Goal: Transaction & Acquisition: Book appointment/travel/reservation

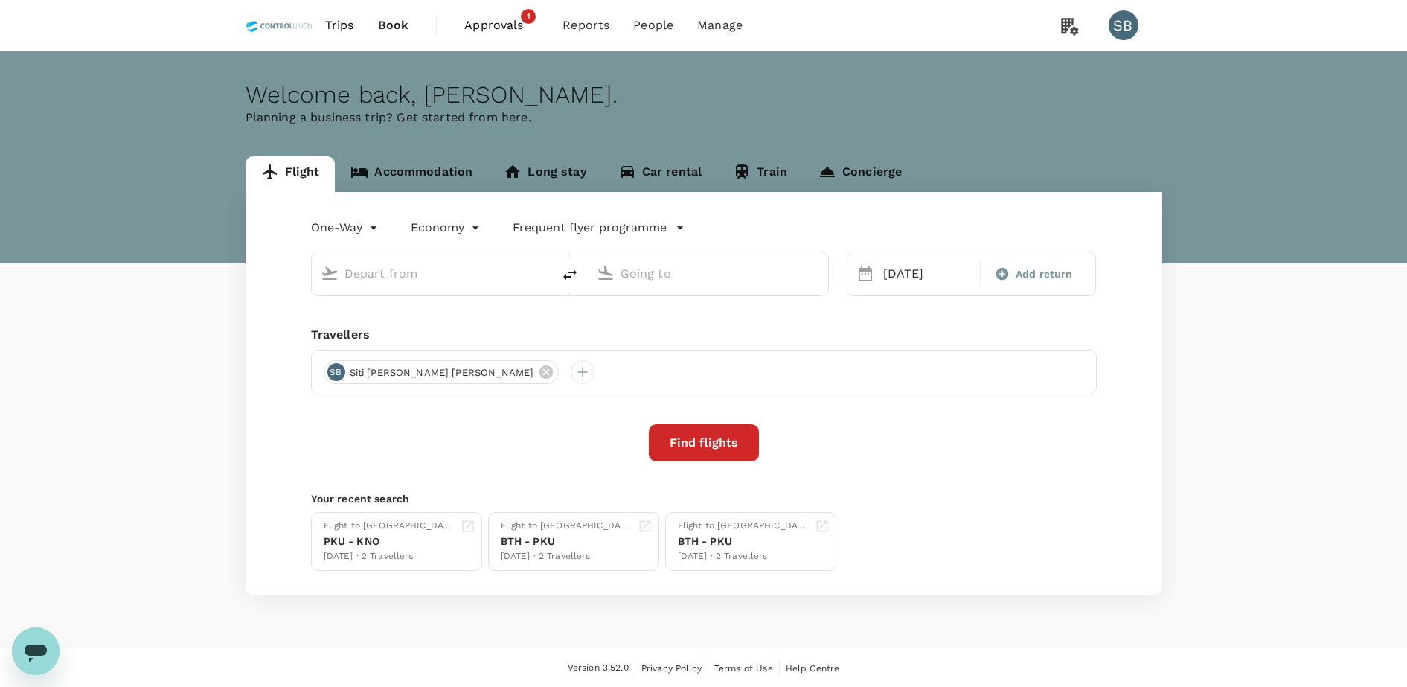
type input "[GEOGRAPHIC_DATA] Intl (KNO)"
type input "Kuala Lumpur Intl ([GEOGRAPHIC_DATA])"
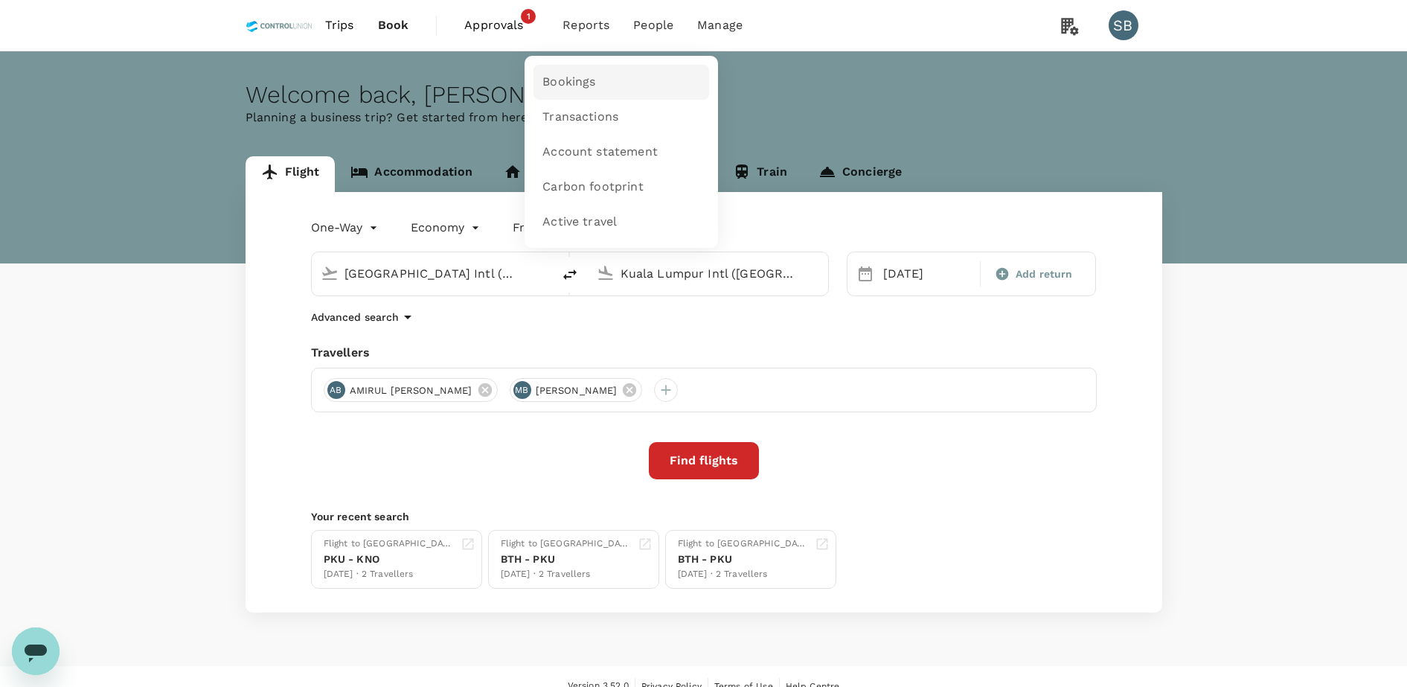
click at [583, 79] on span "Bookings" at bounding box center [568, 82] width 53 height 17
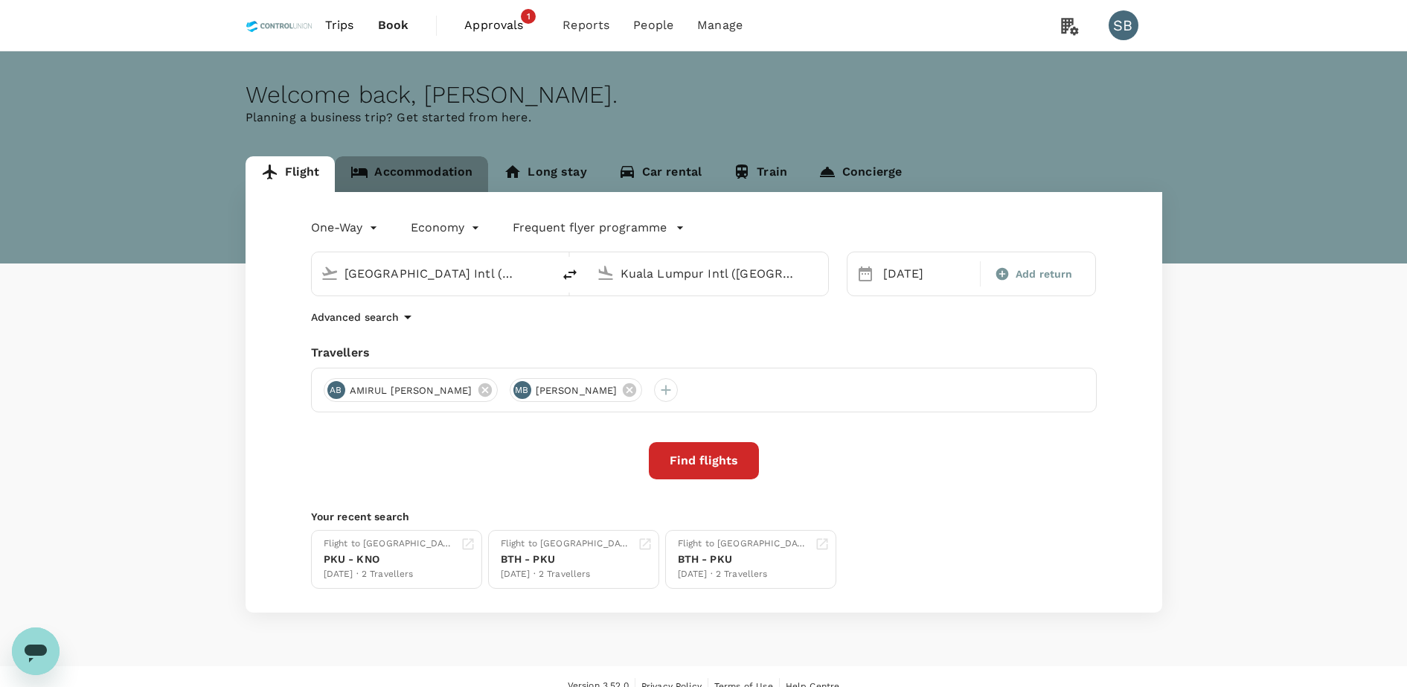
click at [411, 169] on link "Accommodation" at bounding box center [411, 174] width 153 height 36
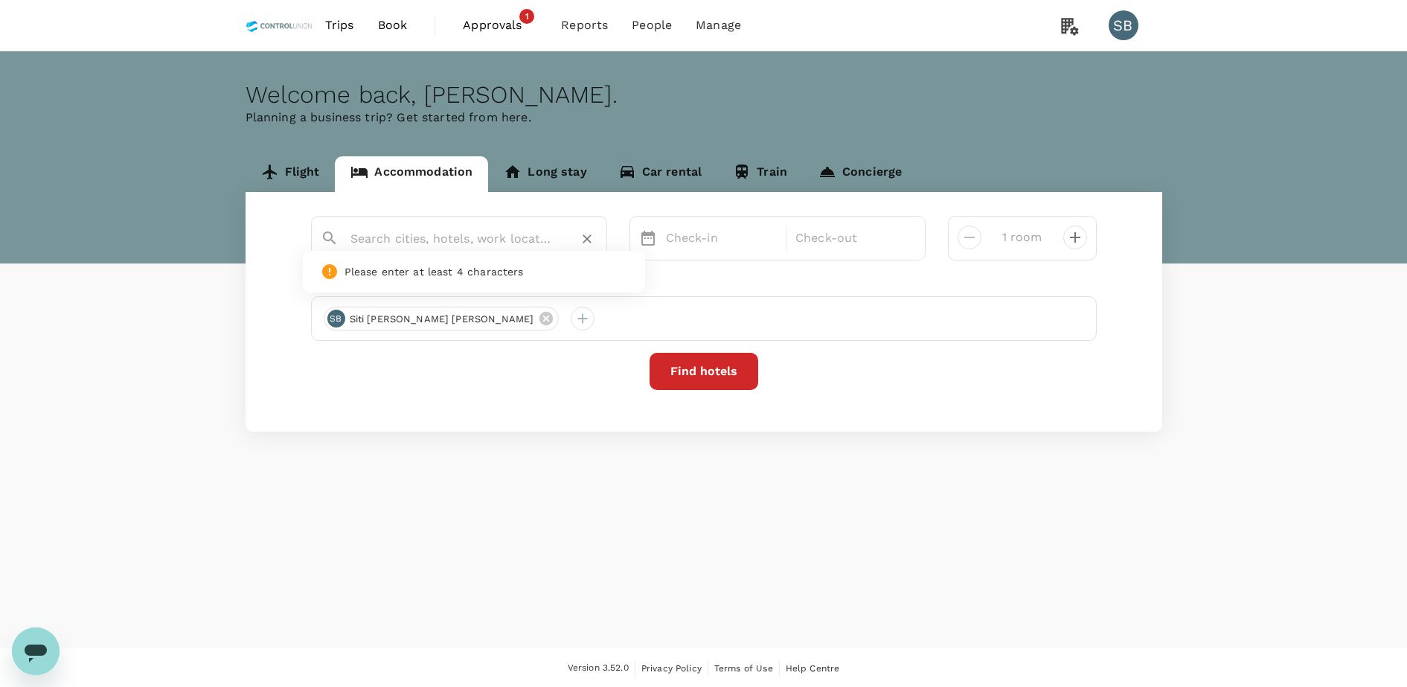
click at [489, 243] on input "text" at bounding box center [452, 238] width 205 height 23
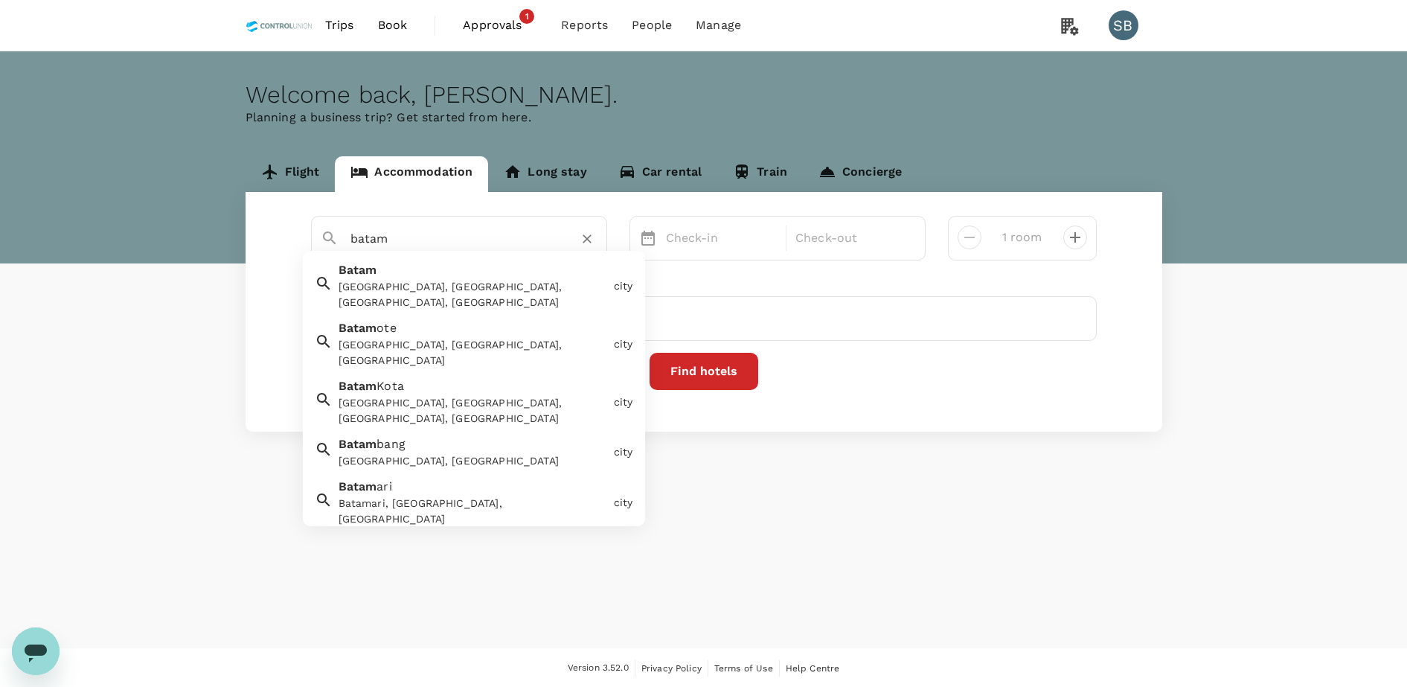
click at [417, 276] on div "[GEOGRAPHIC_DATA], [GEOGRAPHIC_DATA], [GEOGRAPHIC_DATA], [GEOGRAPHIC_DATA]" at bounding box center [470, 282] width 275 height 55
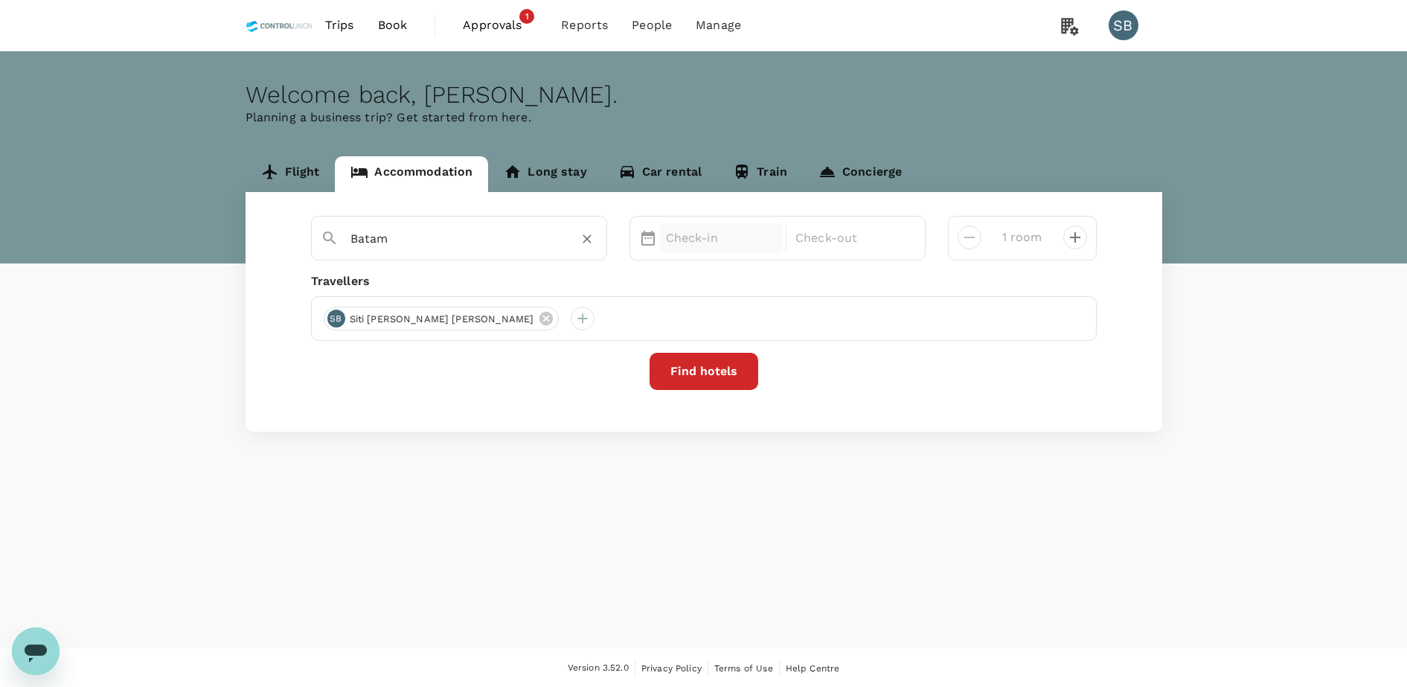
type input "Batam"
click at [691, 240] on p "Check-in" at bounding box center [722, 238] width 112 height 18
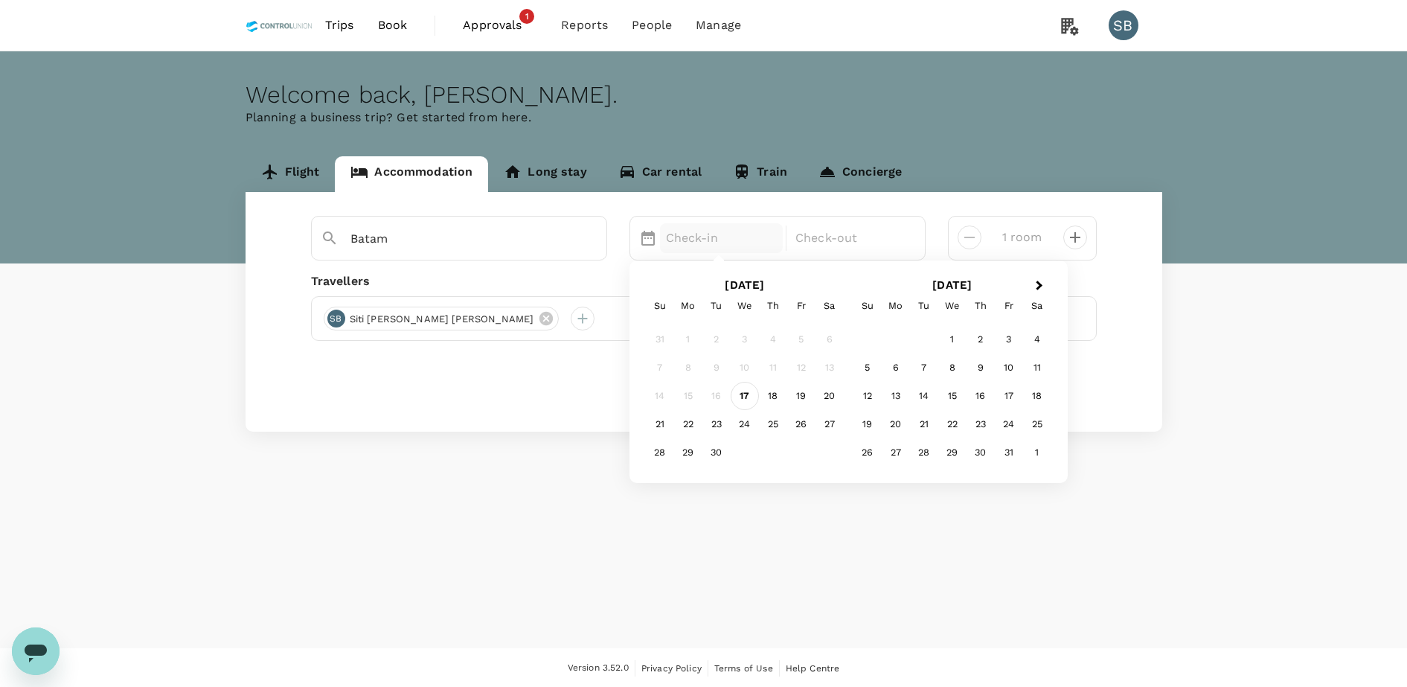
click at [748, 401] on div "17" at bounding box center [745, 396] width 28 height 28
click at [774, 391] on div "18" at bounding box center [773, 396] width 28 height 28
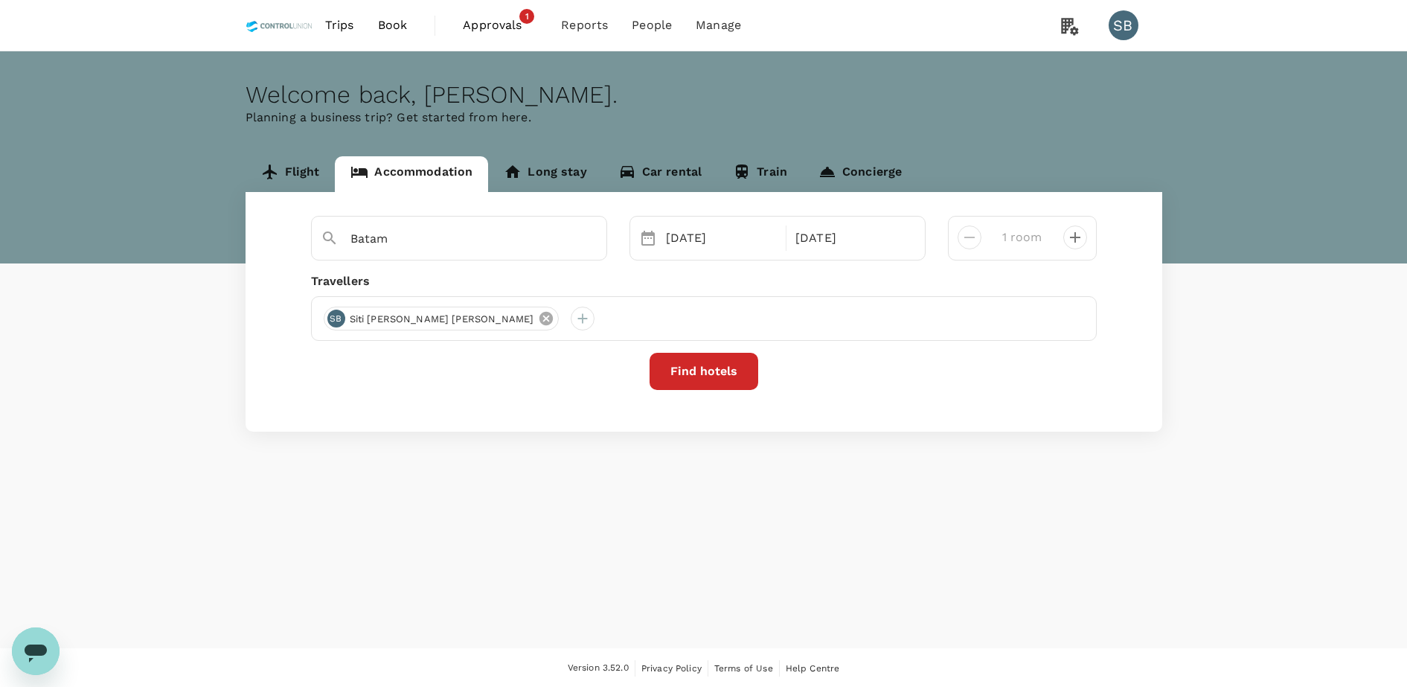
click at [538, 319] on icon at bounding box center [546, 318] width 16 height 16
click at [324, 317] on div at bounding box center [336, 319] width 24 height 24
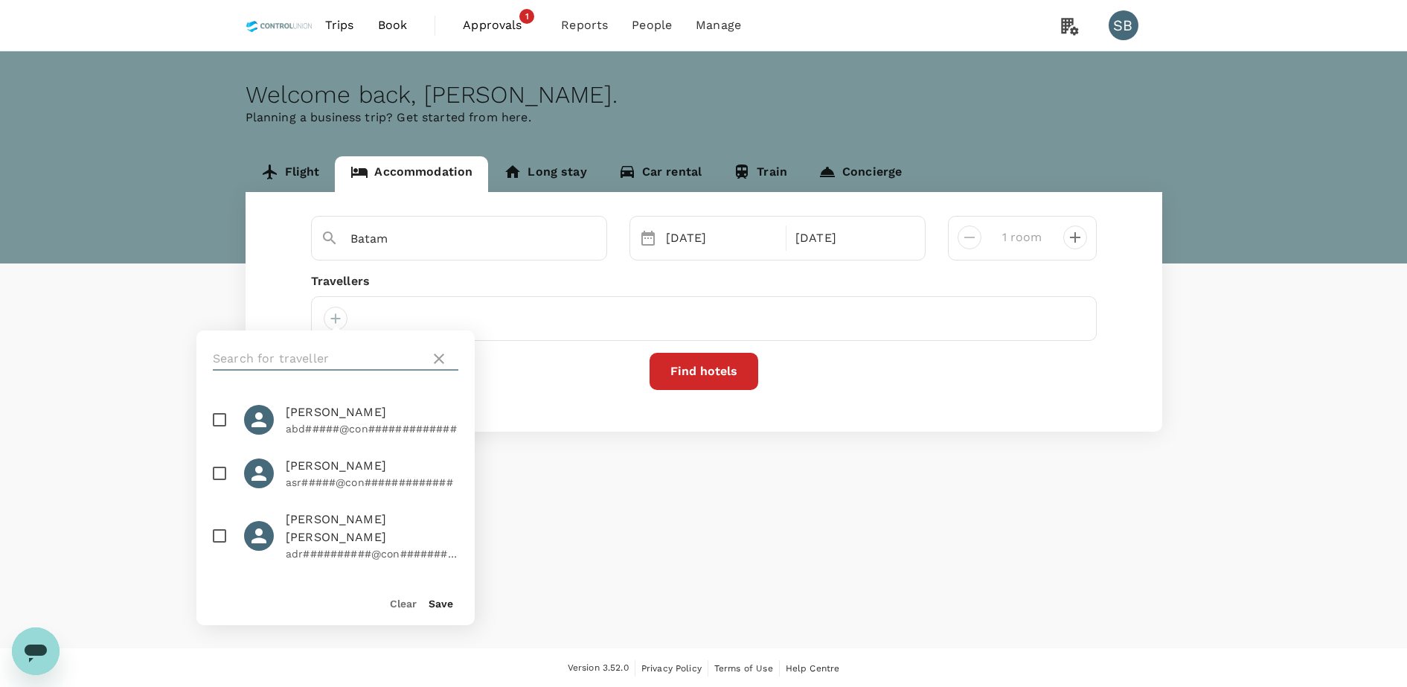
click at [296, 348] on input "text" at bounding box center [318, 359] width 211 height 24
click at [254, 352] on input "as" at bounding box center [318, 359] width 211 height 24
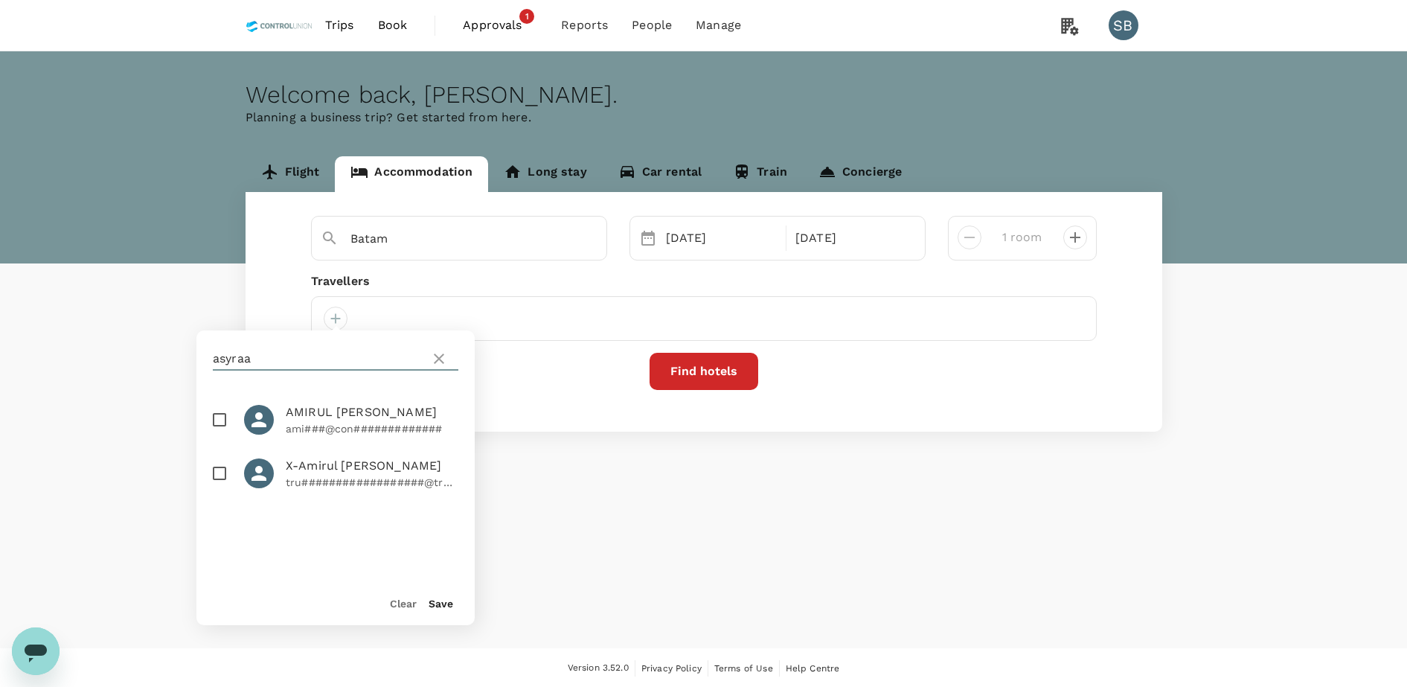
type input "asyraa"
click at [217, 426] on input "checkbox" at bounding box center [219, 419] width 31 height 31
checkbox input "true"
click at [446, 607] on button "Save" at bounding box center [441, 603] width 25 height 12
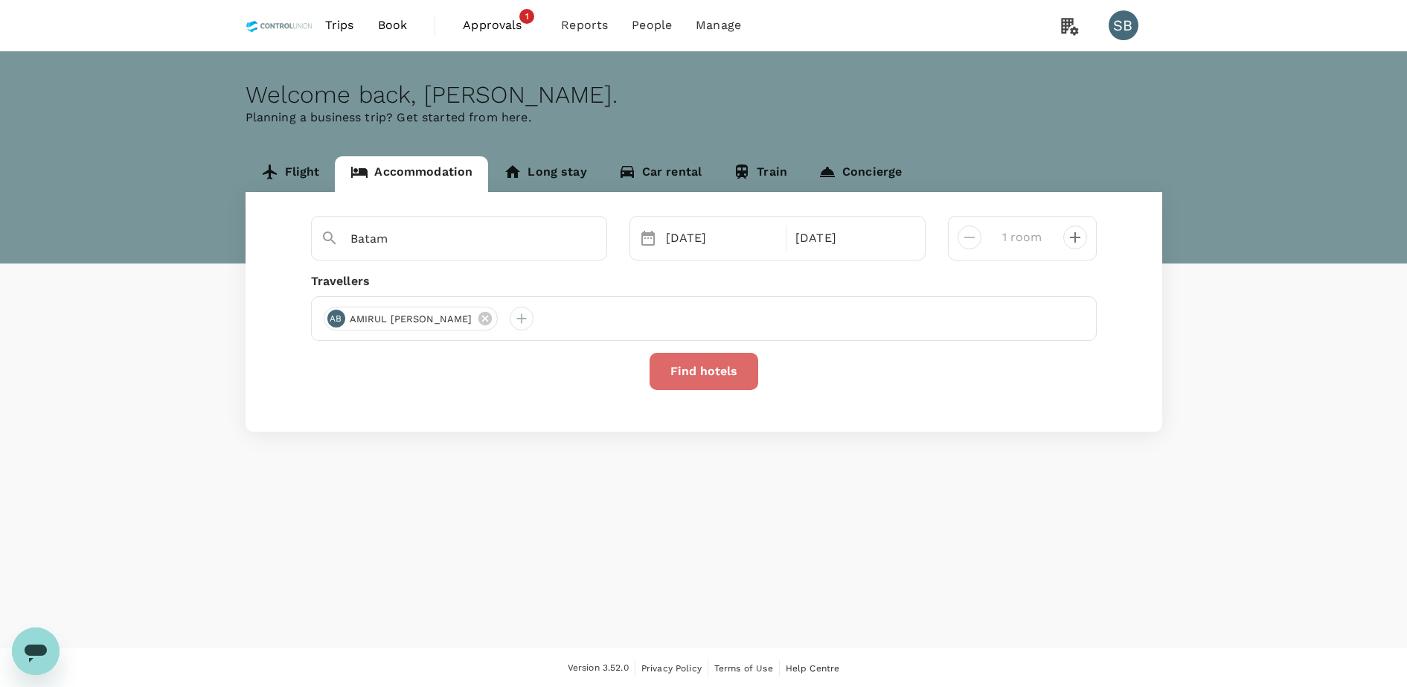
click at [702, 384] on button "Find hotels" at bounding box center [704, 371] width 109 height 37
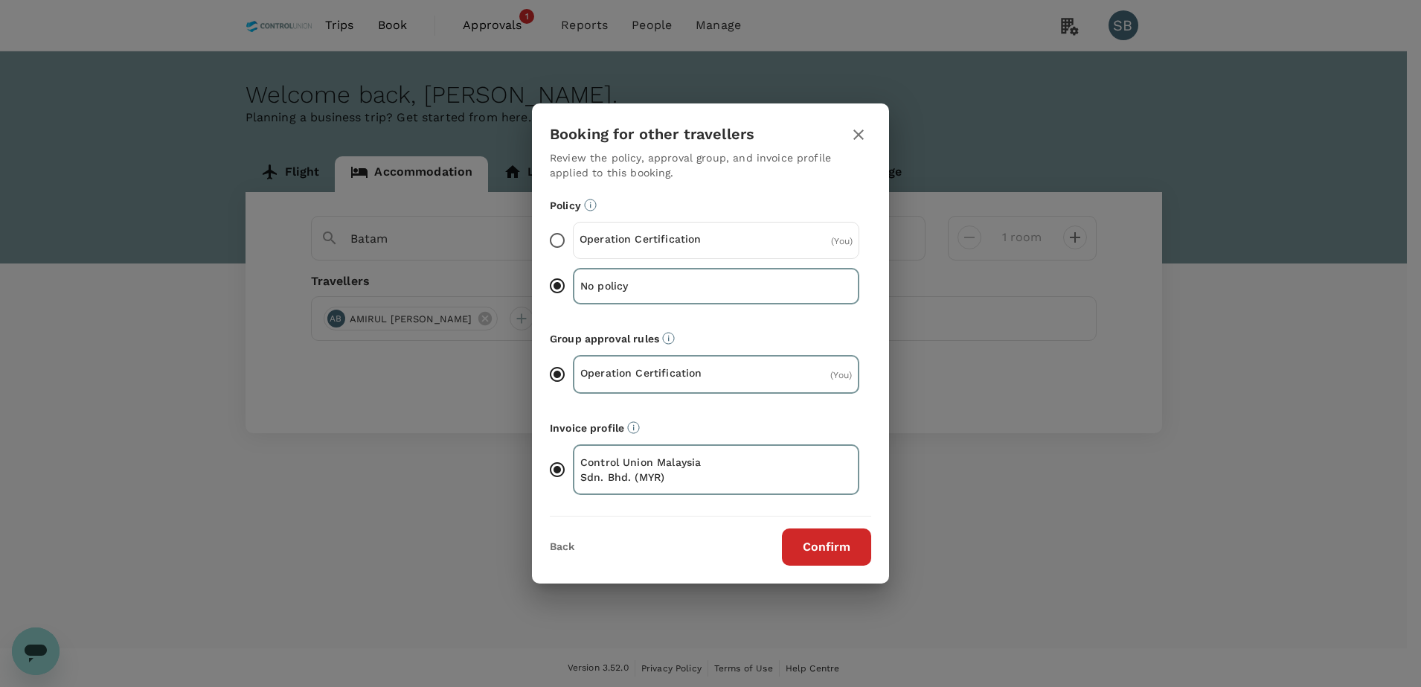
click at [612, 249] on div "Operation Certification" at bounding box center [648, 240] width 137 height 18
click at [573, 249] on input "Operation Certification ( You )" at bounding box center [557, 240] width 31 height 31
click at [832, 550] on button "Confirm" at bounding box center [826, 546] width 89 height 37
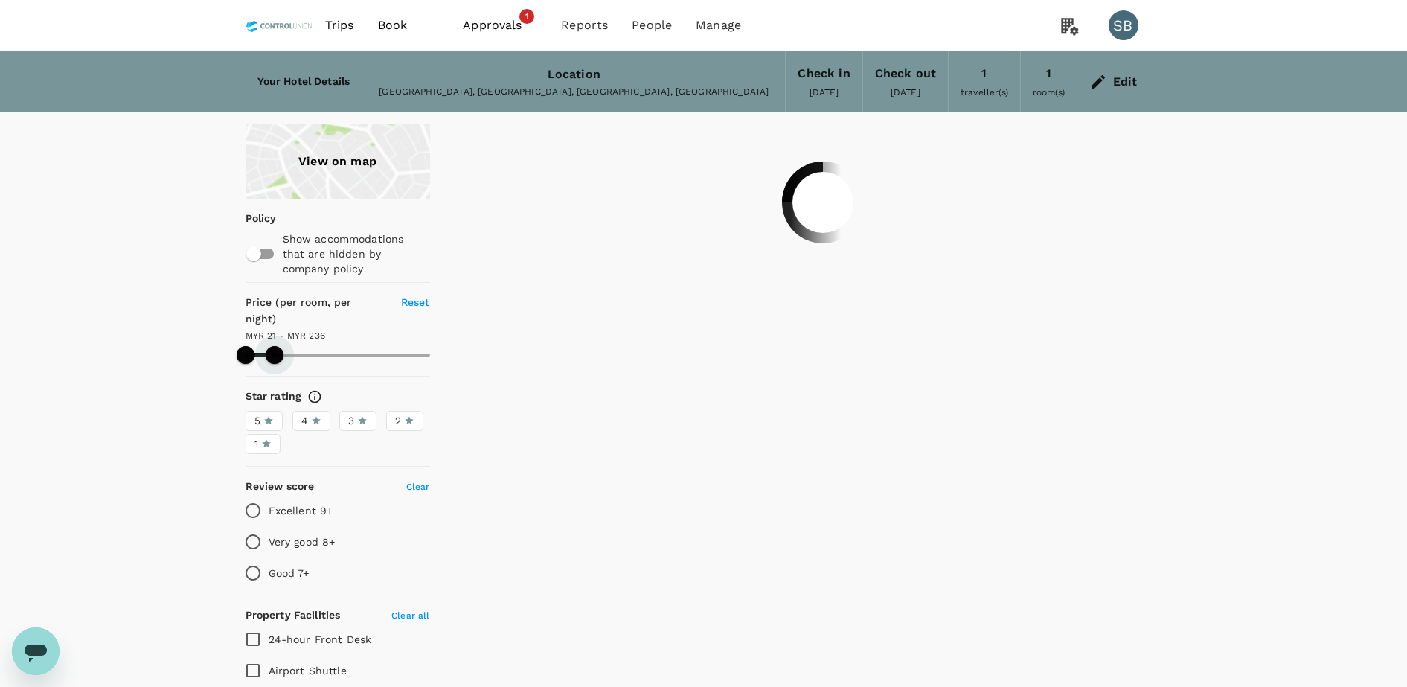
drag, startPoint x: 432, startPoint y: 344, endPoint x: 275, endPoint y: 336, distance: 157.9
click at [275, 346] on span at bounding box center [275, 355] width 18 height 18
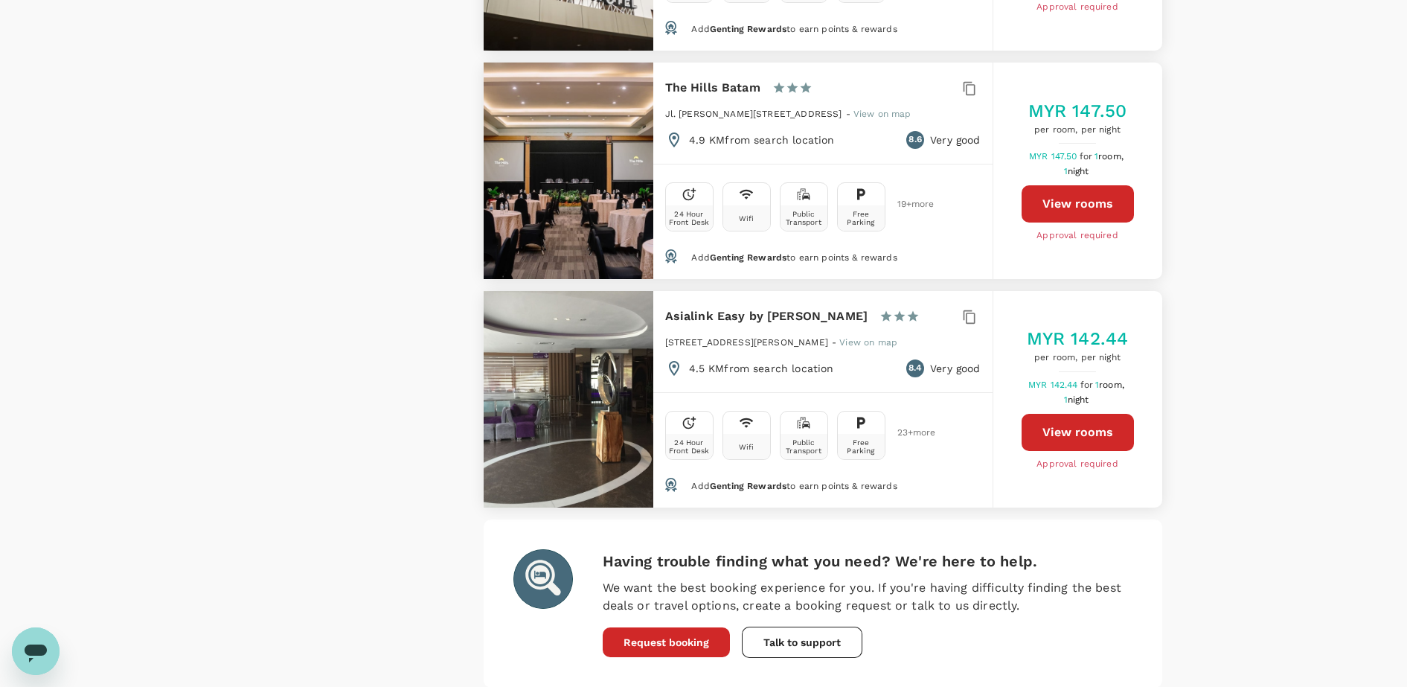
scroll to position [4346, 0]
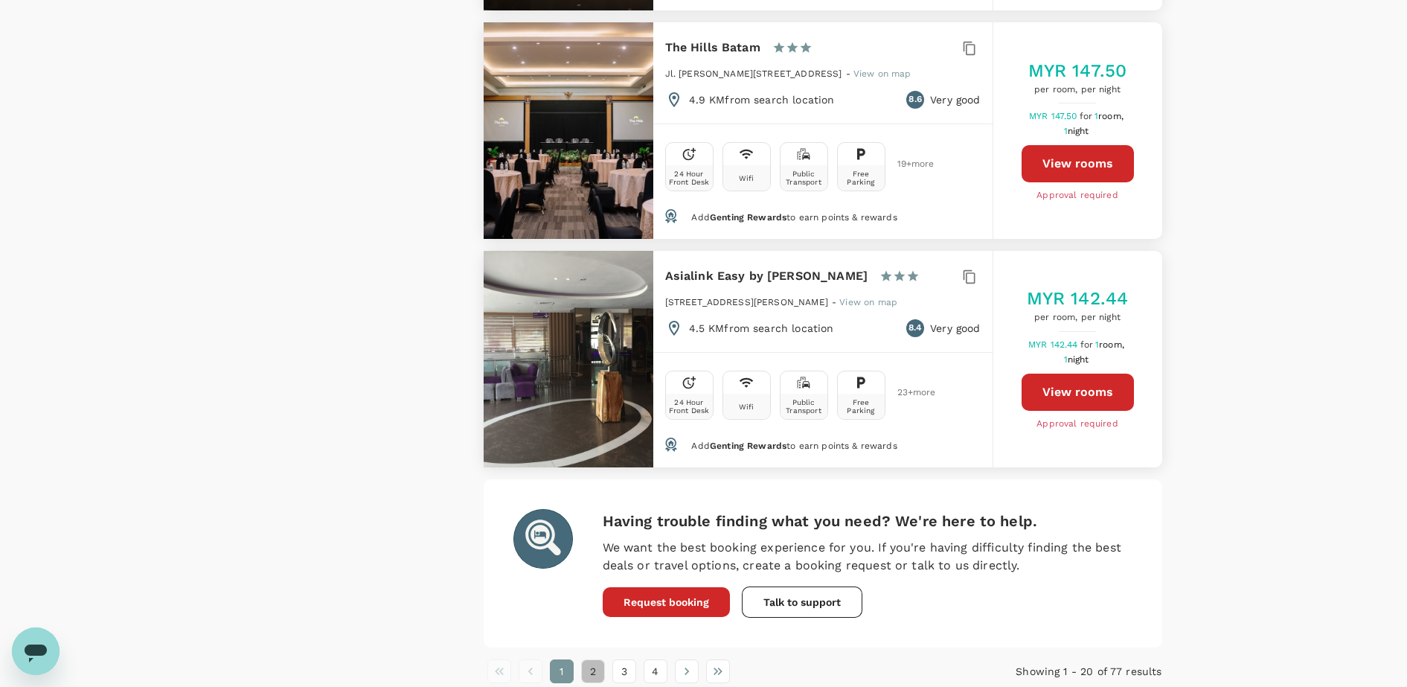
click at [596, 659] on button "2" at bounding box center [593, 671] width 24 height 24
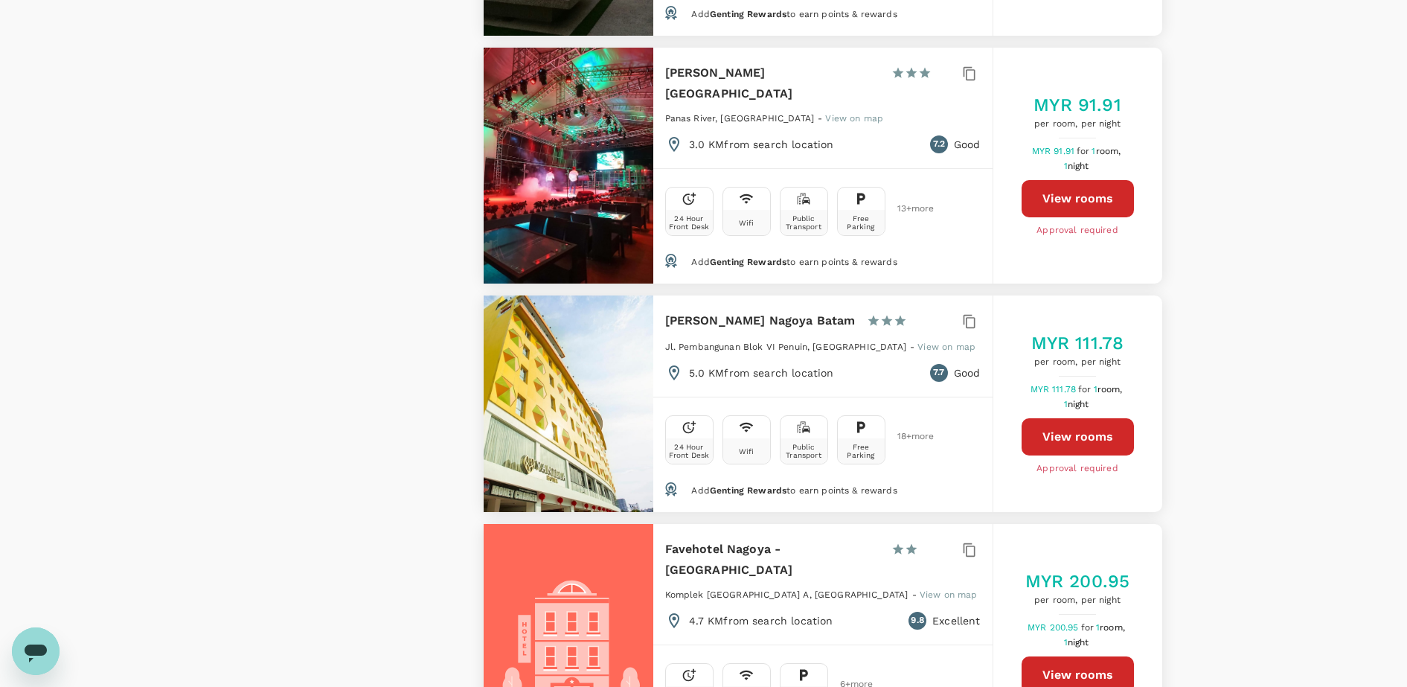
scroll to position [2139, 0]
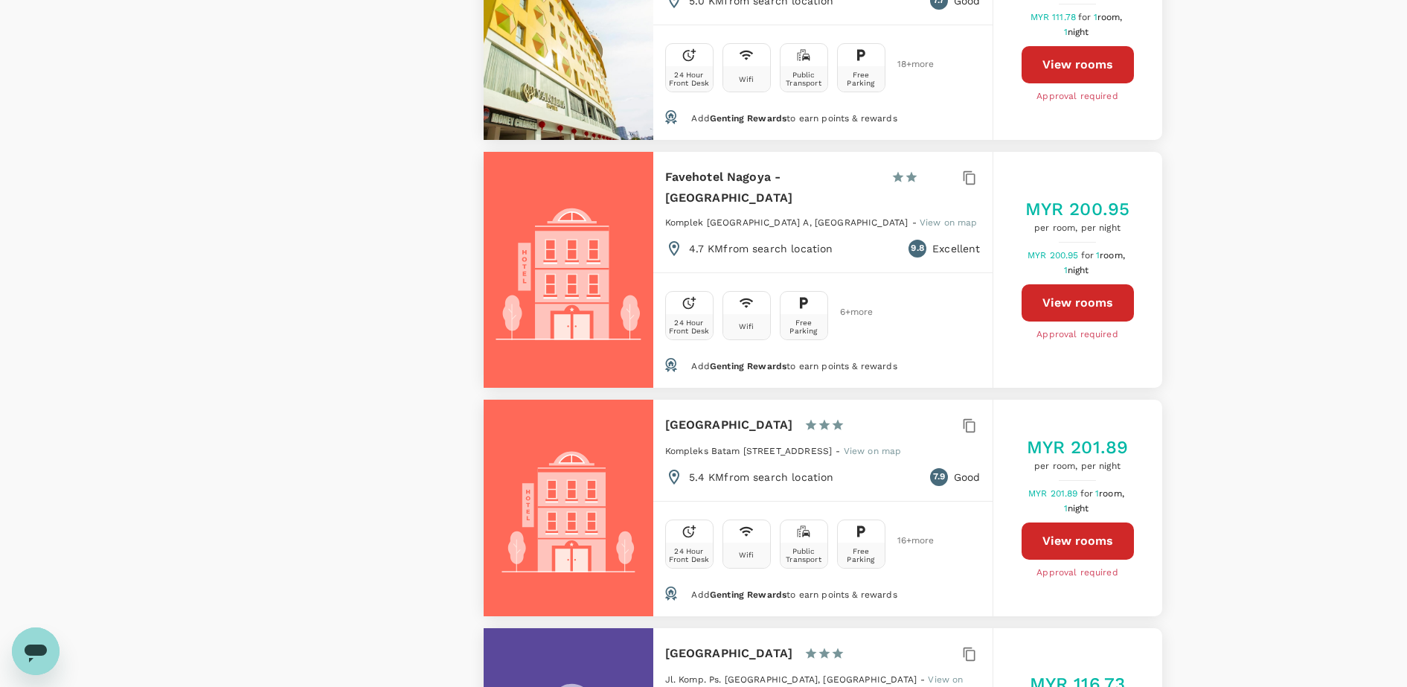
click at [1069, 284] on button "View rooms" at bounding box center [1078, 302] width 112 height 37
type input "235.71"
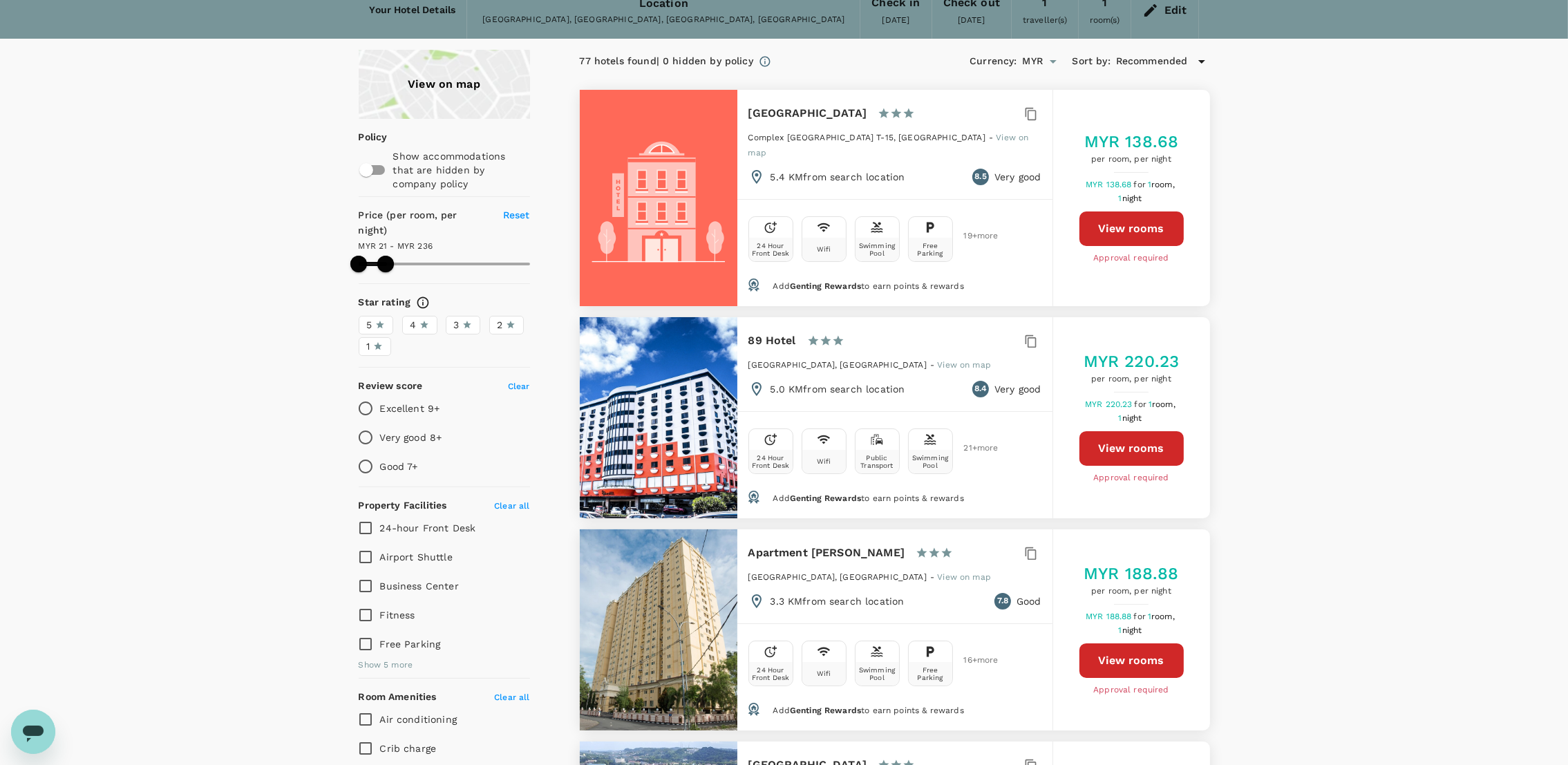
scroll to position [0, 0]
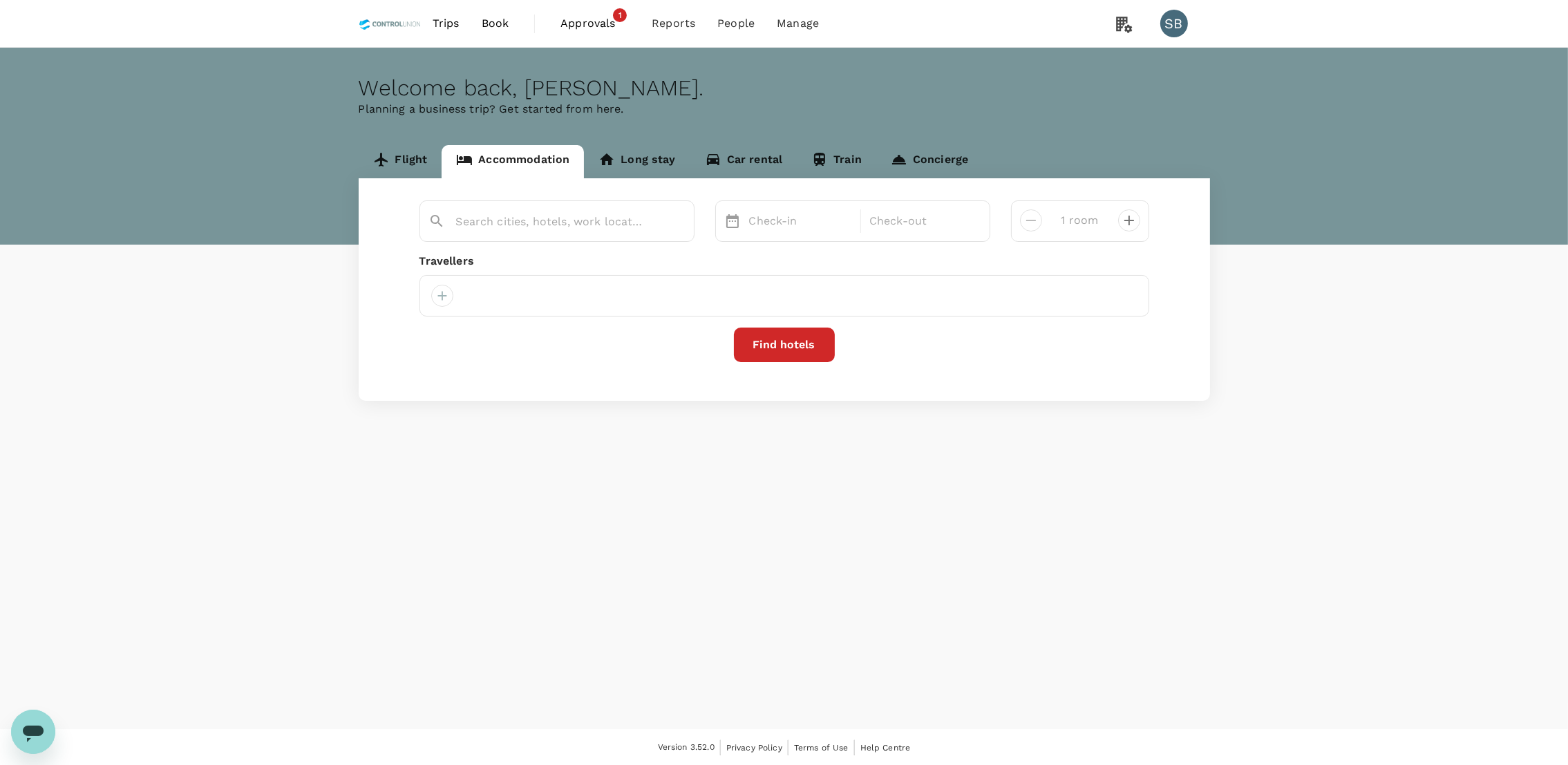
type input "Batam"
type input "2 rooms"
click at [782, 336] on button "Find hotels" at bounding box center [784, 344] width 101 height 34
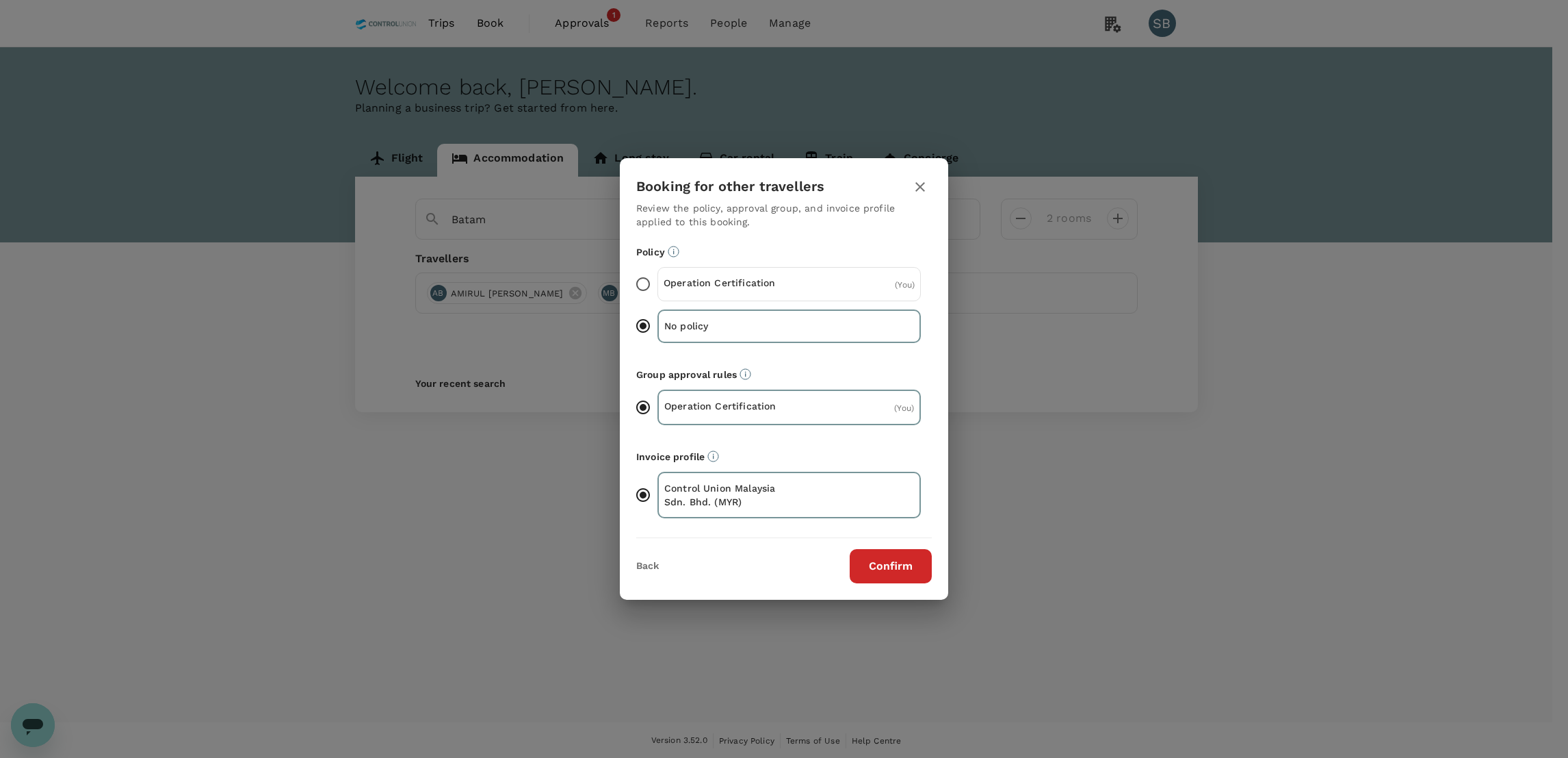
click at [745, 280] on p "Operation Certification" at bounding box center [727, 282] width 126 height 14
click at [658, 280] on input "Operation Certification ( You )" at bounding box center [643, 283] width 29 height 29
click at [864, 571] on button "Confirm" at bounding box center [890, 566] width 82 height 34
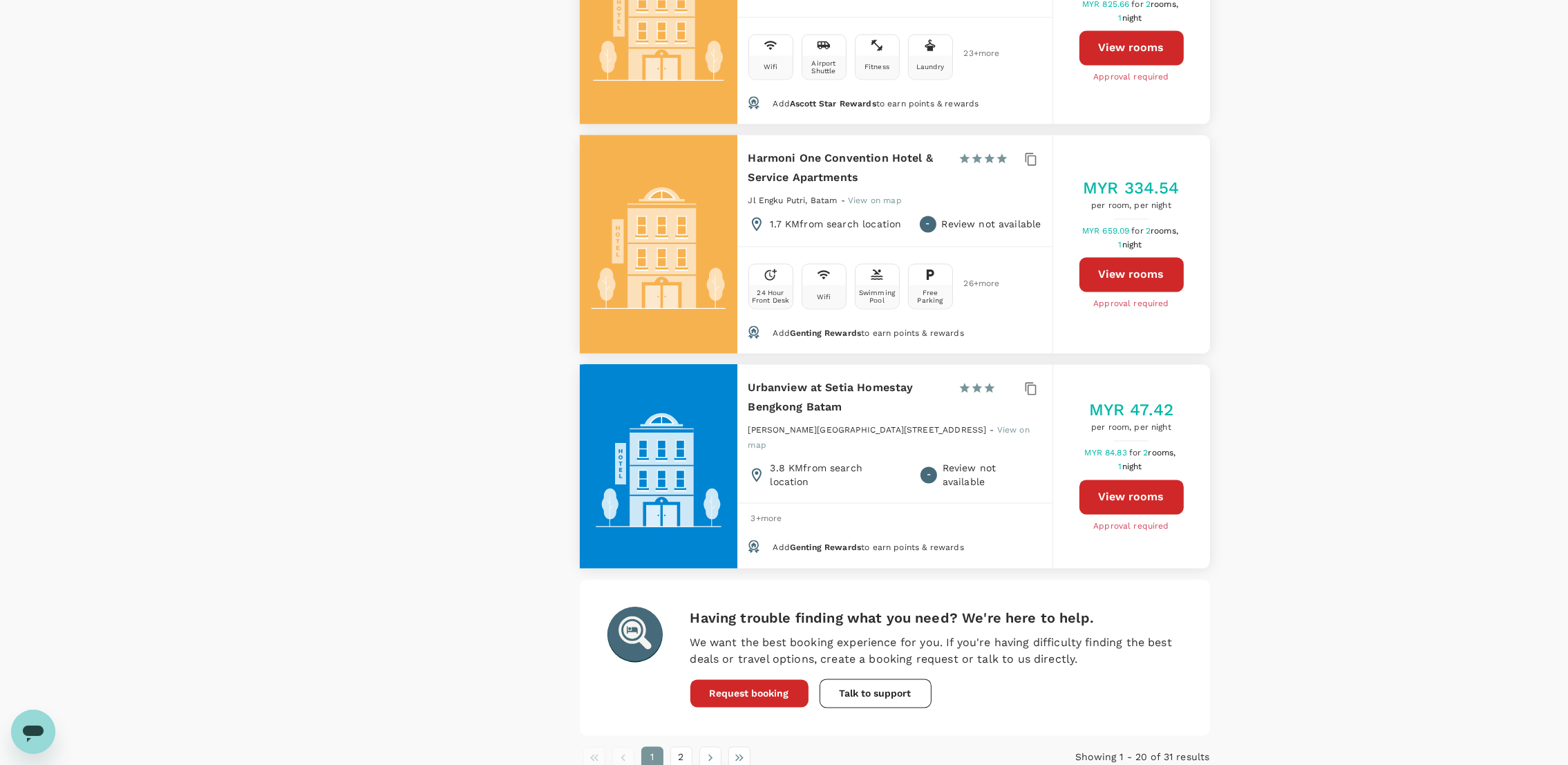
scroll to position [4007, 0]
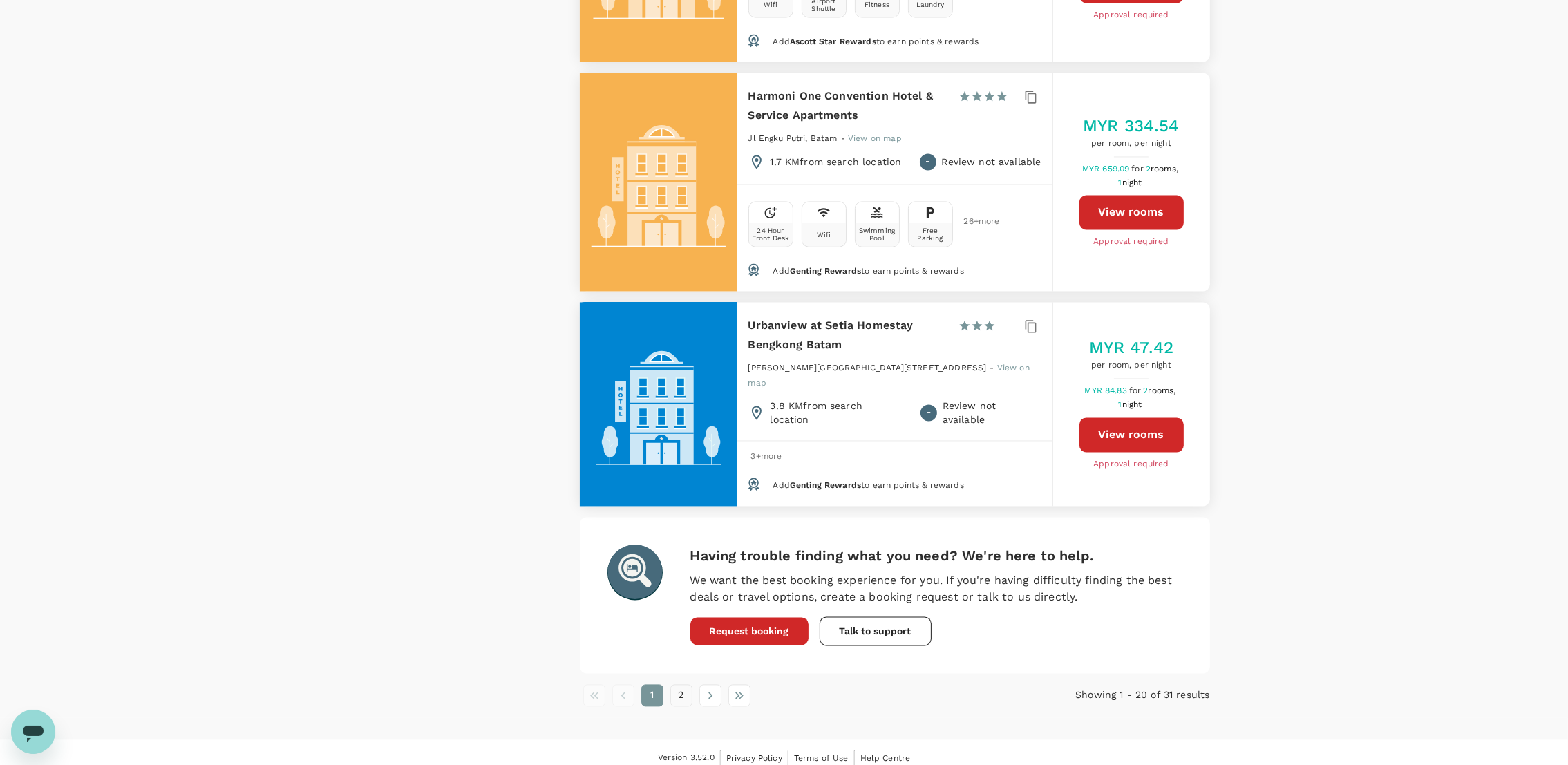
click at [681, 637] on button "2" at bounding box center [682, 695] width 22 height 22
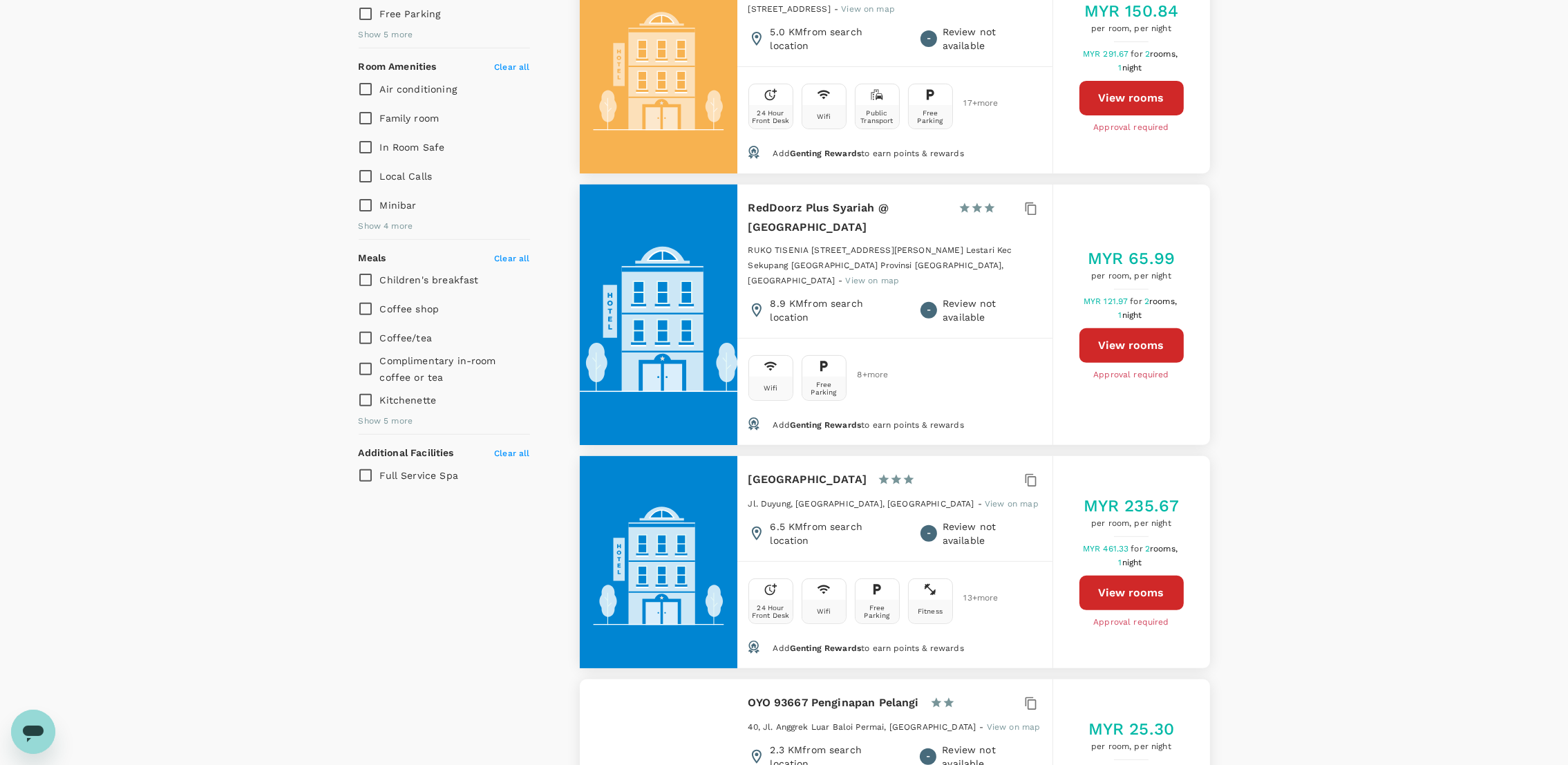
scroll to position [0, 0]
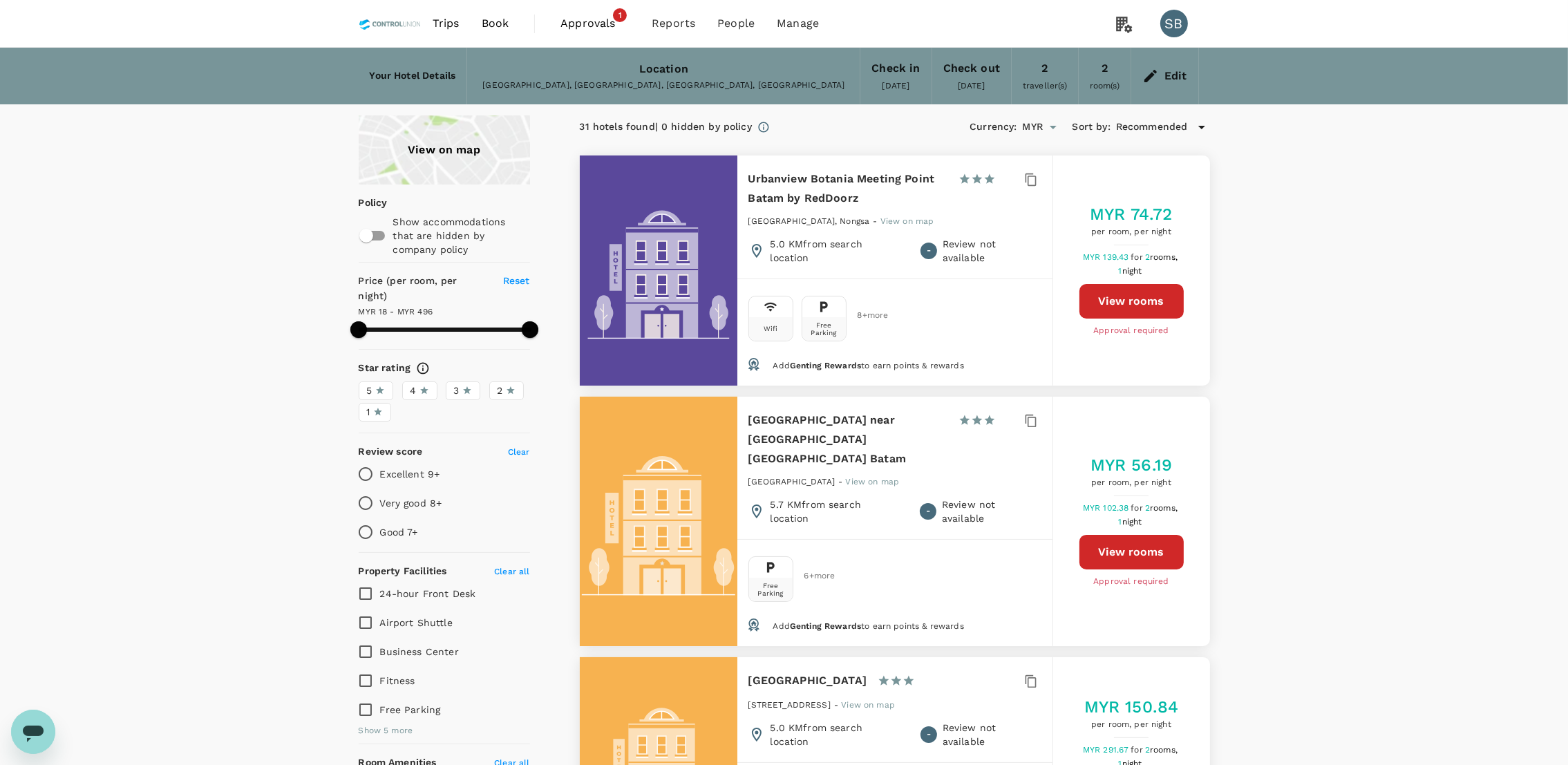
type input "496.14"
click at [508, 18] on span "Book" at bounding box center [496, 23] width 28 height 17
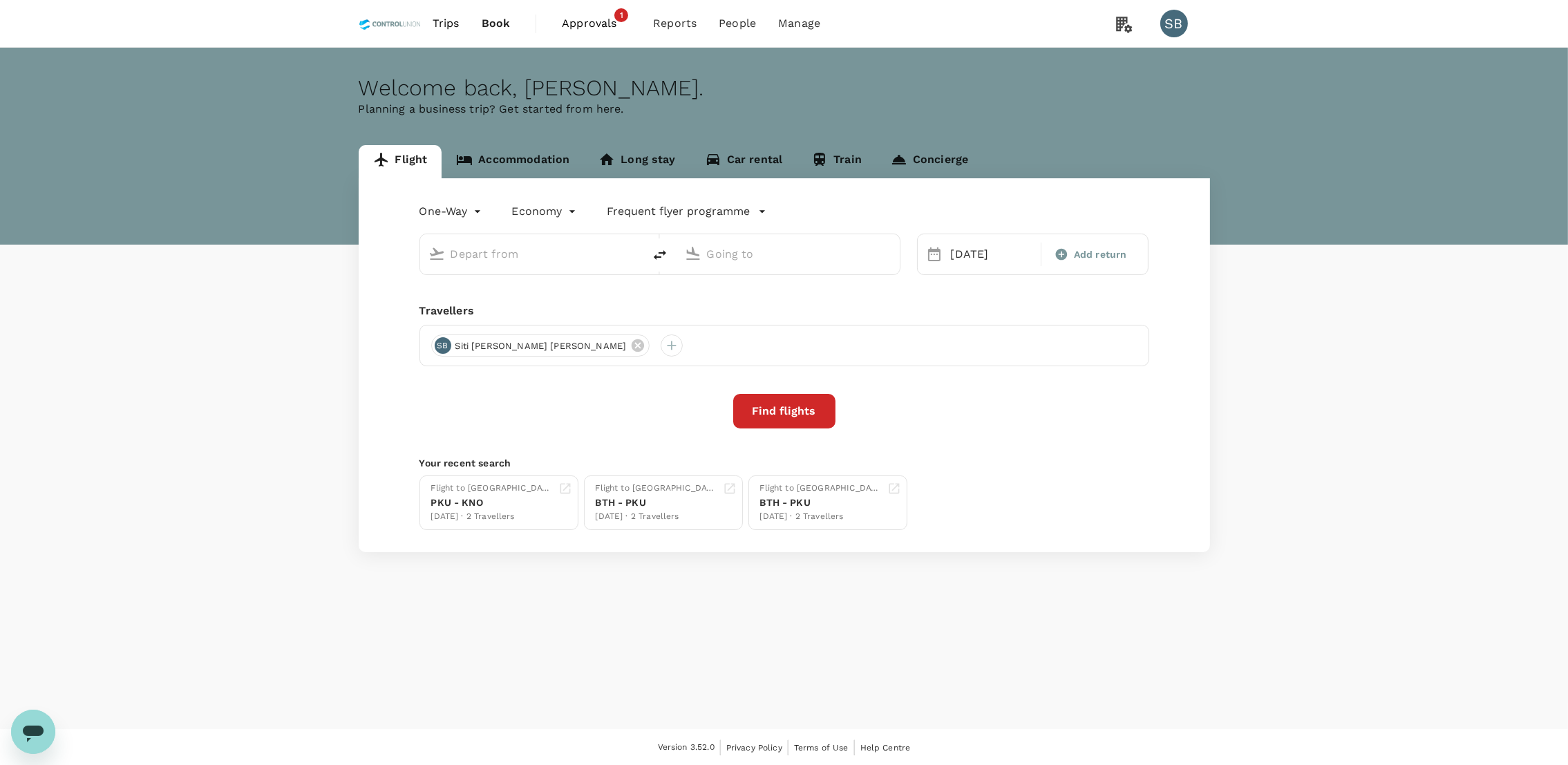
type input "Kuala Namu Intl (KNO)"
type input "Kuala Lumpur Intl (KUL)"
type input "Kuala Namu Intl (KNO)"
type input "Kuala Lumpur Intl (KUL)"
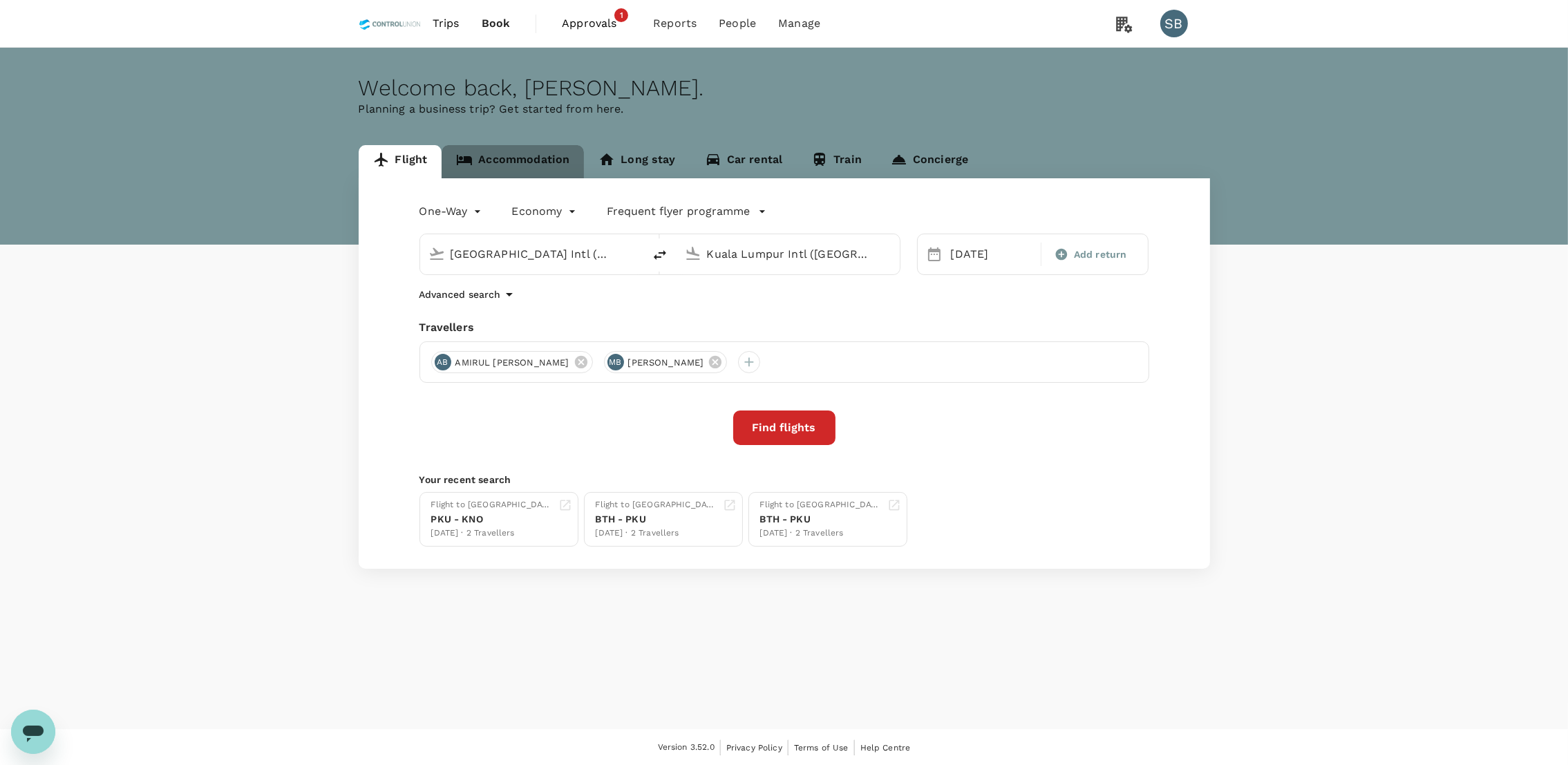
click at [544, 157] on link "Accommodation" at bounding box center [512, 162] width 142 height 33
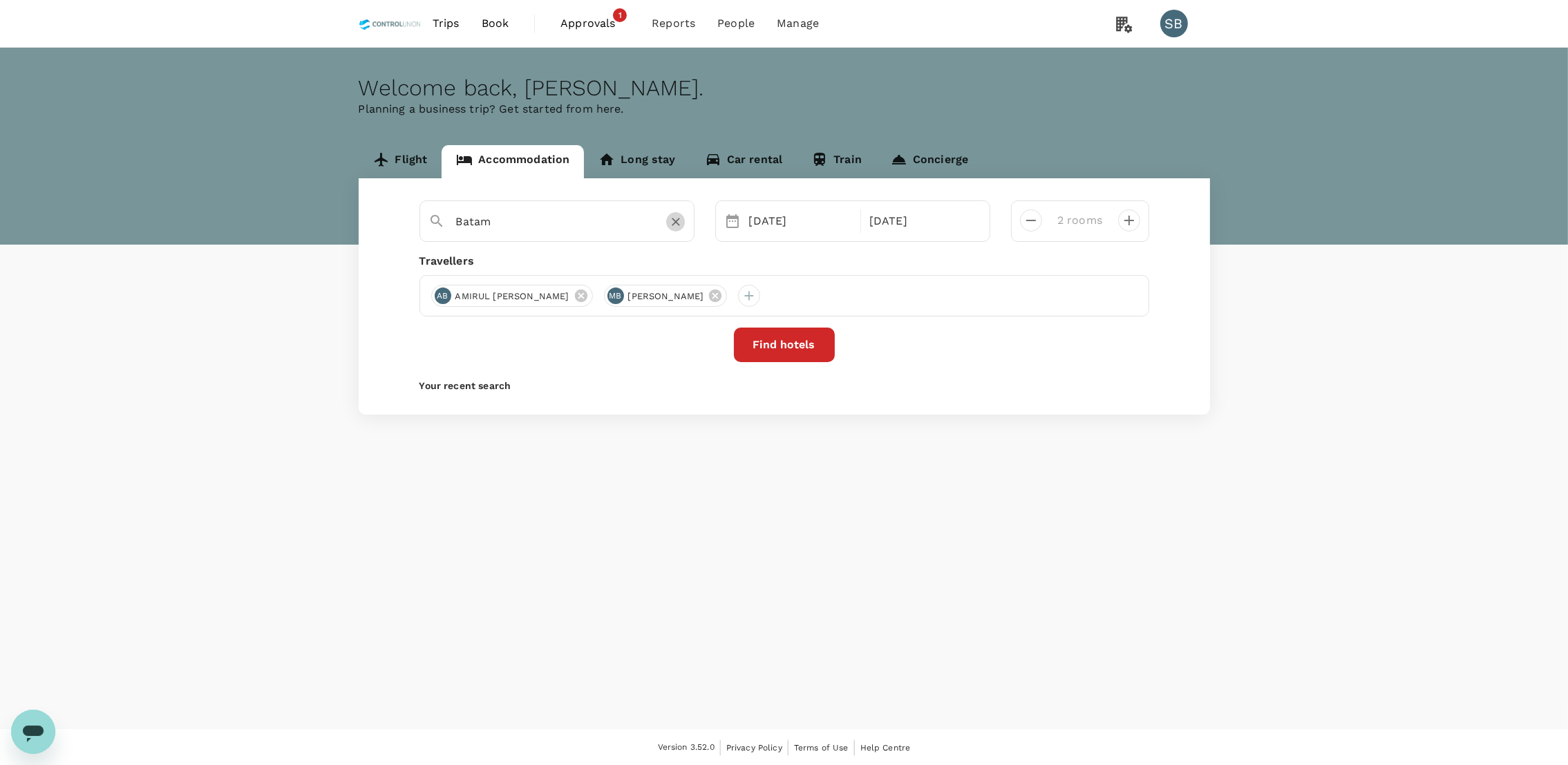
click at [666, 220] on button "Clear" at bounding box center [675, 221] width 20 height 19
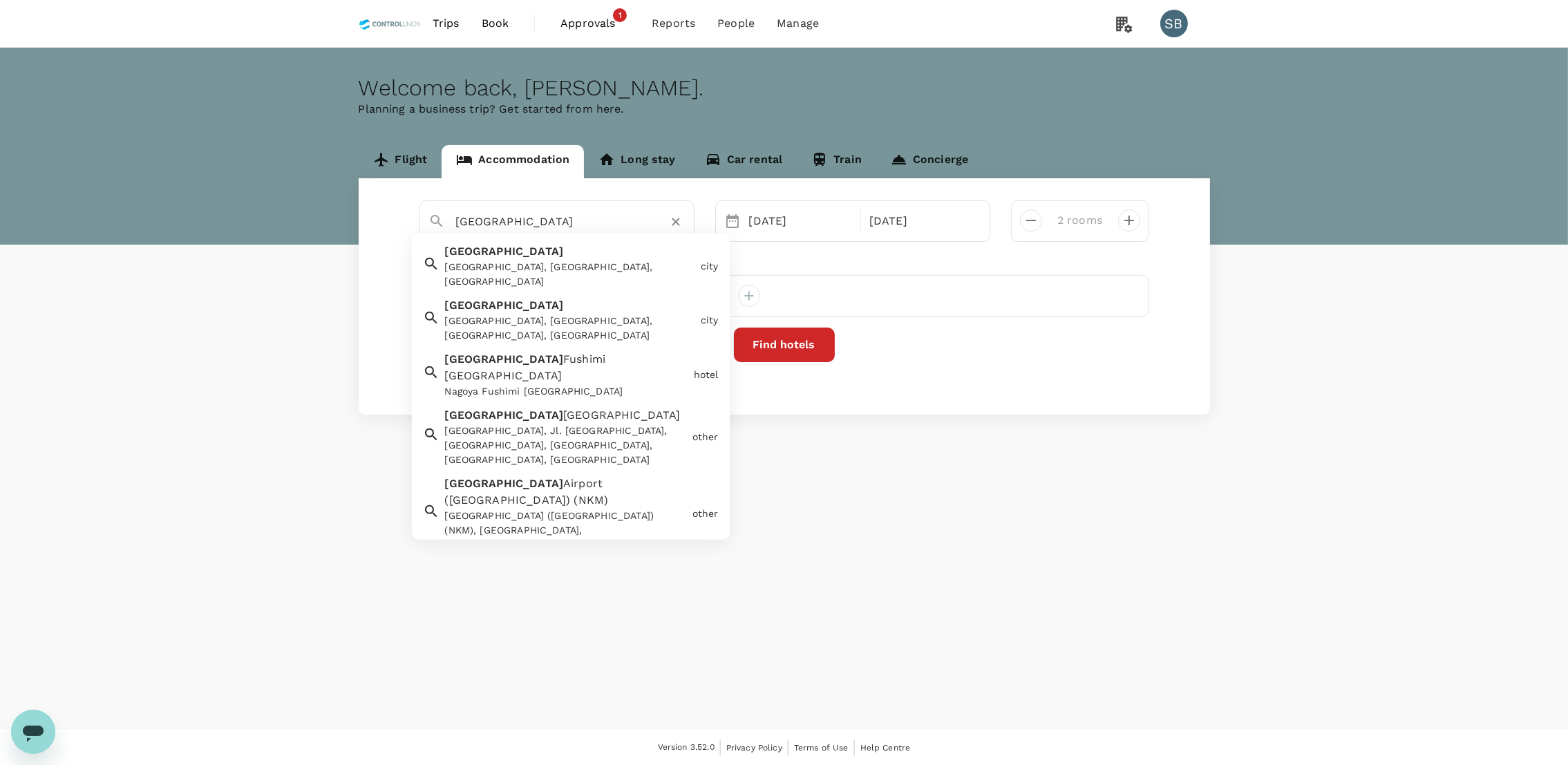
click at [528, 292] on div "Nagoya Nagoya, Batam City, Riau Islands, Indonesia" at bounding box center [567, 317] width 255 height 51
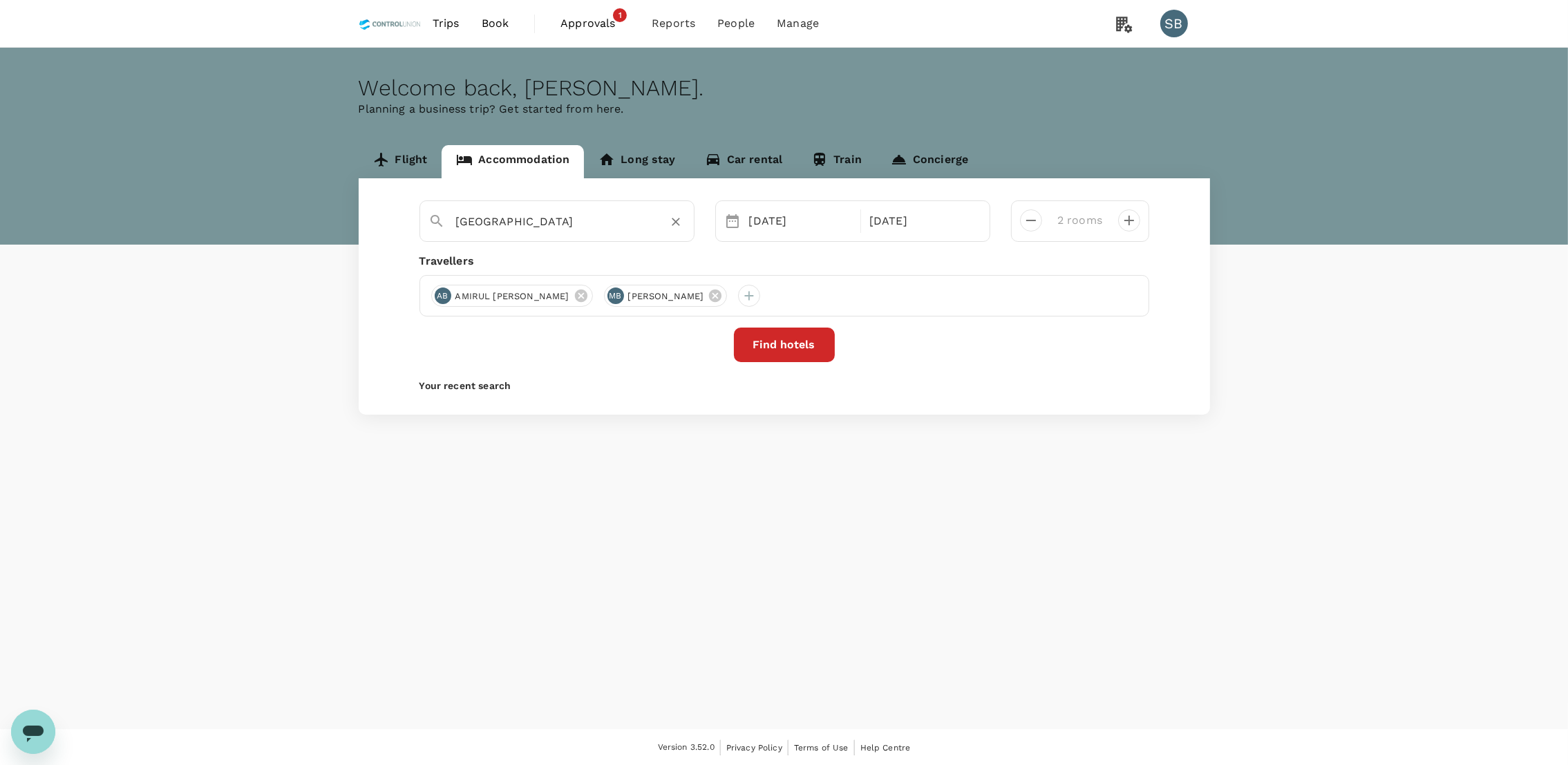
type input "Nagoya"
click at [800, 352] on button "Find hotels" at bounding box center [784, 344] width 101 height 34
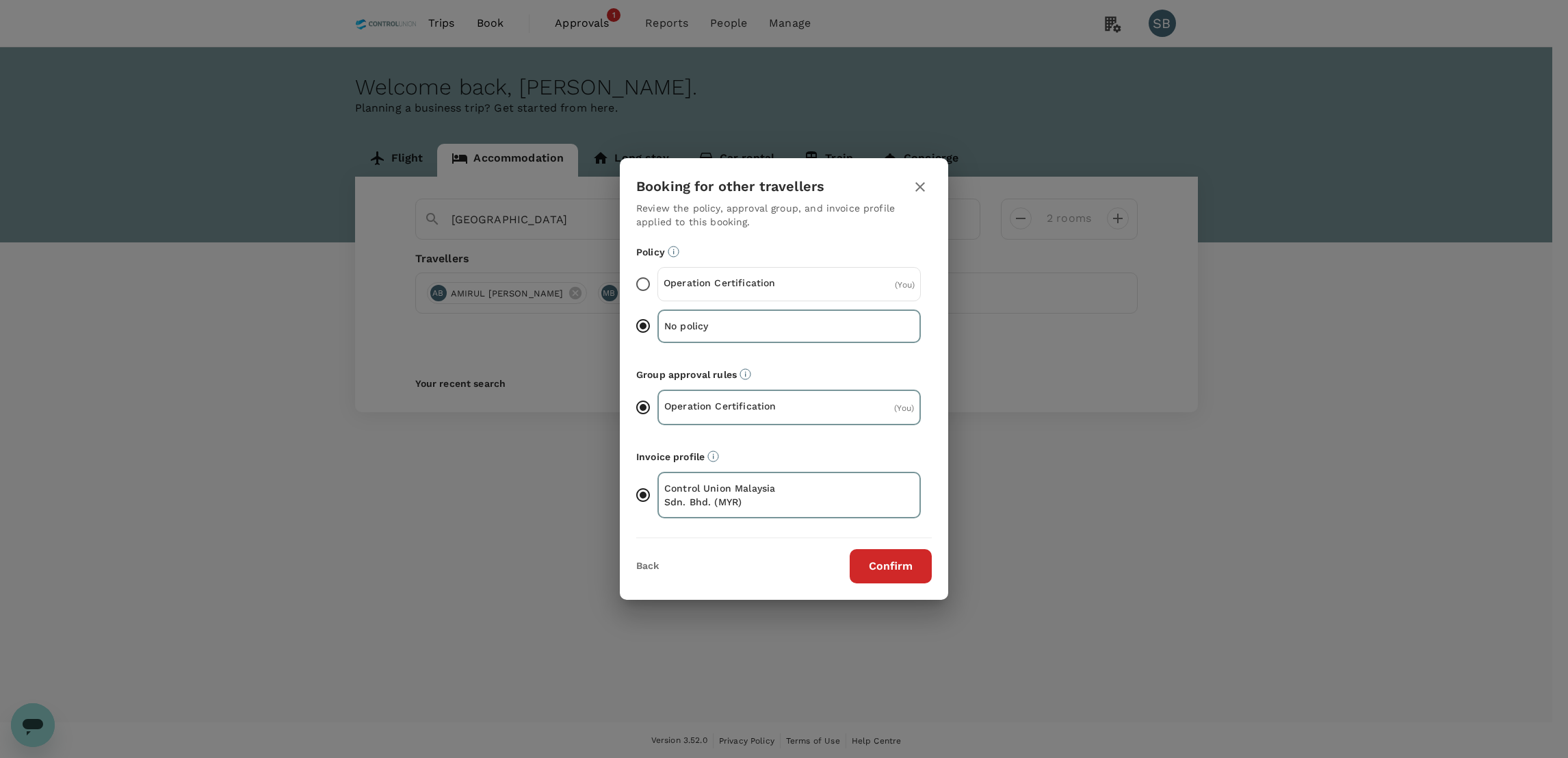
click at [749, 290] on p "Operation Certification" at bounding box center [727, 282] width 126 height 14
click at [658, 291] on input "Operation Certification ( You )" at bounding box center [643, 283] width 29 height 29
click at [872, 551] on button "Confirm" at bounding box center [890, 566] width 82 height 34
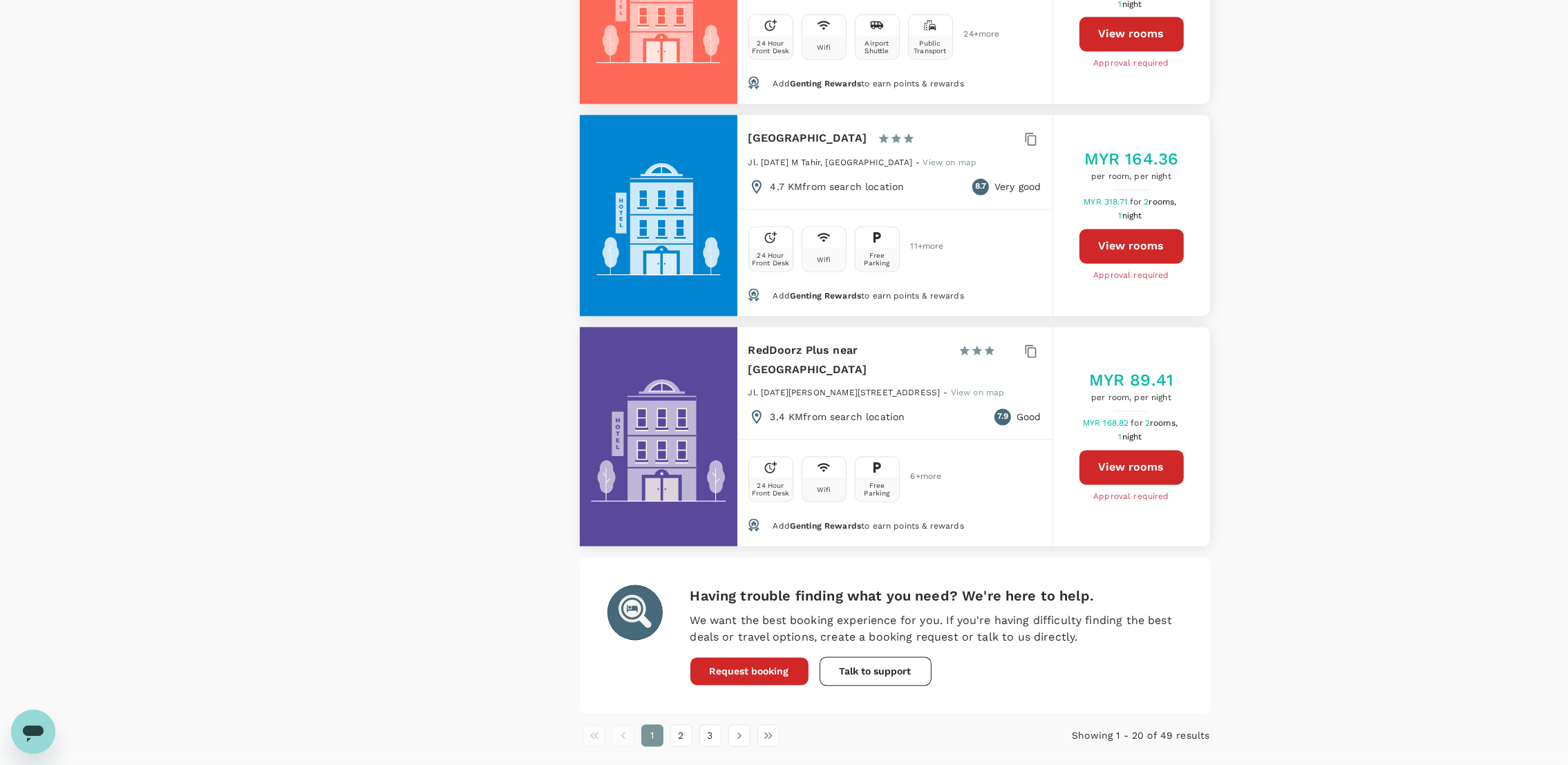
scroll to position [3930, 0]
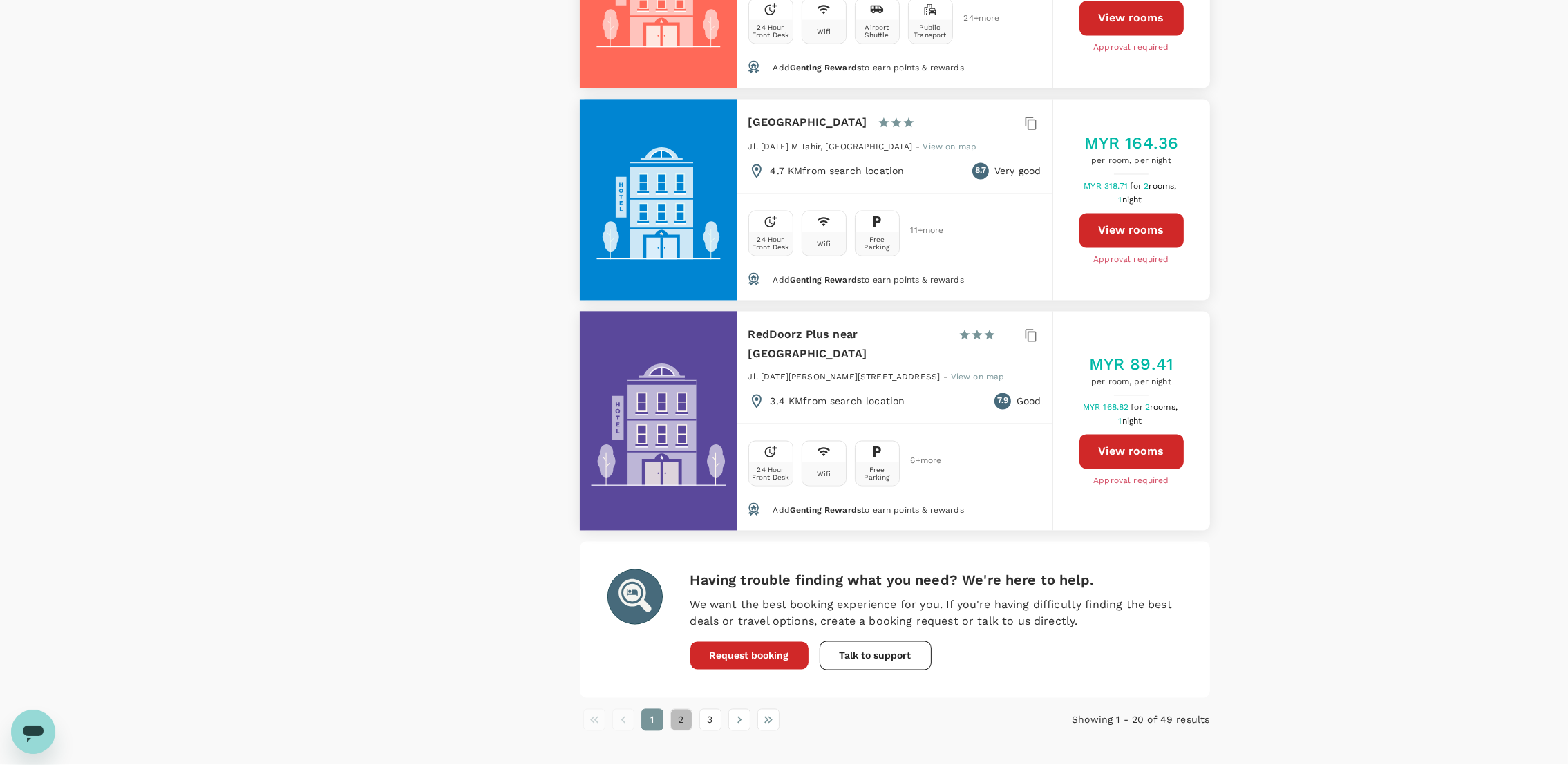
click at [677, 637] on button "2" at bounding box center [682, 720] width 22 height 22
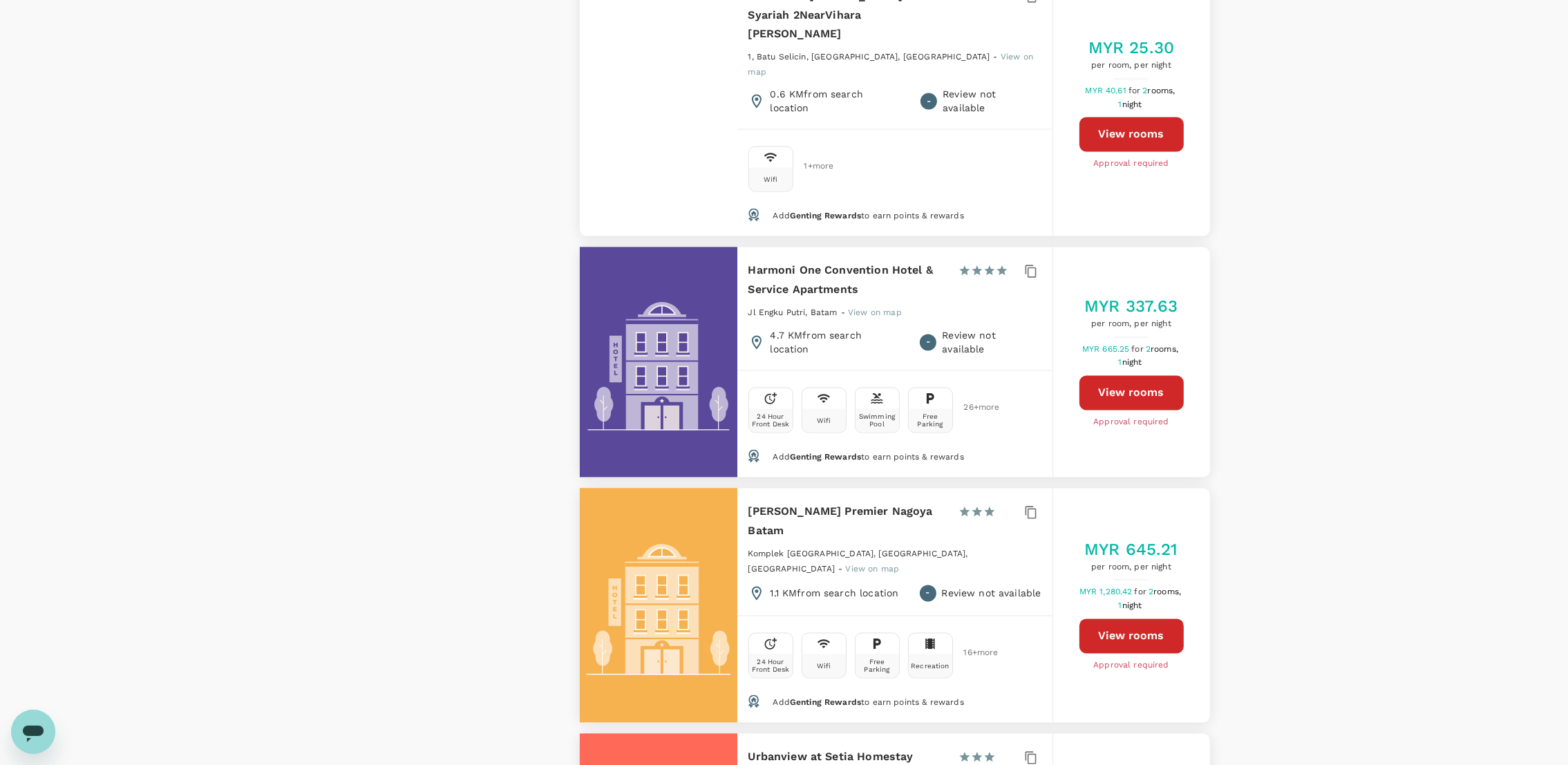
scroll to position [4203, 0]
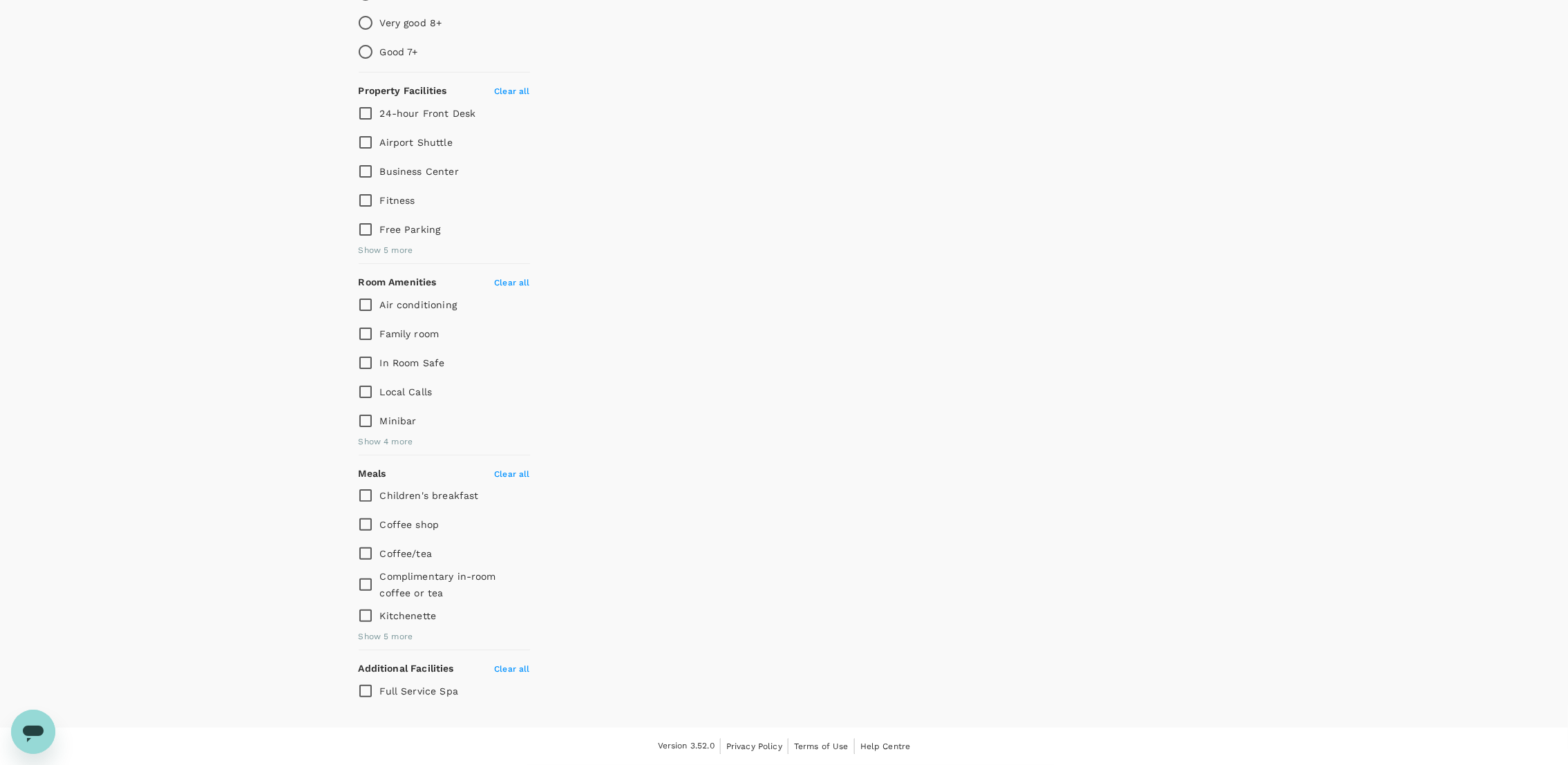
scroll to position [0, 0]
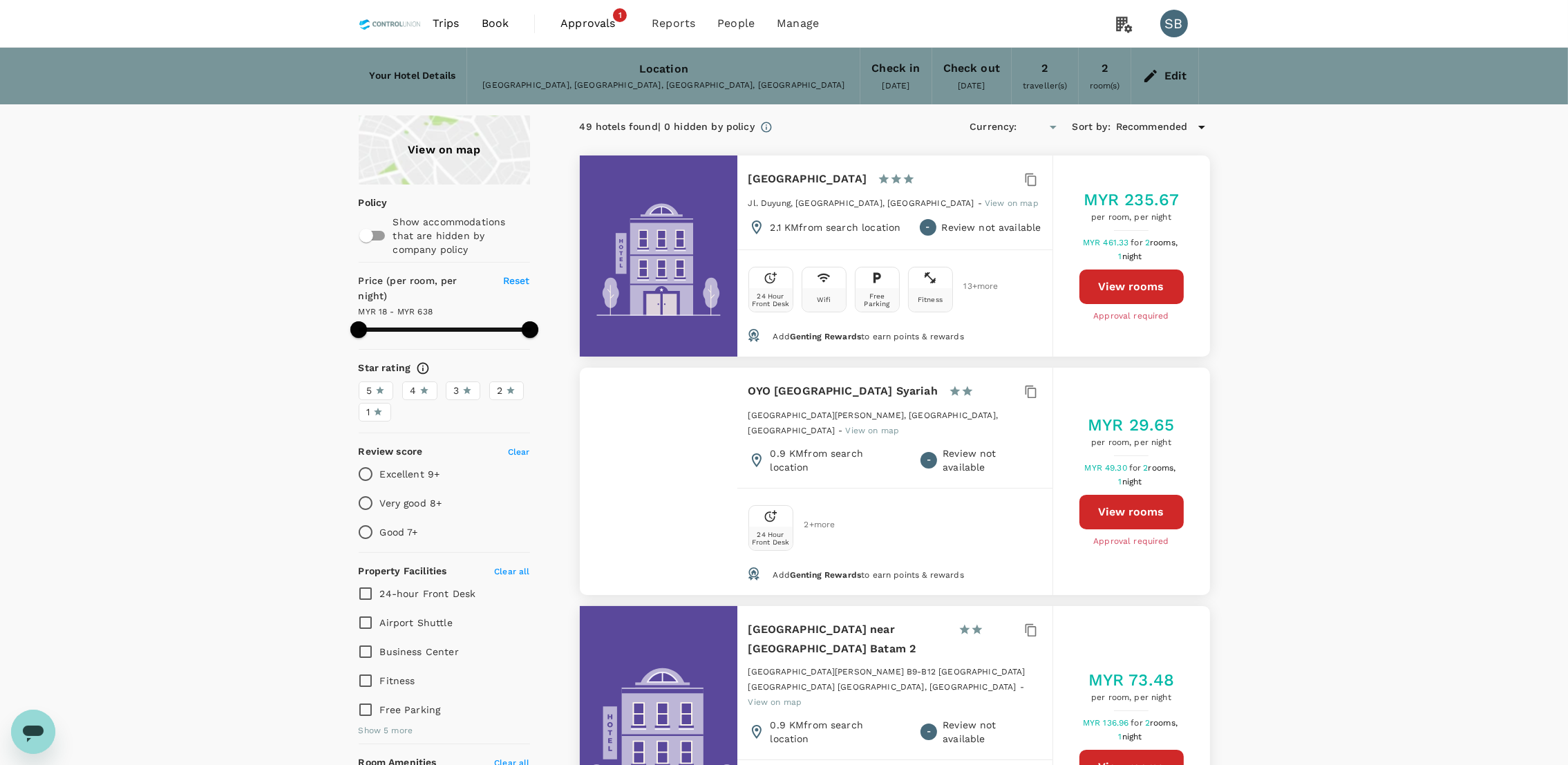
type input "637.14"
type input "MYR"
click at [1171, 71] on div "Edit" at bounding box center [1176, 75] width 23 height 19
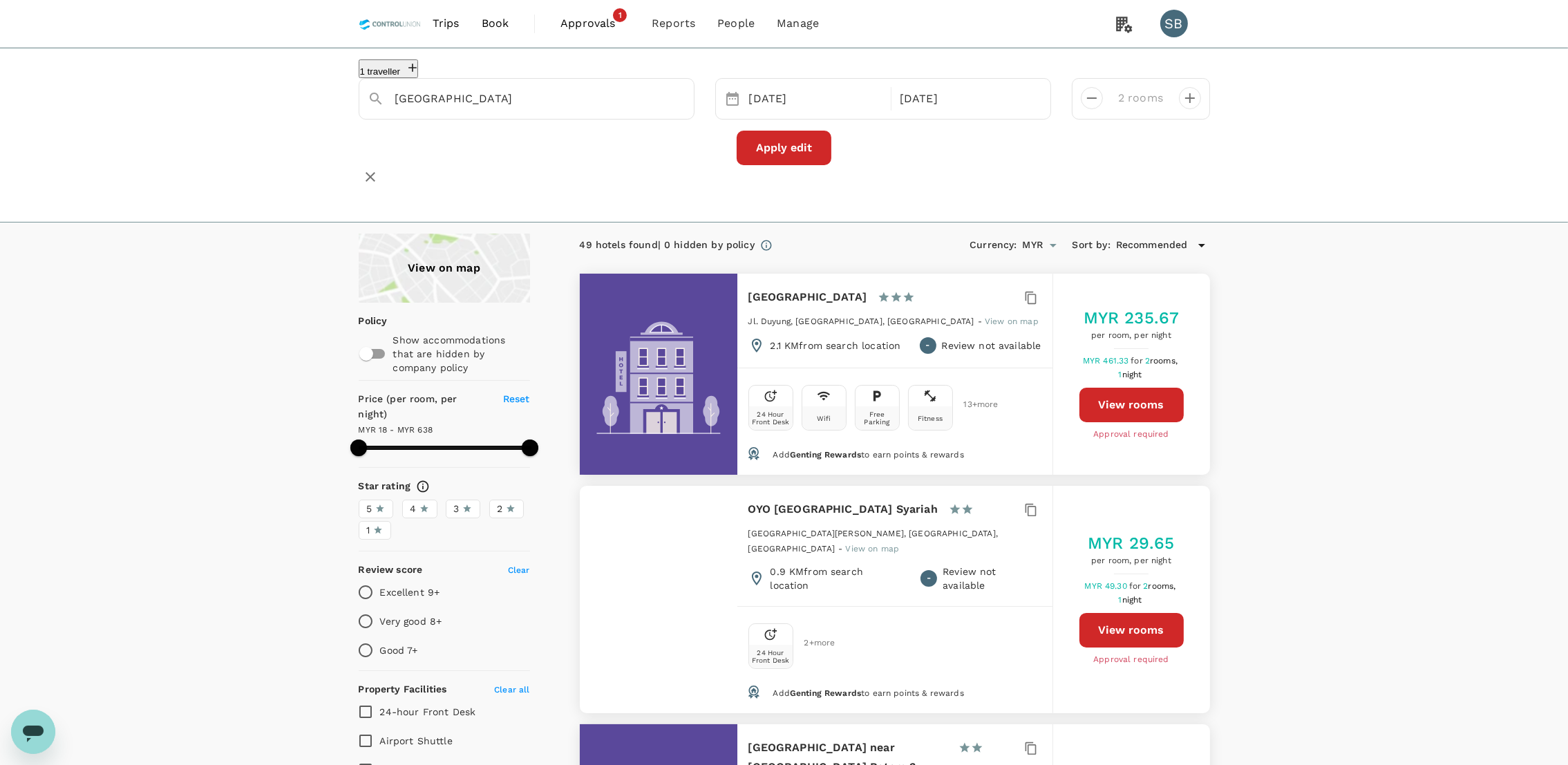
type input "Lubuk Baja"
click at [1098, 107] on icon "decrease" at bounding box center [1092, 98] width 17 height 17
type input "1 room"
drag, startPoint x: 774, startPoint y: 149, endPoint x: 897, endPoint y: 215, distance: 139.6
click at [774, 149] on button "Apply edit" at bounding box center [784, 148] width 95 height 34
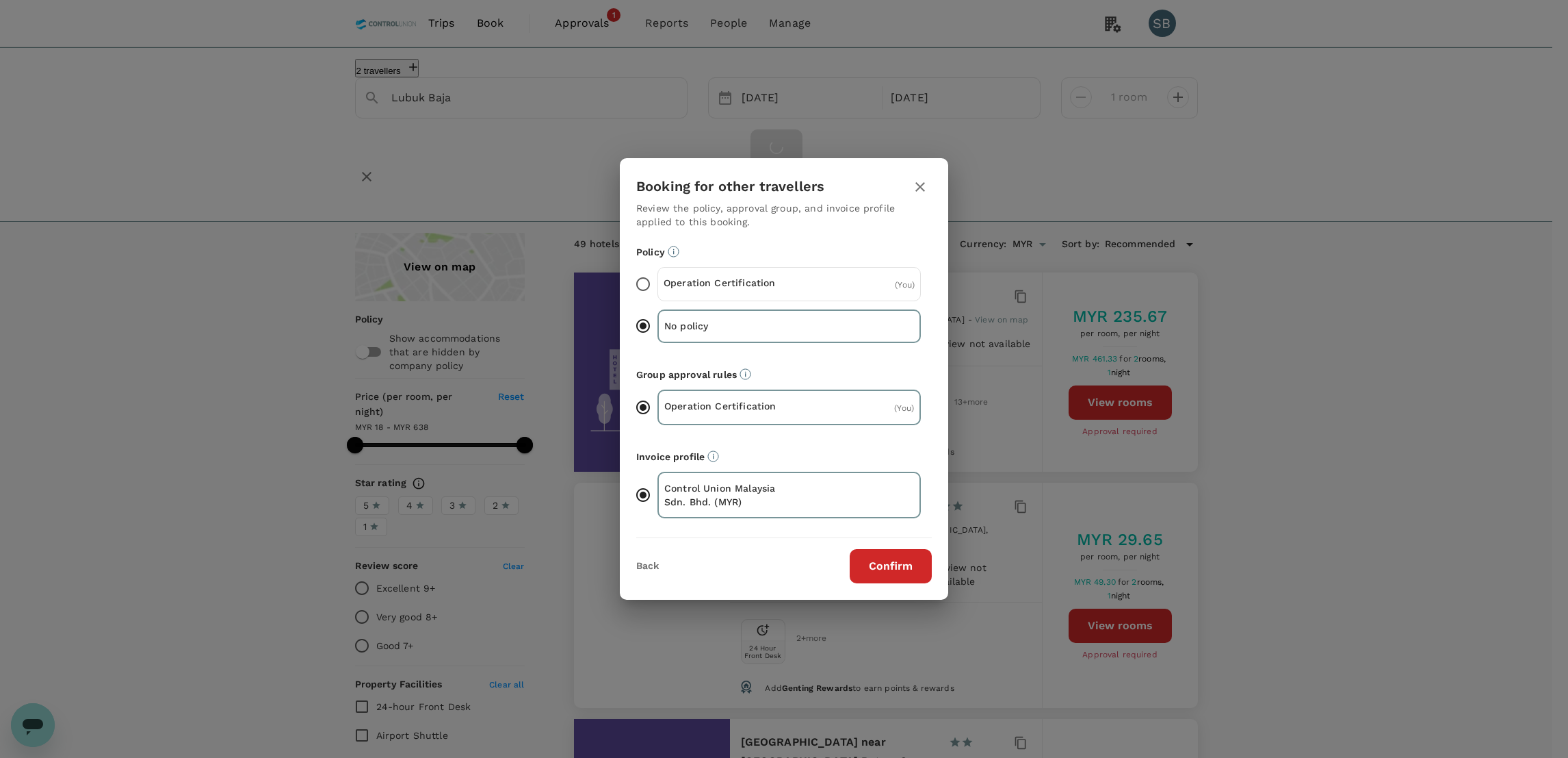
click at [770, 292] on div "Operation Certification" at bounding box center [727, 284] width 126 height 17
click at [658, 292] on input "Operation Certification ( You )" at bounding box center [643, 283] width 29 height 29
click at [910, 566] on button "Confirm" at bounding box center [890, 566] width 82 height 34
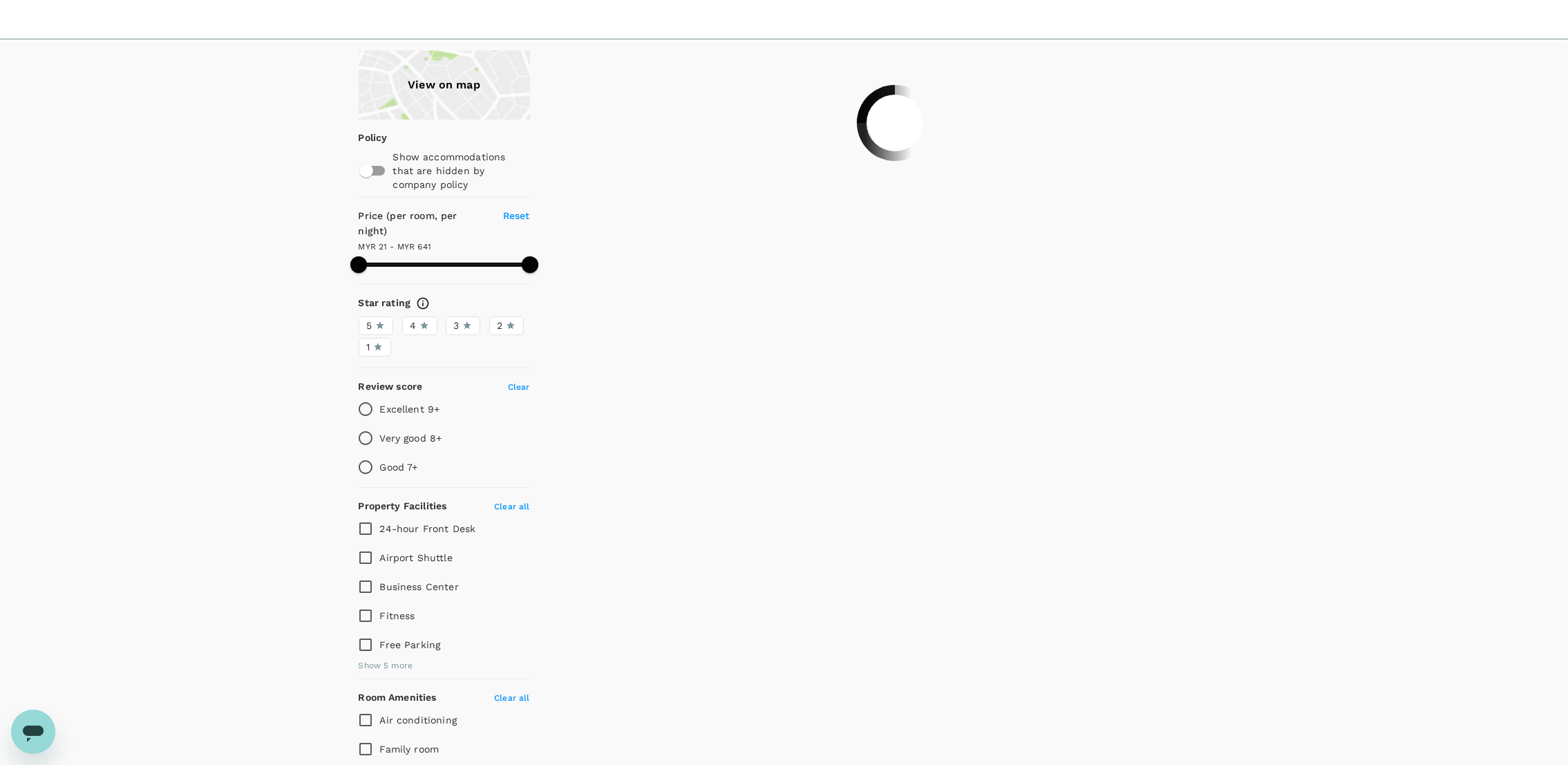
scroll to position [310, 0]
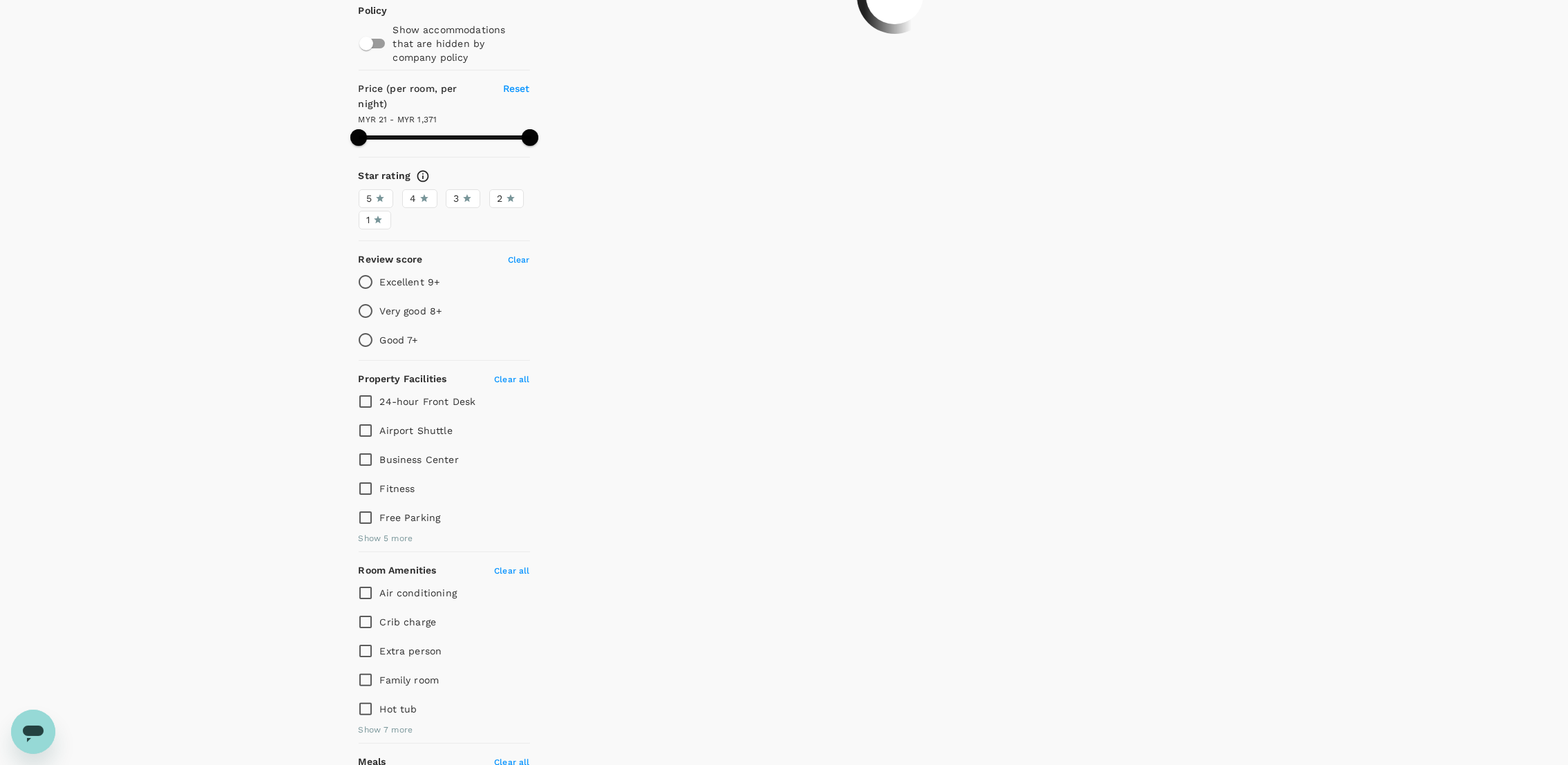
type input "1370.71"
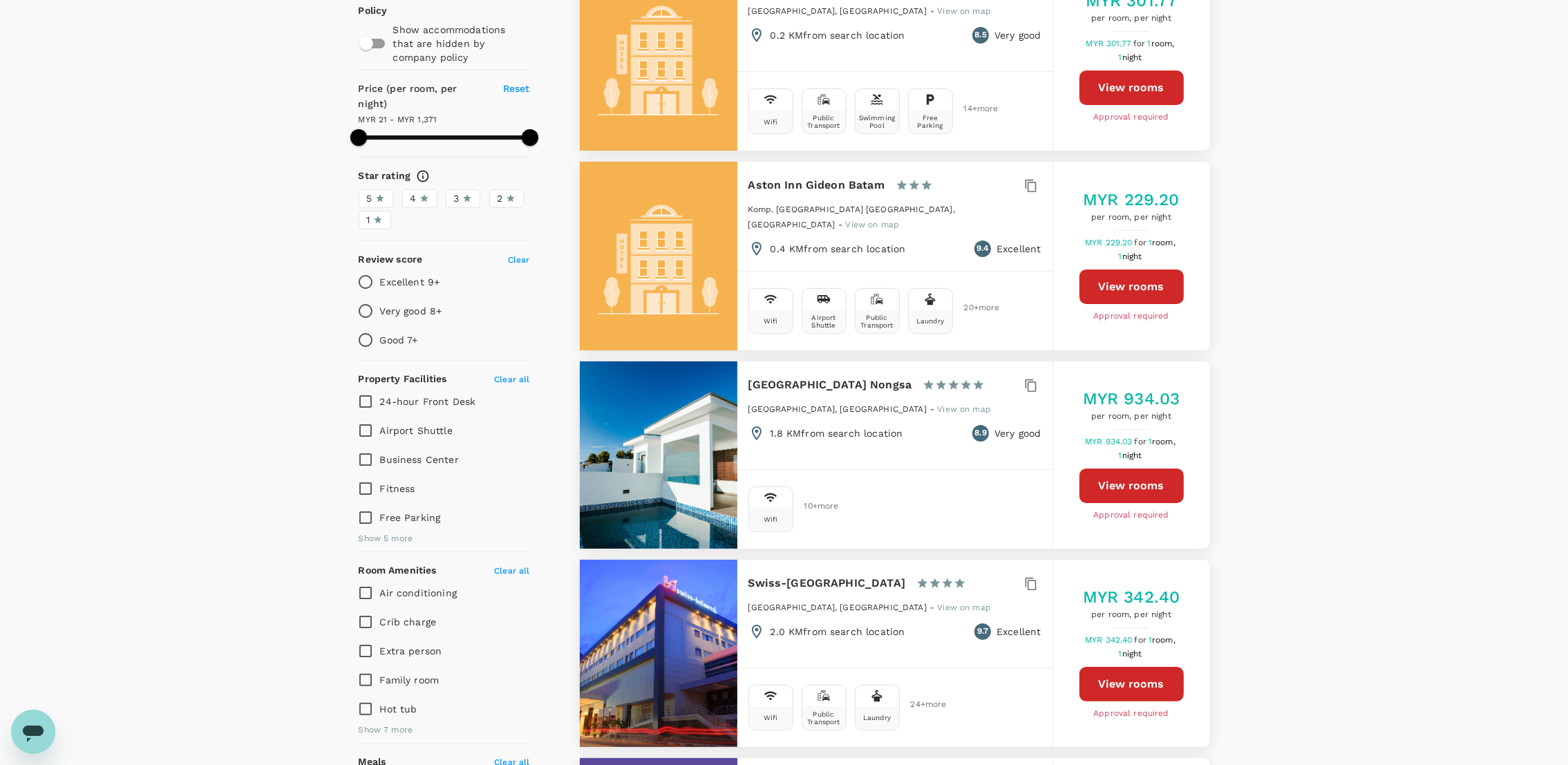
scroll to position [0, 0]
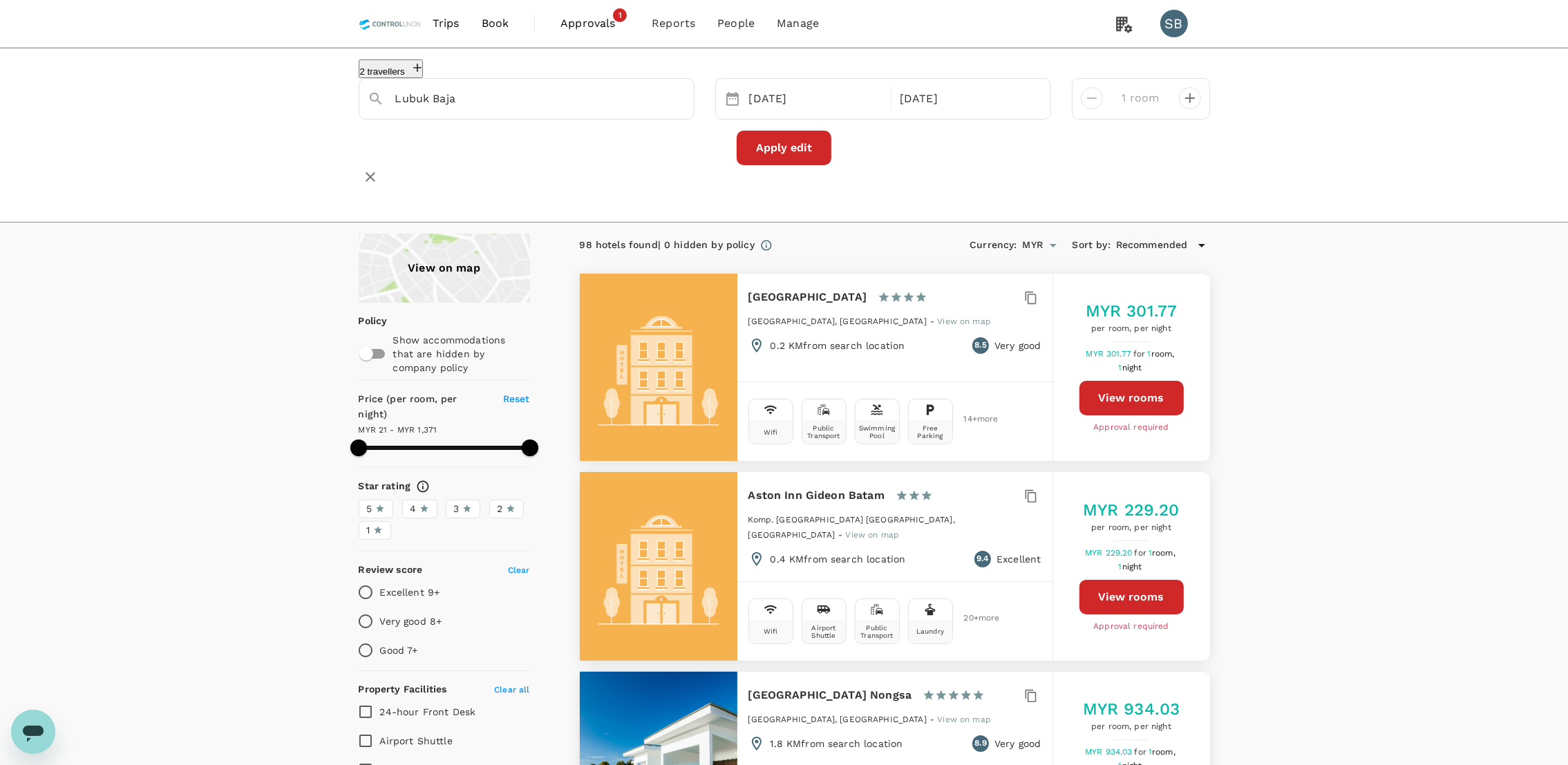
click at [586, 21] on span "Approvals" at bounding box center [595, 23] width 69 height 17
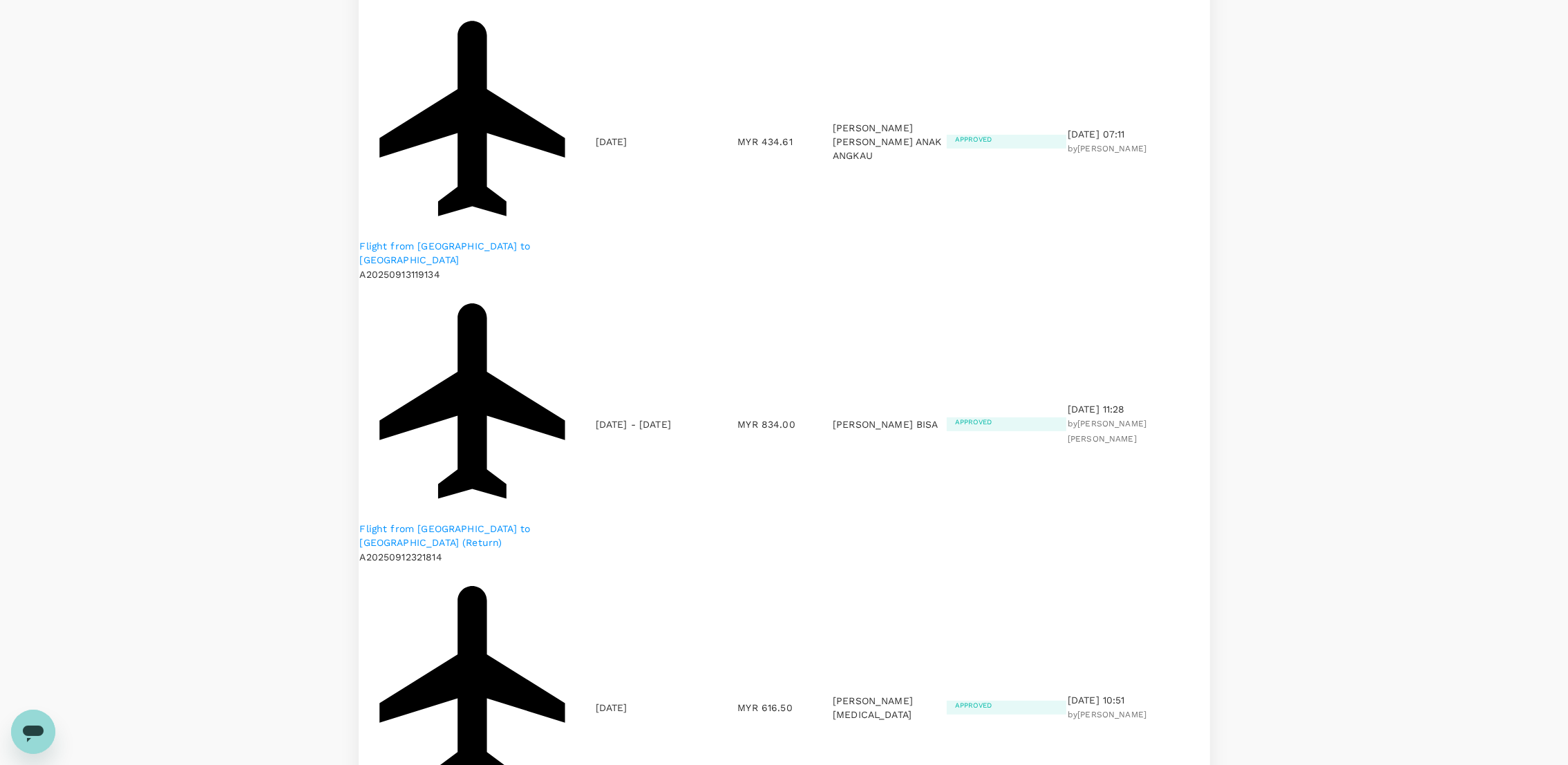
scroll to position [1139, 0]
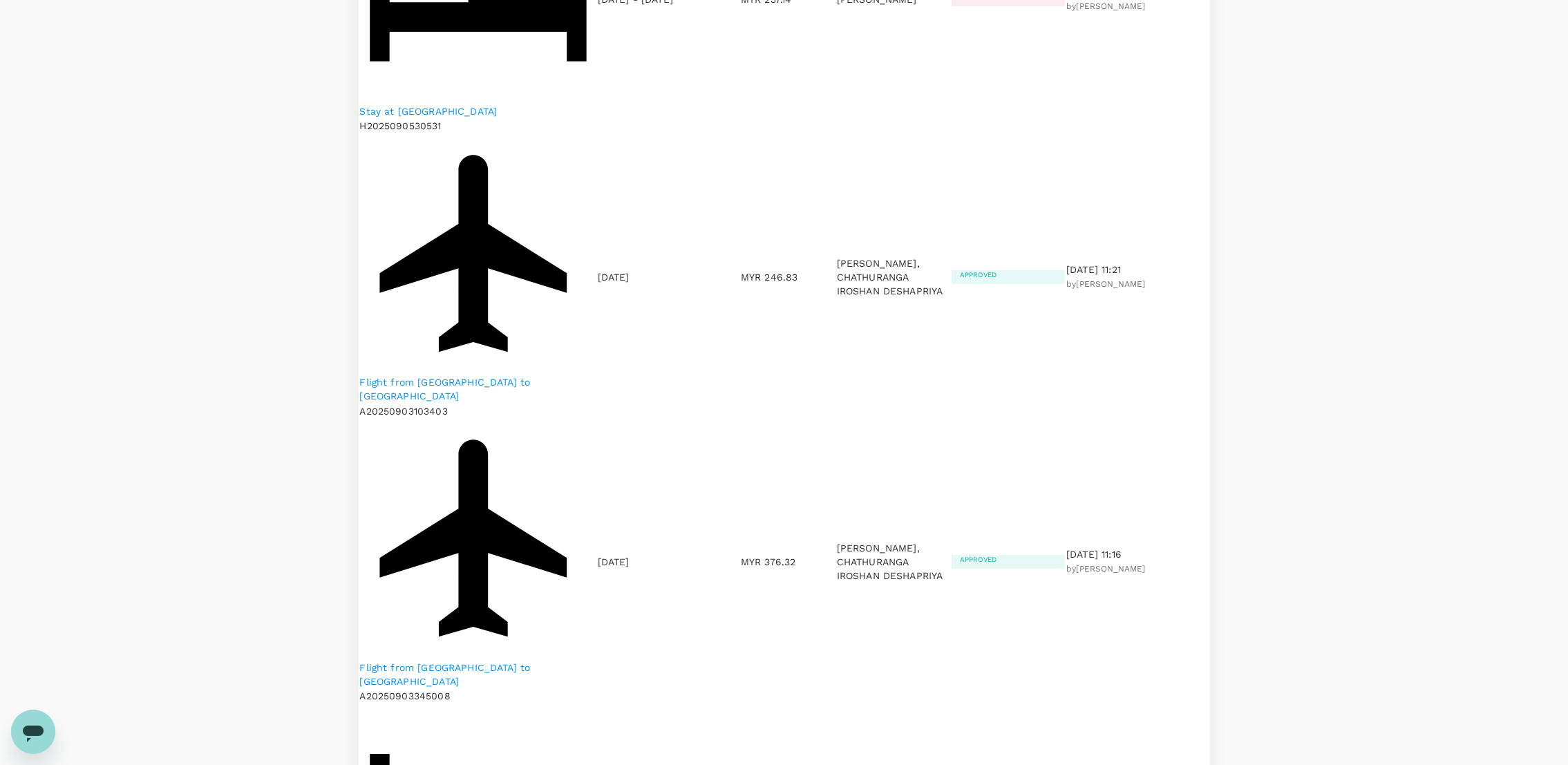
scroll to position [1386, 0]
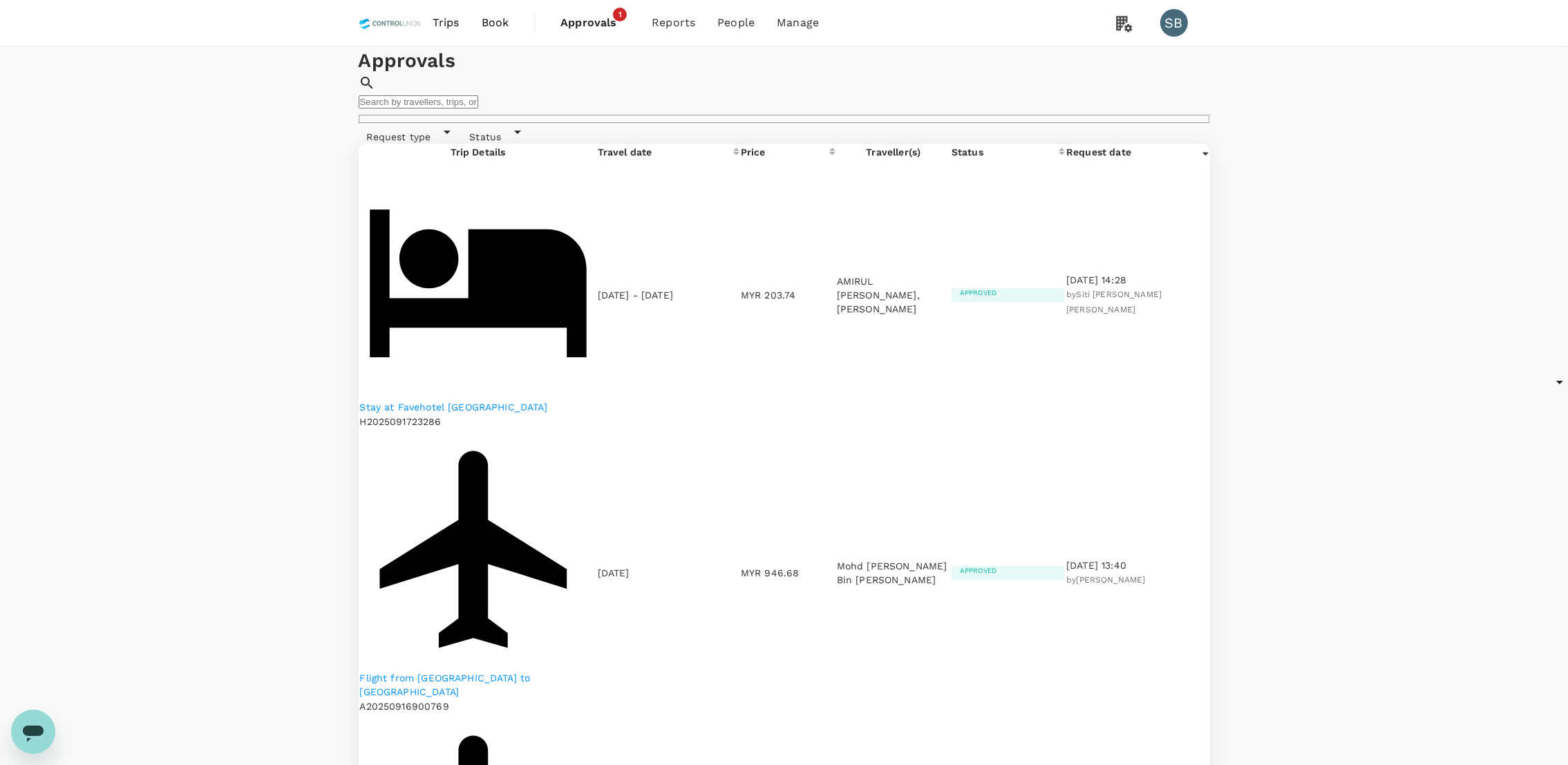
scroll to position [1240, 0]
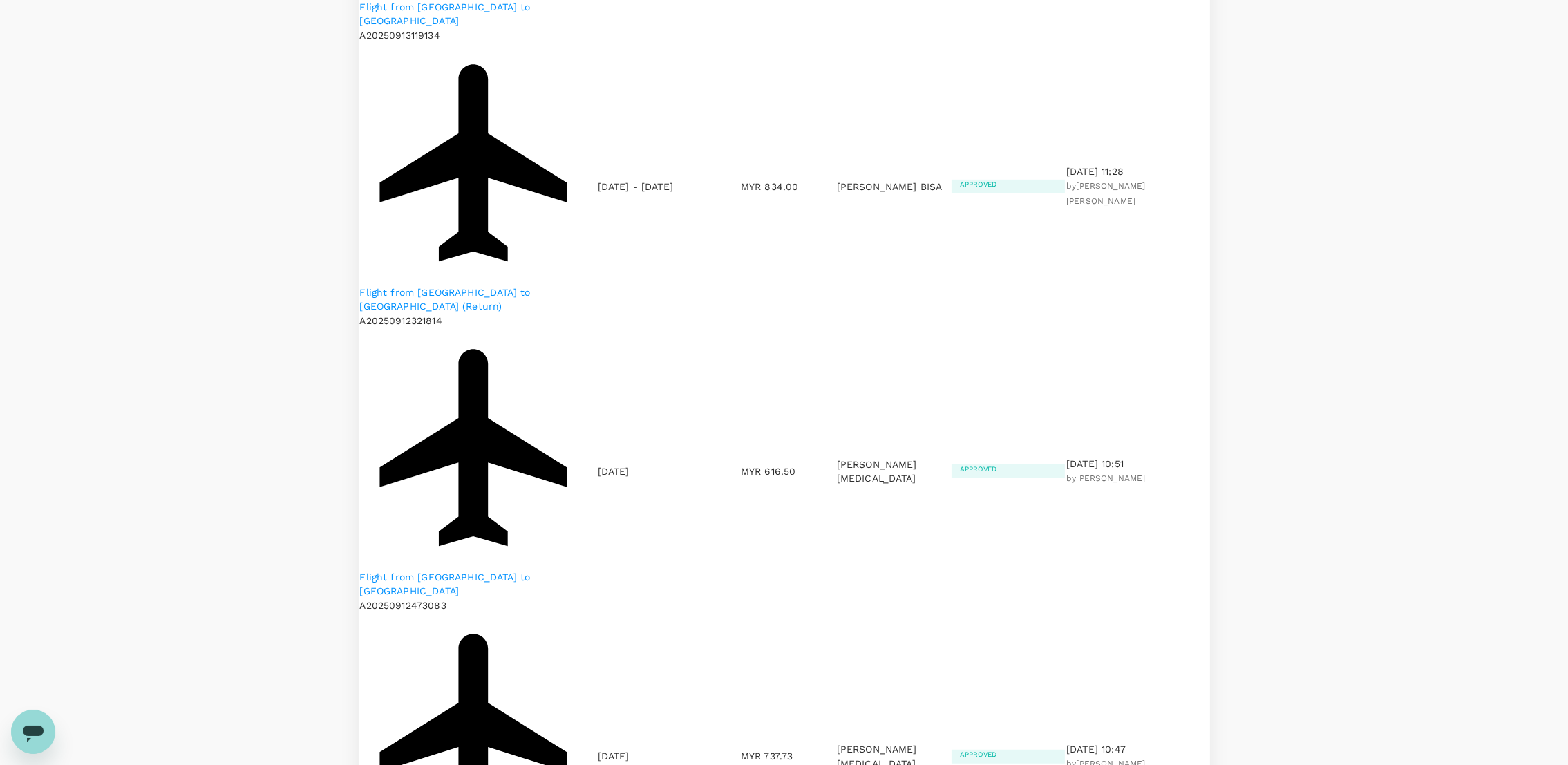
drag, startPoint x: 485, startPoint y: 492, endPoint x: 383, endPoint y: 494, distance: 102.0
copy span "A20250909127263"
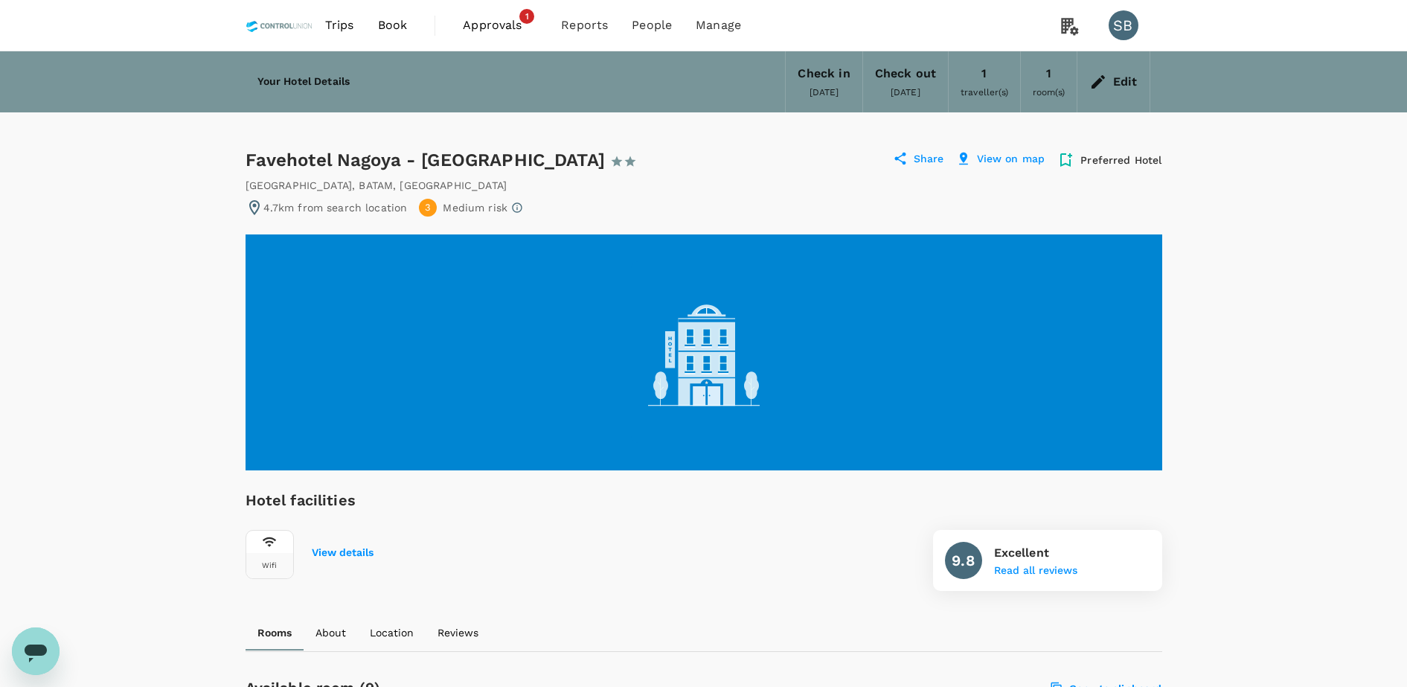
click at [1098, 81] on icon at bounding box center [1097, 81] width 13 height 13
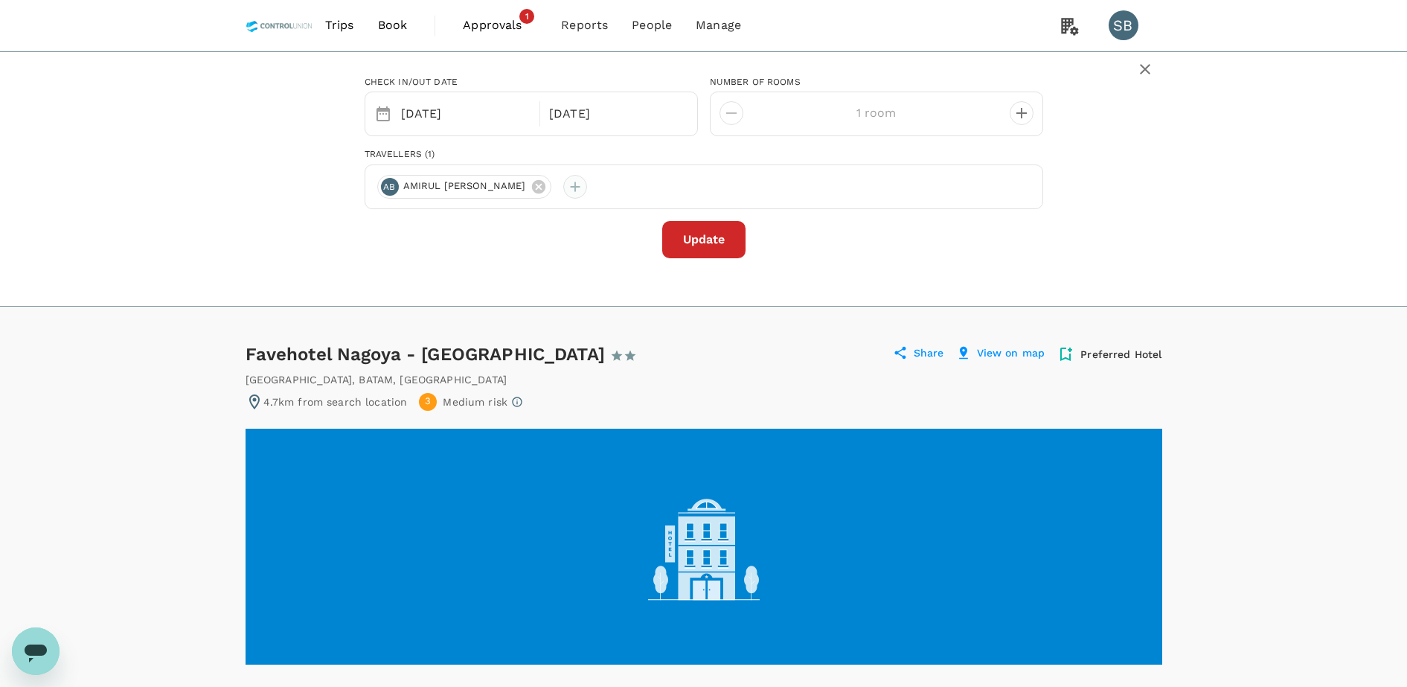
click at [587, 186] on div at bounding box center [575, 187] width 24 height 24
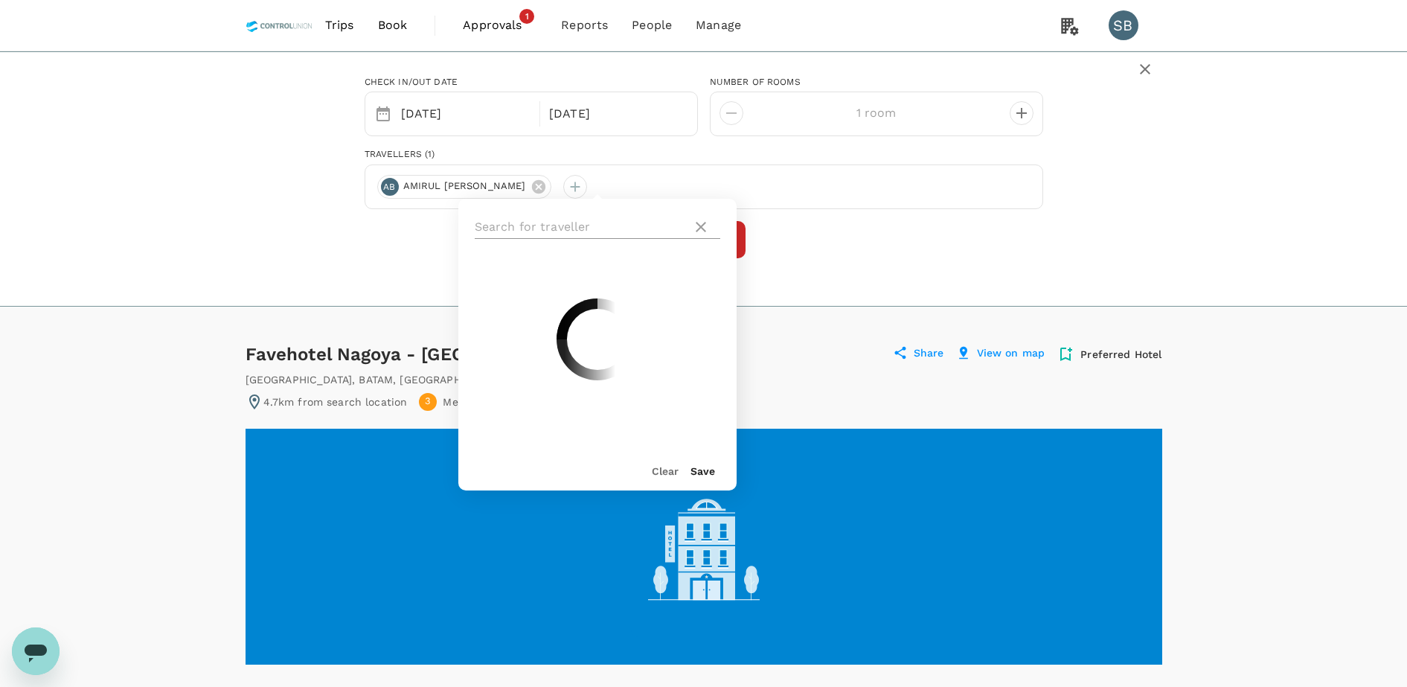
click at [532, 222] on input "text" at bounding box center [580, 227] width 211 height 24
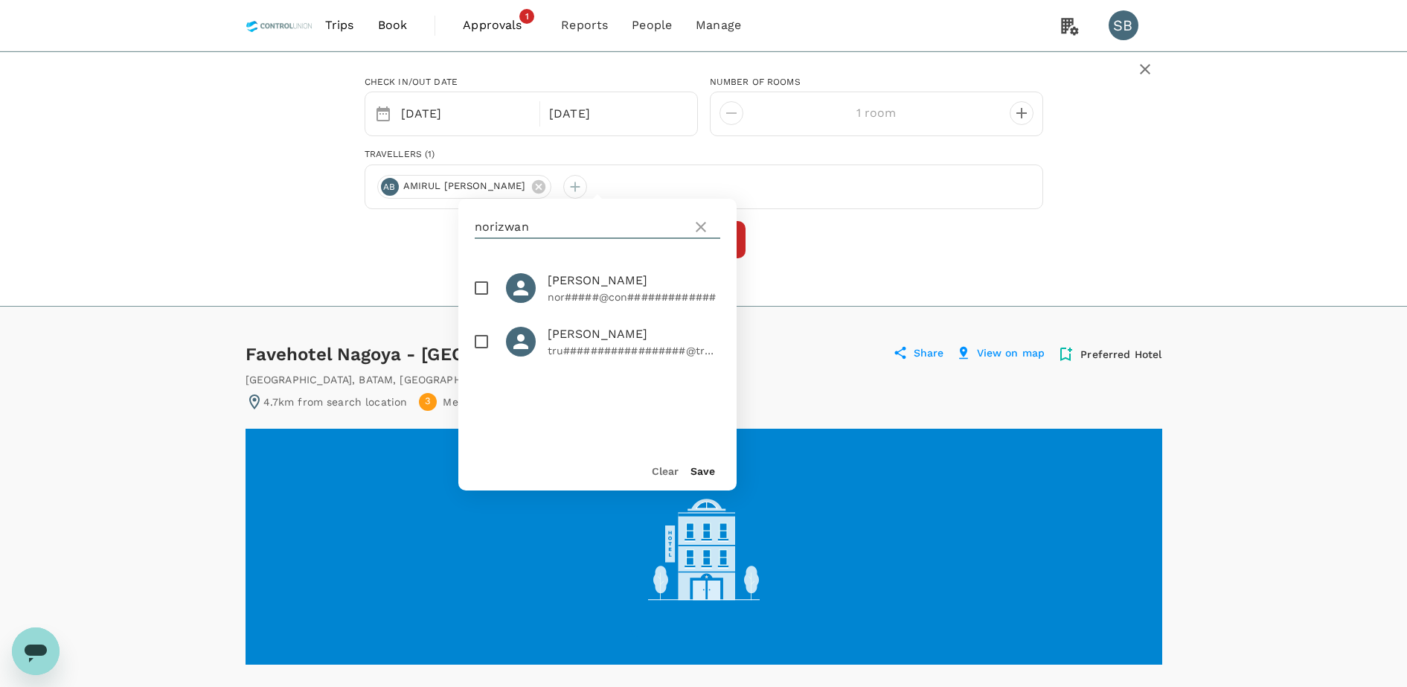
type input "norizwan"
click at [479, 290] on input "checkbox" at bounding box center [481, 287] width 31 height 31
checkbox input "true"
click at [701, 470] on button "Save" at bounding box center [702, 471] width 25 height 12
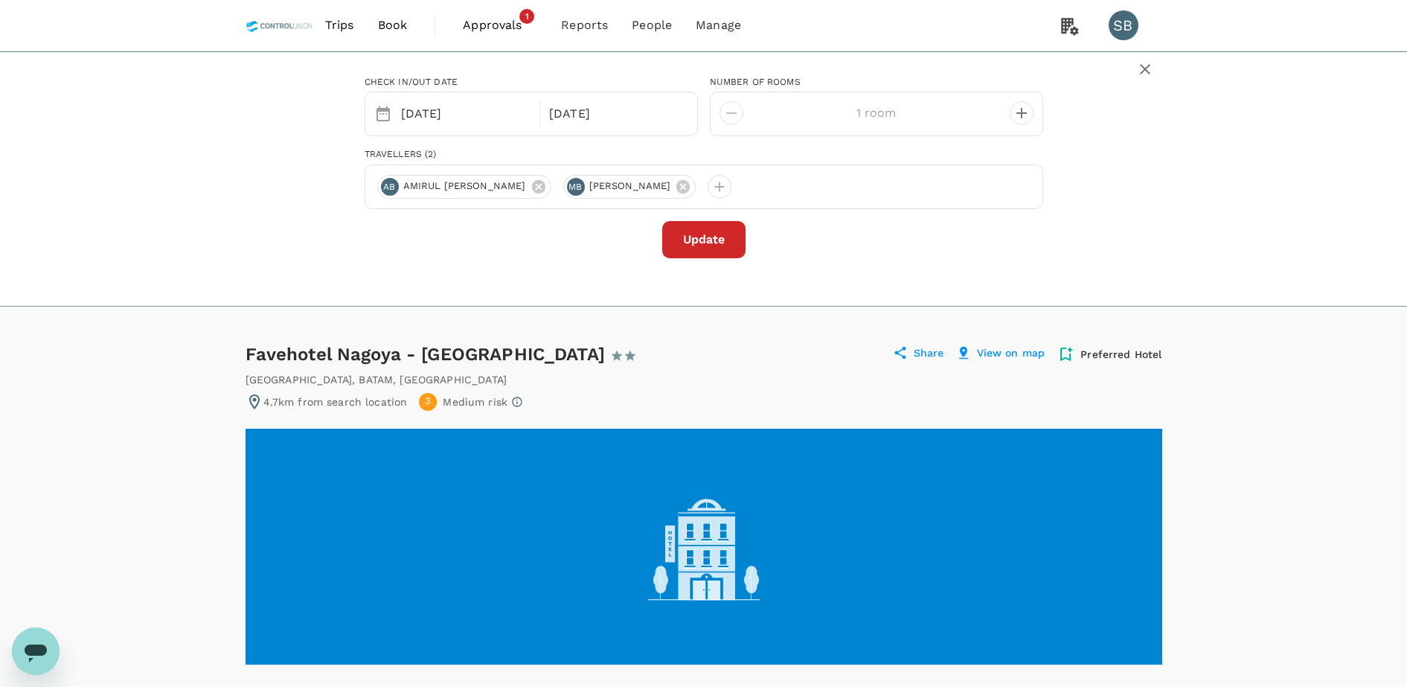
click at [713, 232] on button "Update" at bounding box center [703, 239] width 83 height 37
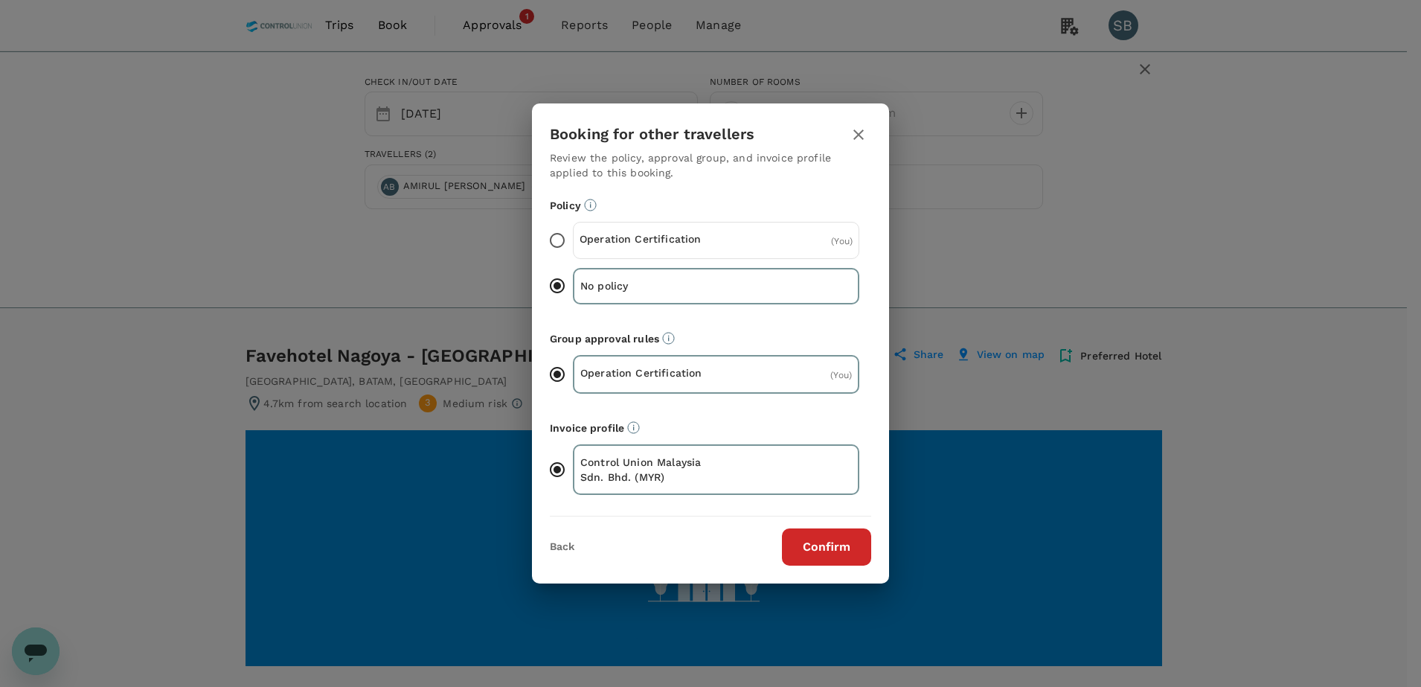
click at [620, 241] on p "Operation Certification" at bounding box center [648, 238] width 137 height 15
click at [573, 241] on input "Operation Certification ( You )" at bounding box center [557, 240] width 31 height 31
click at [817, 533] on button "Confirm" at bounding box center [826, 546] width 89 height 37
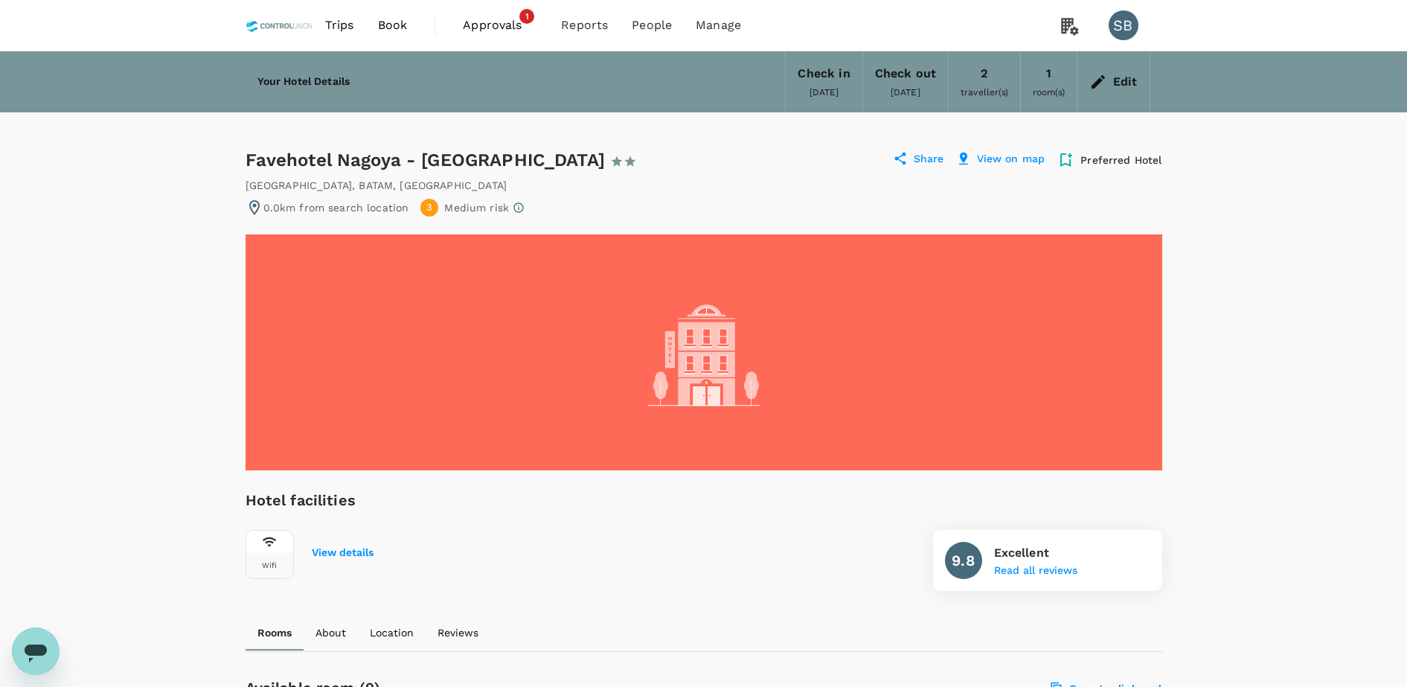
click at [1116, 80] on div "Edit" at bounding box center [1125, 81] width 25 height 21
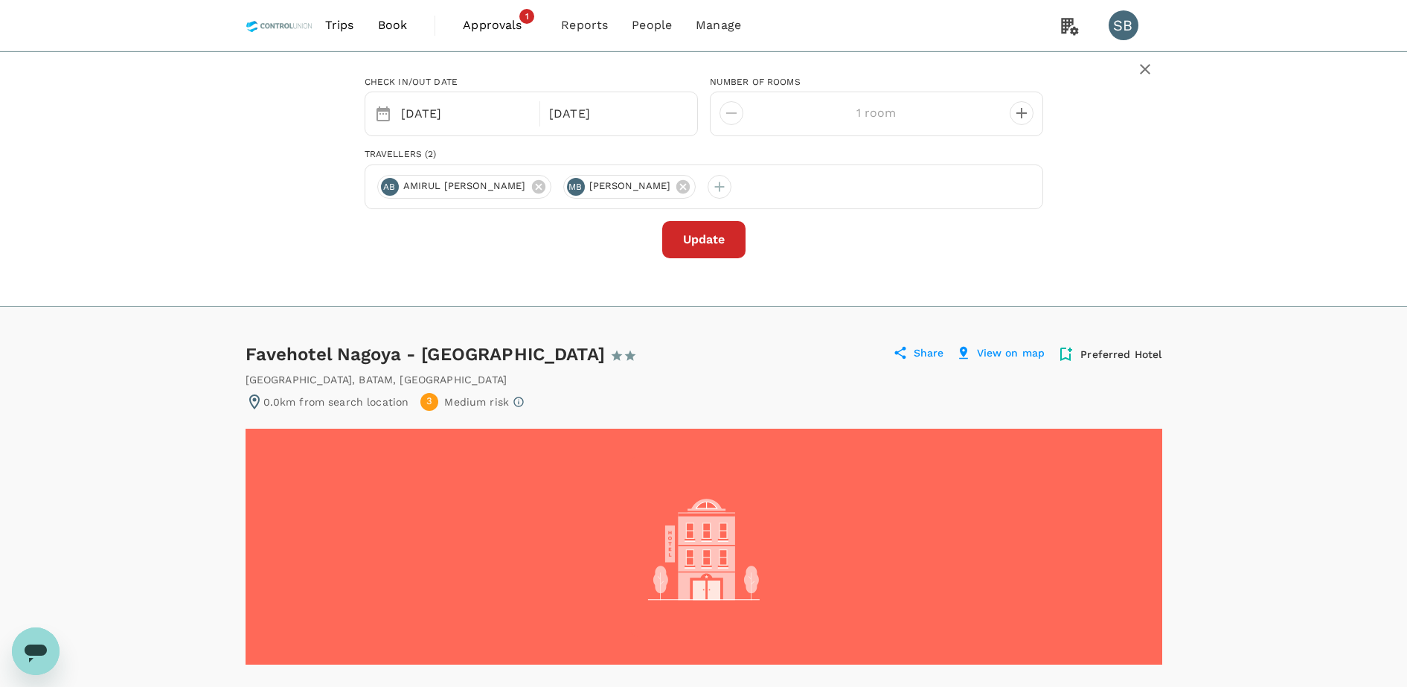
click at [1022, 109] on icon "decrease" at bounding box center [1022, 113] width 18 height 18
type input "2 rooms"
click at [701, 246] on button "Update" at bounding box center [703, 239] width 83 height 37
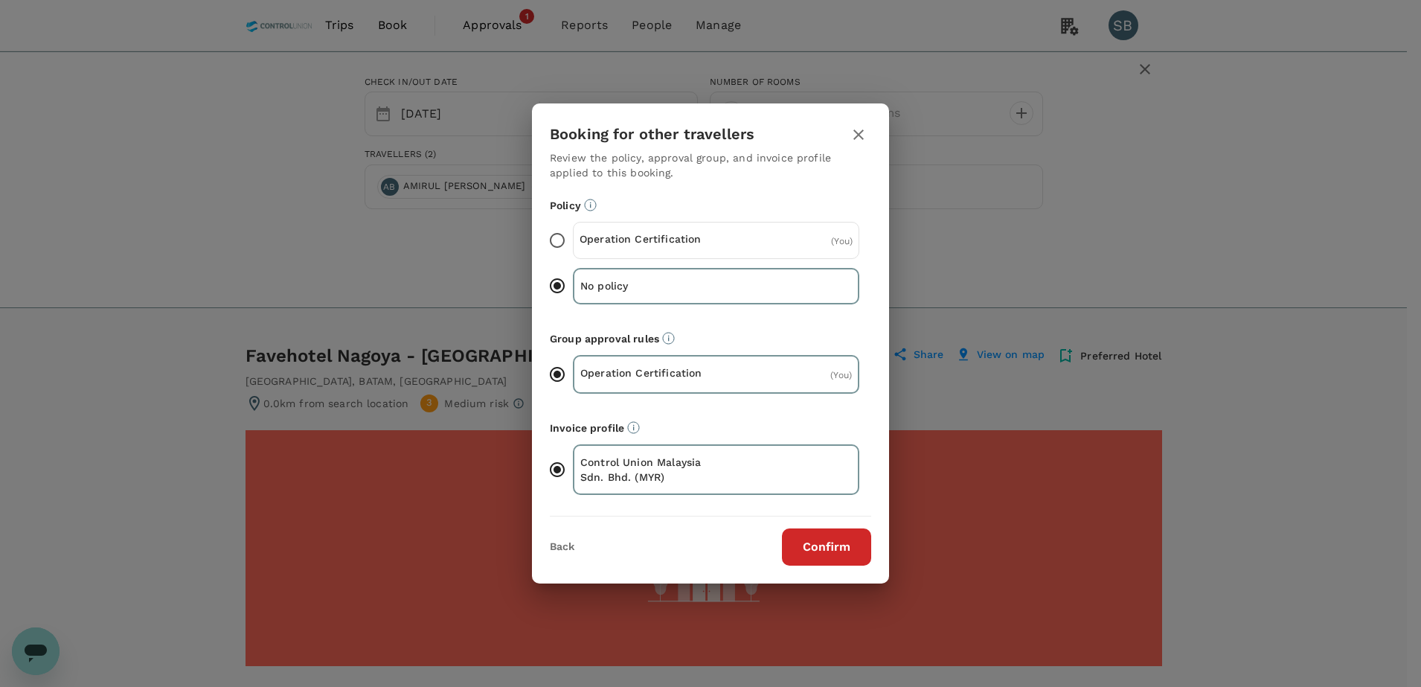
click at [698, 250] on div "Operation Certification ( You )" at bounding box center [716, 240] width 286 height 37
click at [573, 250] on input "Operation Certification ( You )" at bounding box center [557, 240] width 31 height 31
click at [838, 541] on button "Confirm" at bounding box center [826, 546] width 89 height 37
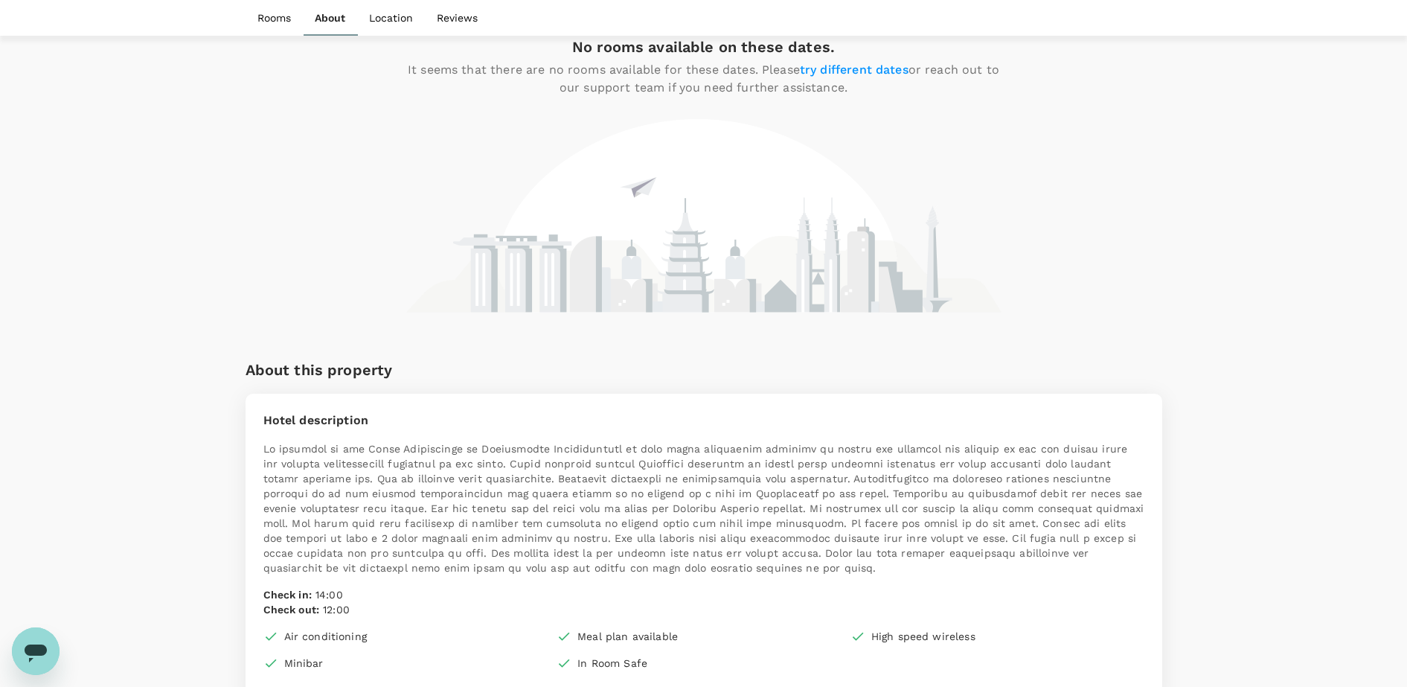
scroll to position [273, 0]
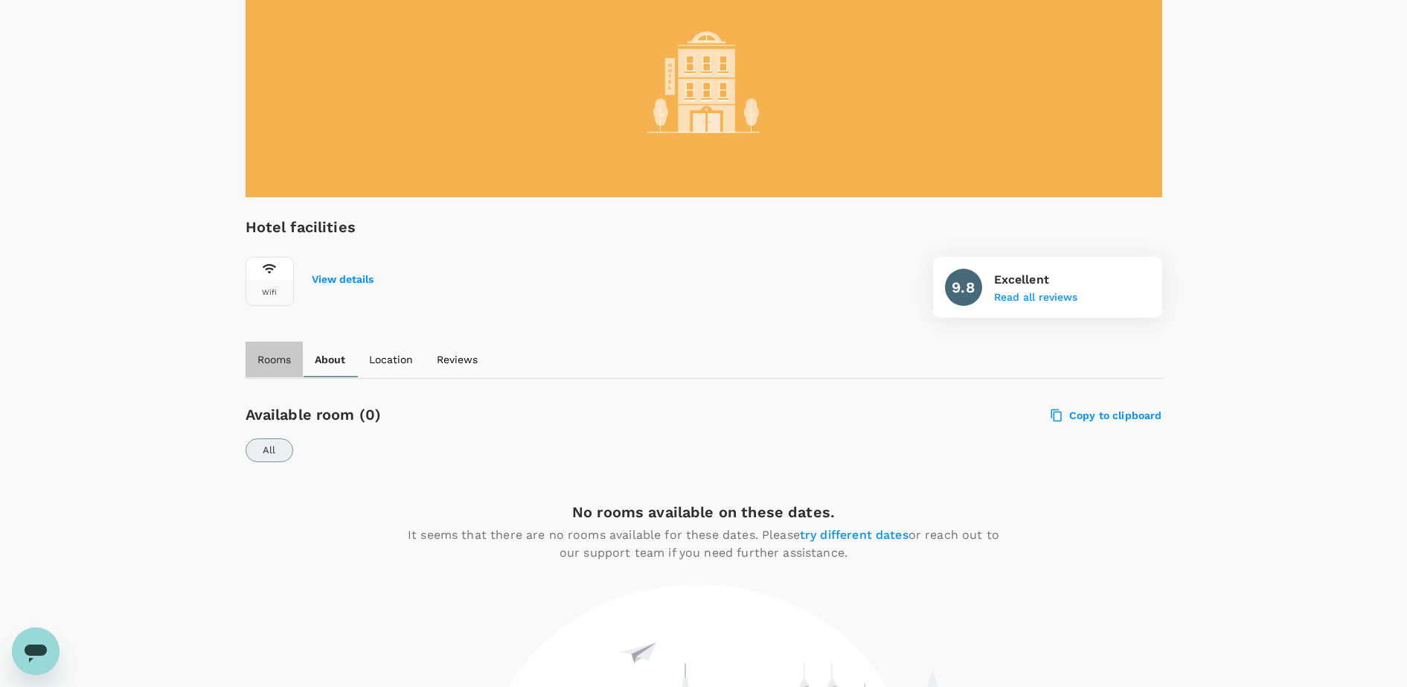
click at [277, 354] on p "Rooms" at bounding box center [273, 359] width 33 height 15
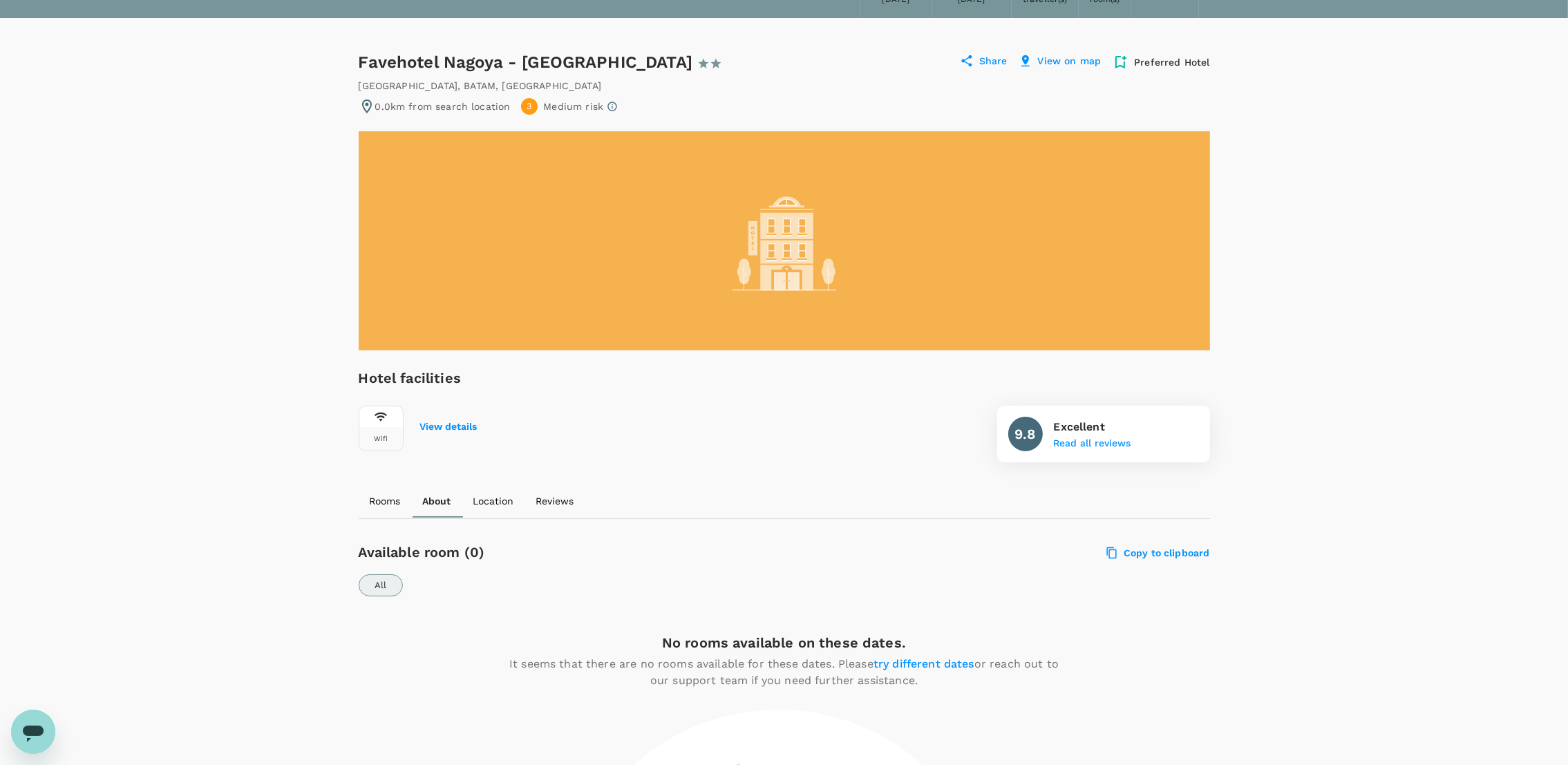
scroll to position [414, 0]
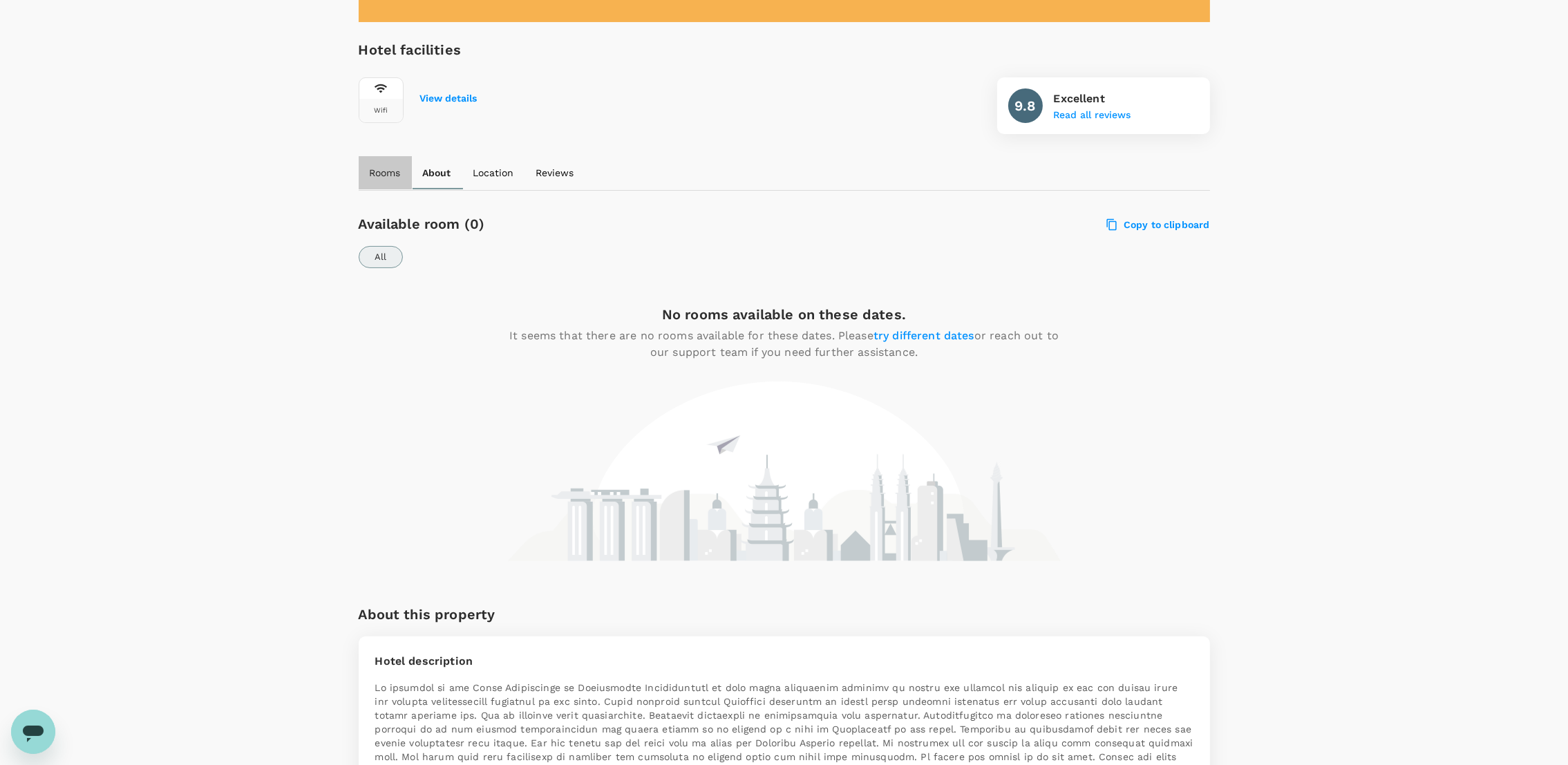
click at [401, 170] on button "Rooms" at bounding box center [385, 173] width 53 height 33
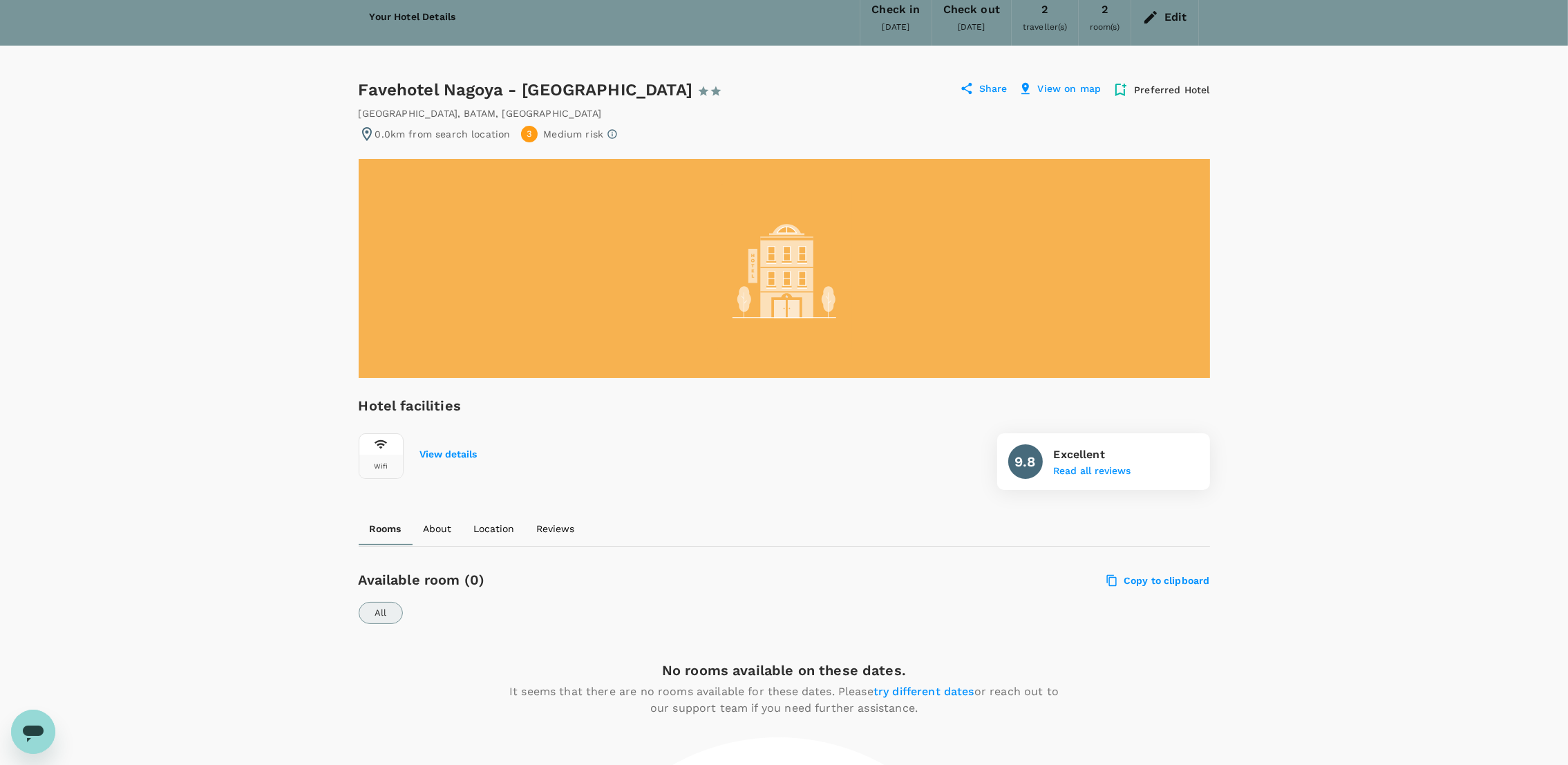
scroll to position [0, 0]
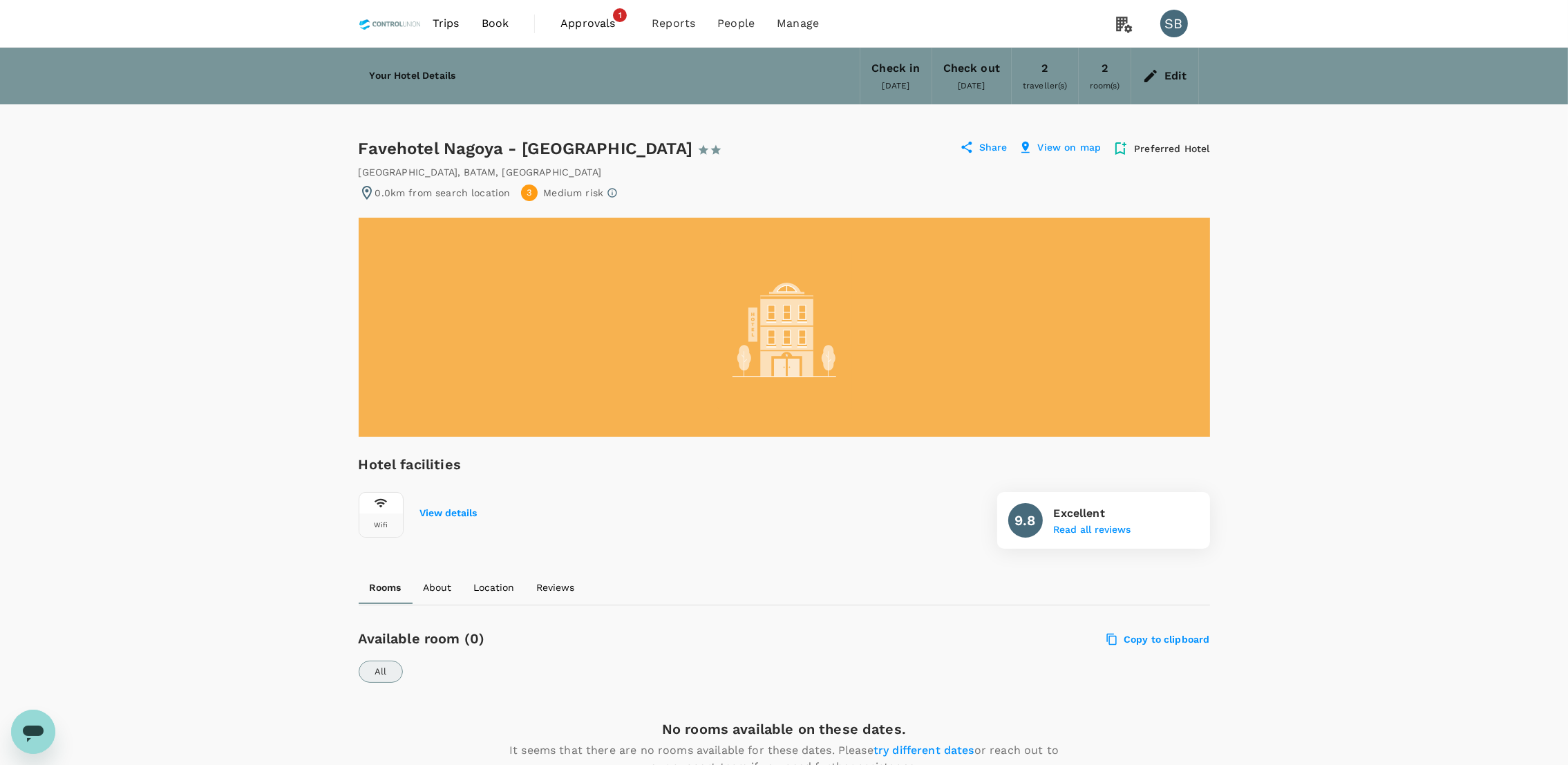
click at [1109, 69] on div "2 room(s)" at bounding box center [1104, 75] width 52 height 57
click at [1156, 76] on icon at bounding box center [1151, 76] width 17 height 17
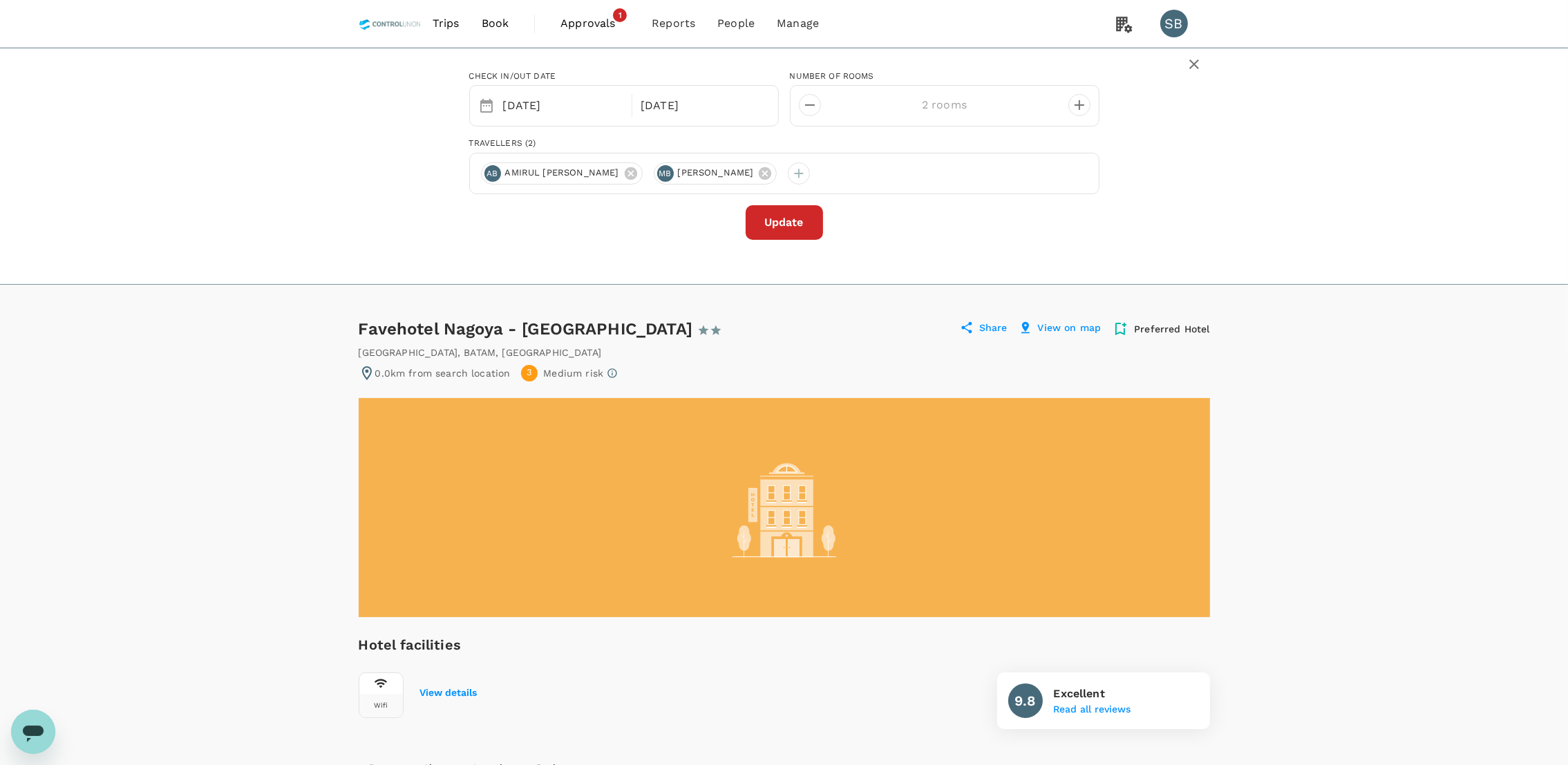
click at [811, 110] on icon "decrease" at bounding box center [810, 105] width 17 height 17
type input "1 room"
click at [777, 233] on button "Update" at bounding box center [784, 222] width 77 height 34
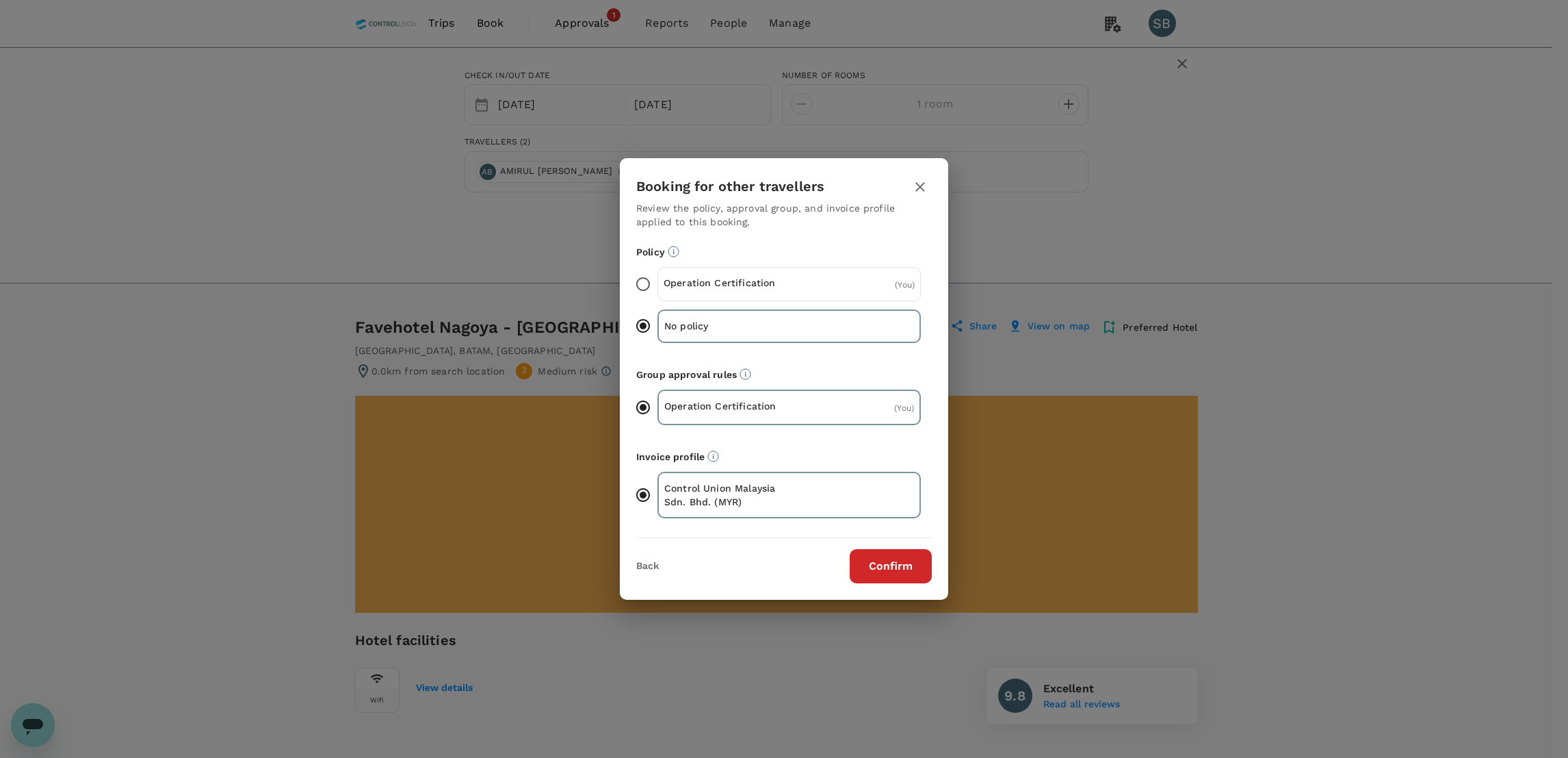
click at [749, 286] on p "Operation Certification" at bounding box center [727, 282] width 126 height 14
click at [658, 286] on input "Operation Certification ( You )" at bounding box center [643, 283] width 29 height 29
click at [894, 563] on button "Confirm" at bounding box center [890, 566] width 82 height 34
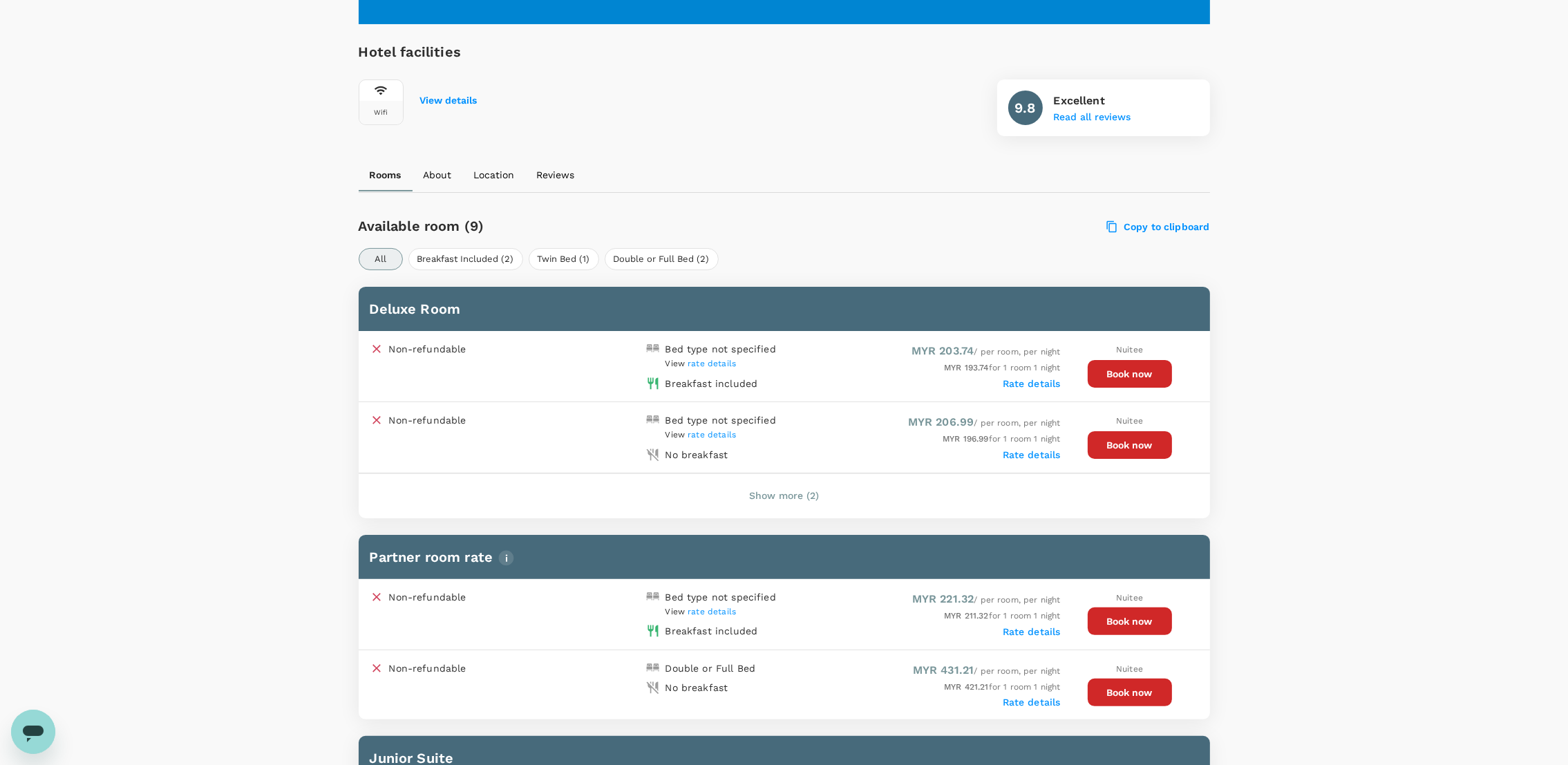
scroll to position [414, 0]
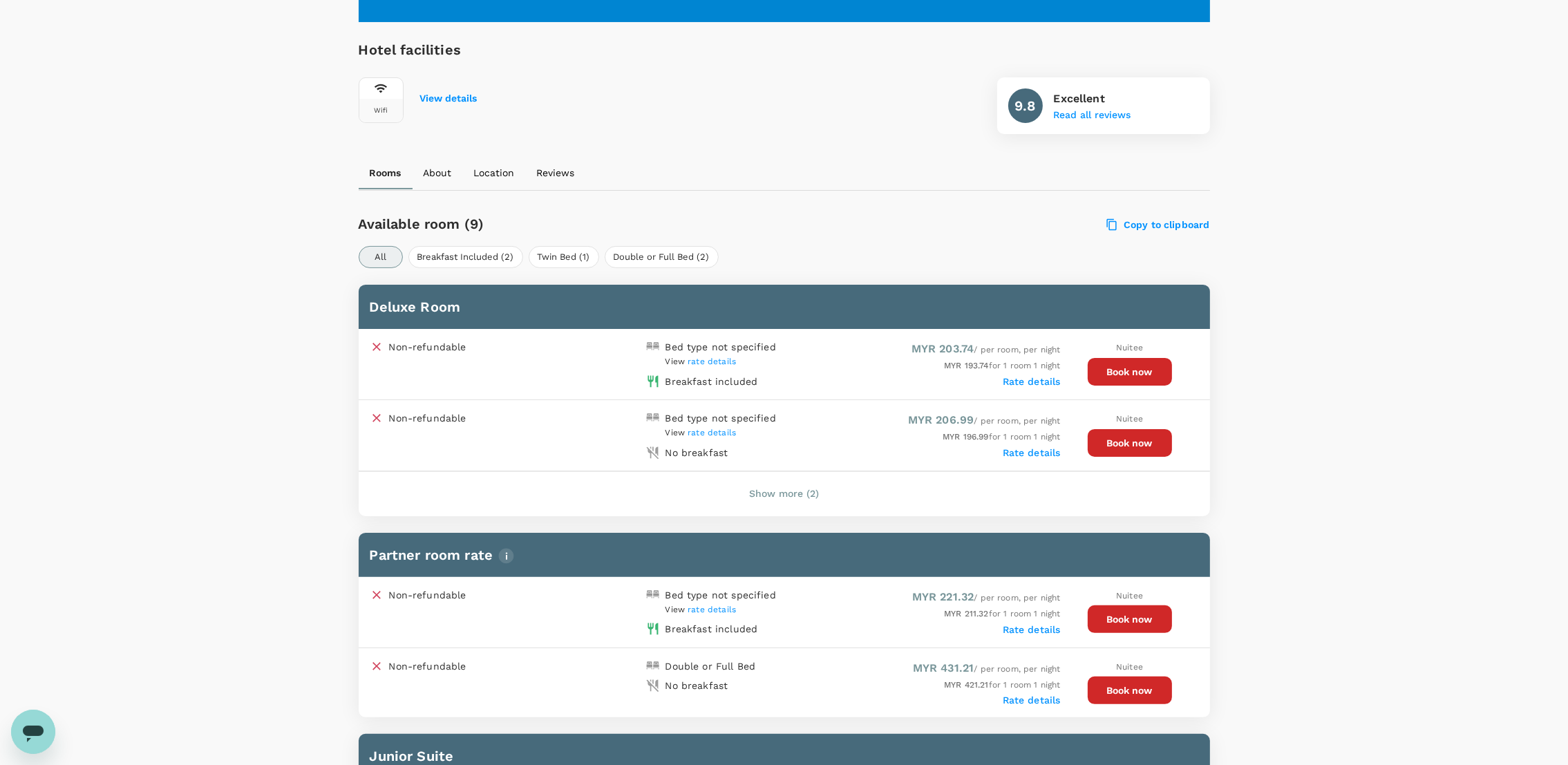
click at [1038, 379] on label "Rate details" at bounding box center [1032, 382] width 58 height 11
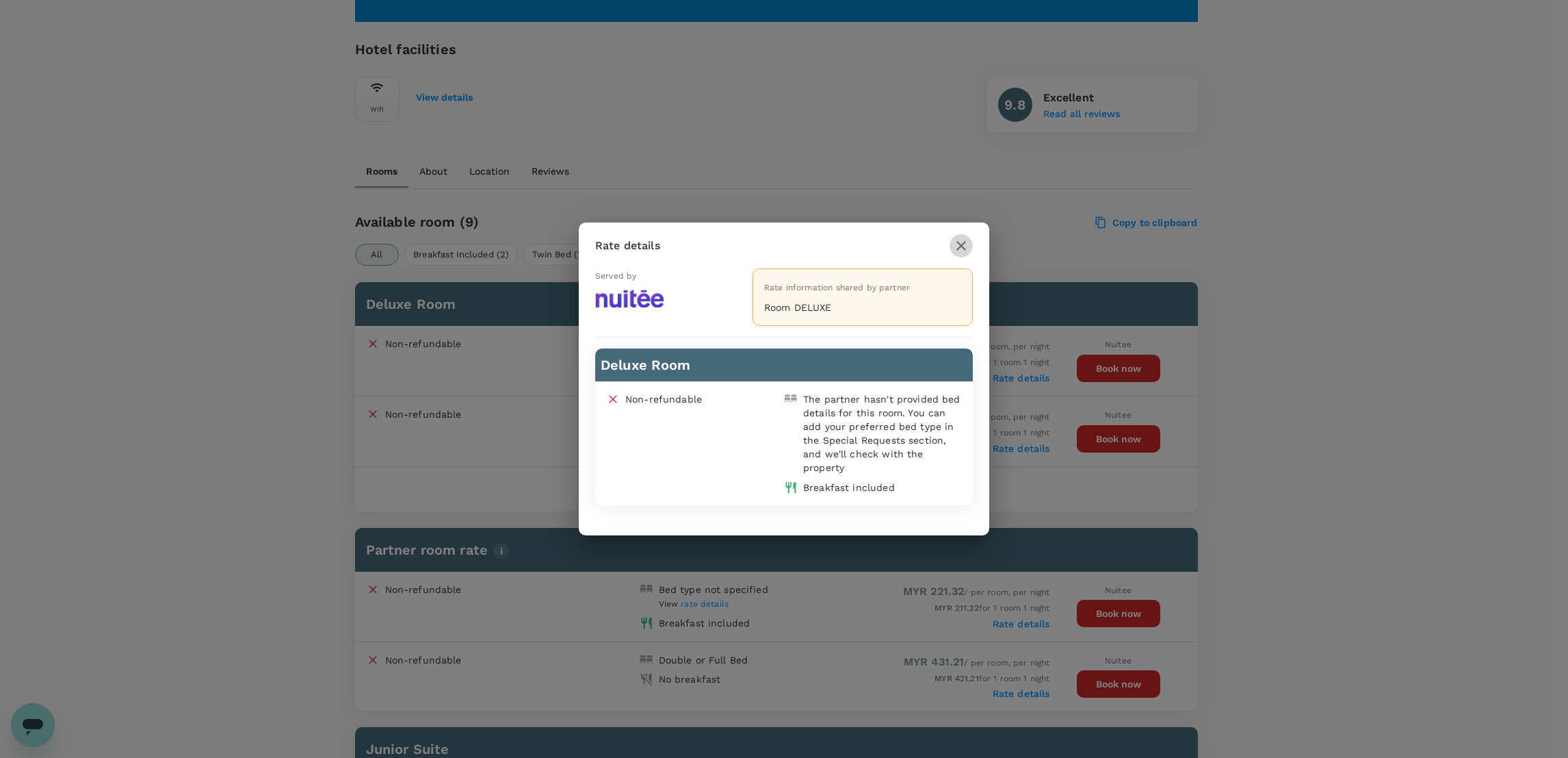
click at [960, 247] on icon "button" at bounding box center [961, 246] width 9 height 9
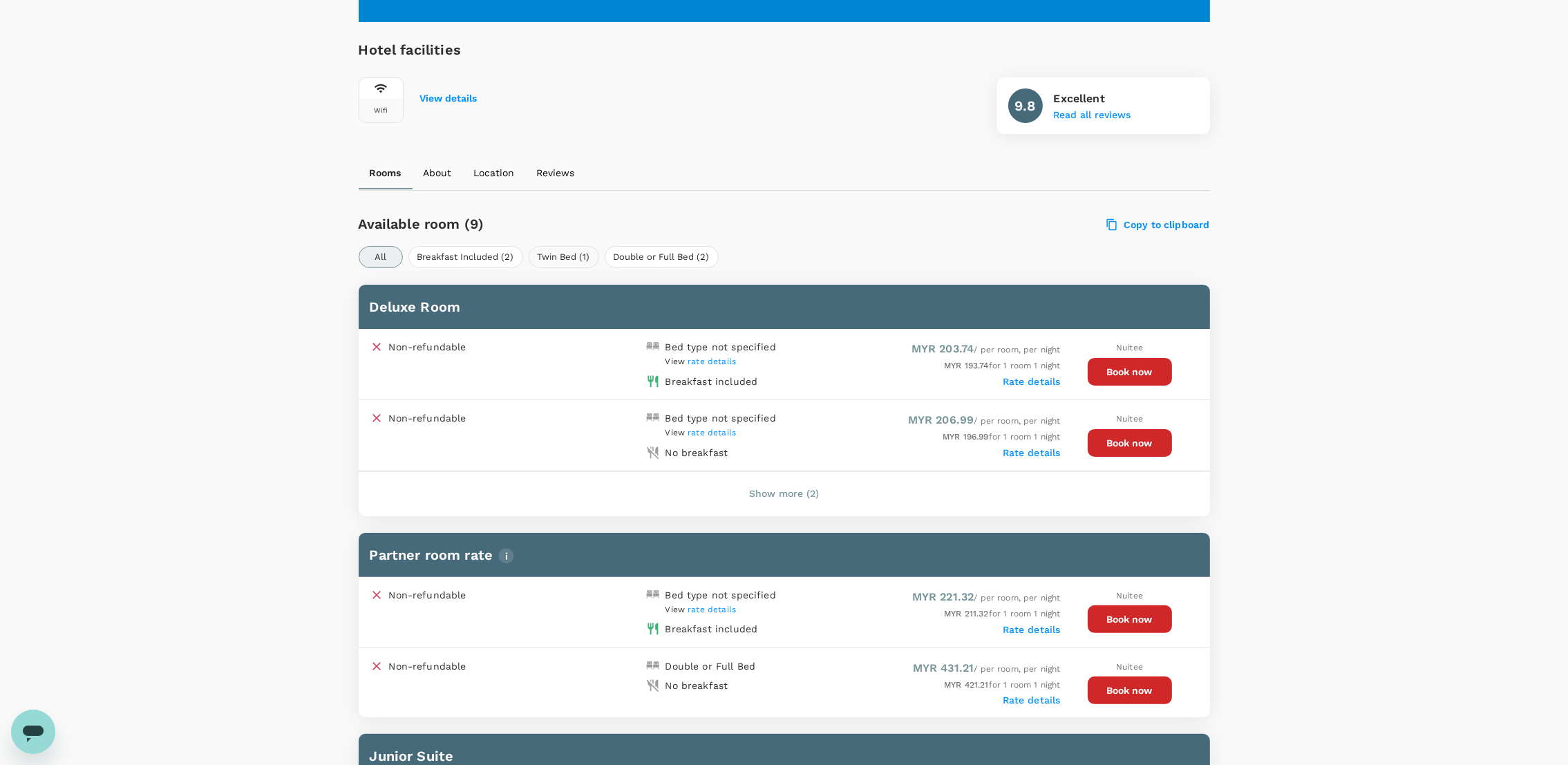
click at [574, 253] on button "Twin Bed (1)" at bounding box center [564, 257] width 71 height 22
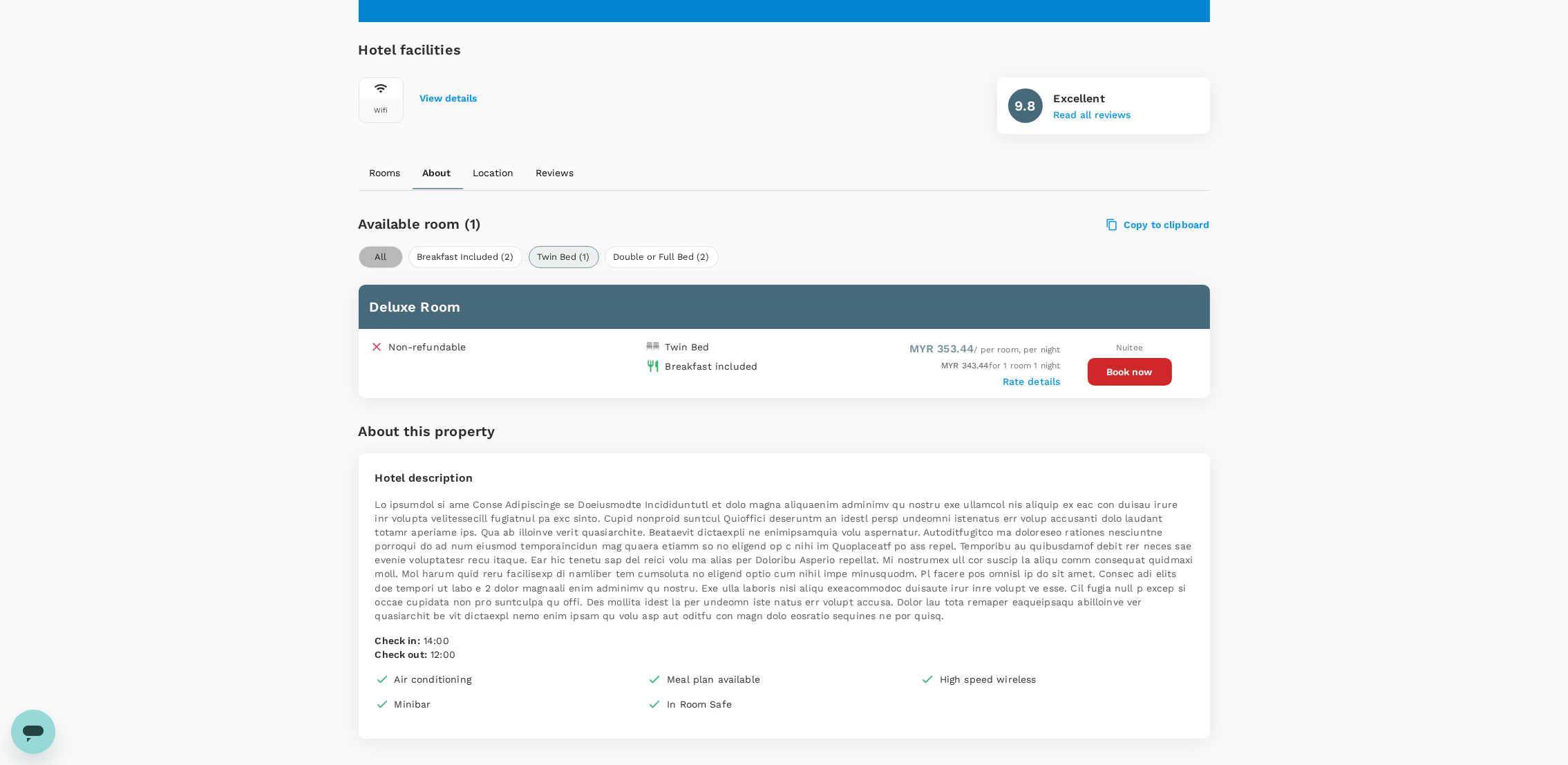
click at [392, 255] on button "All" at bounding box center [381, 257] width 45 height 22
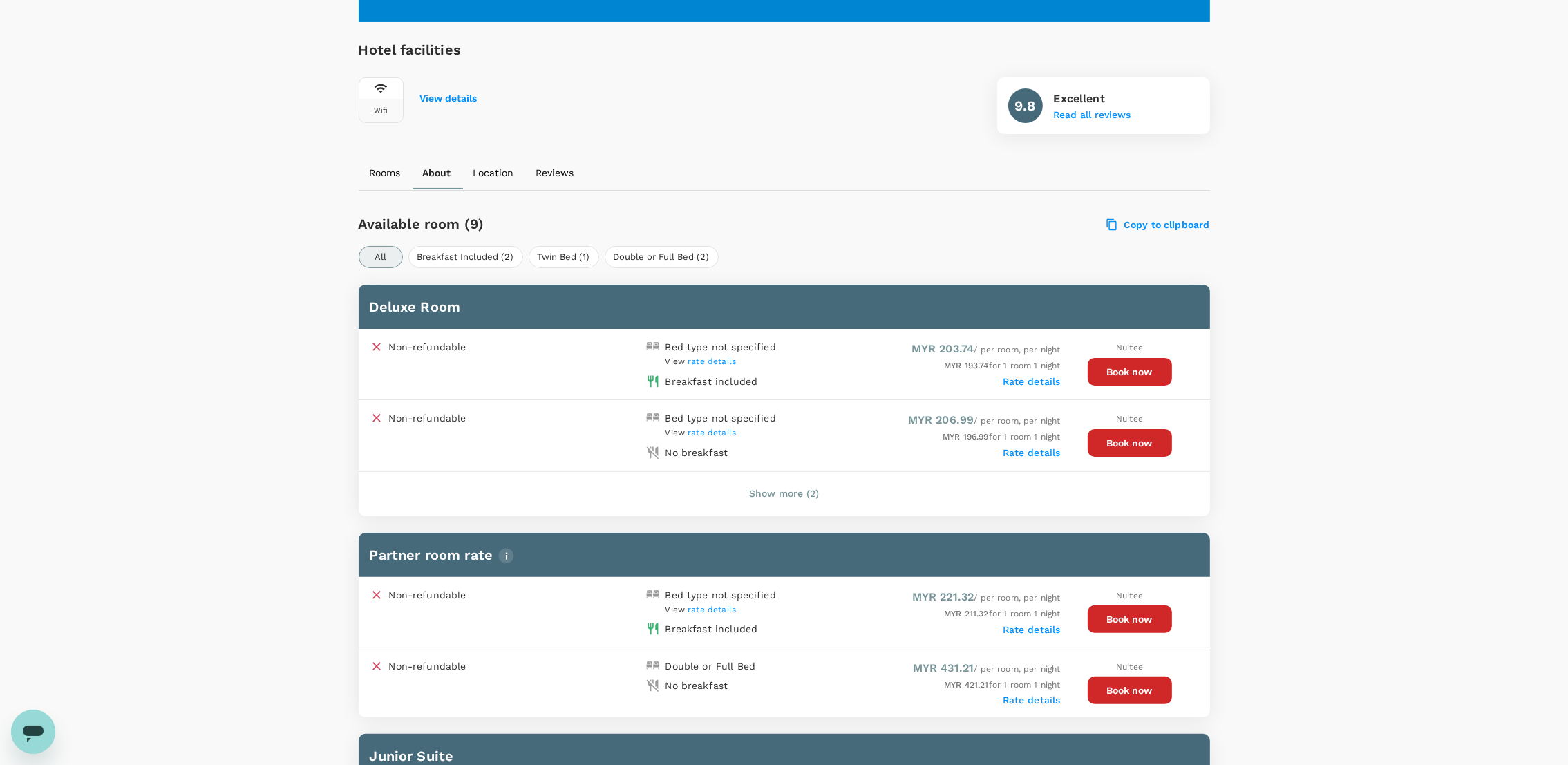
click at [798, 487] on button "Show more (2)" at bounding box center [784, 494] width 109 height 33
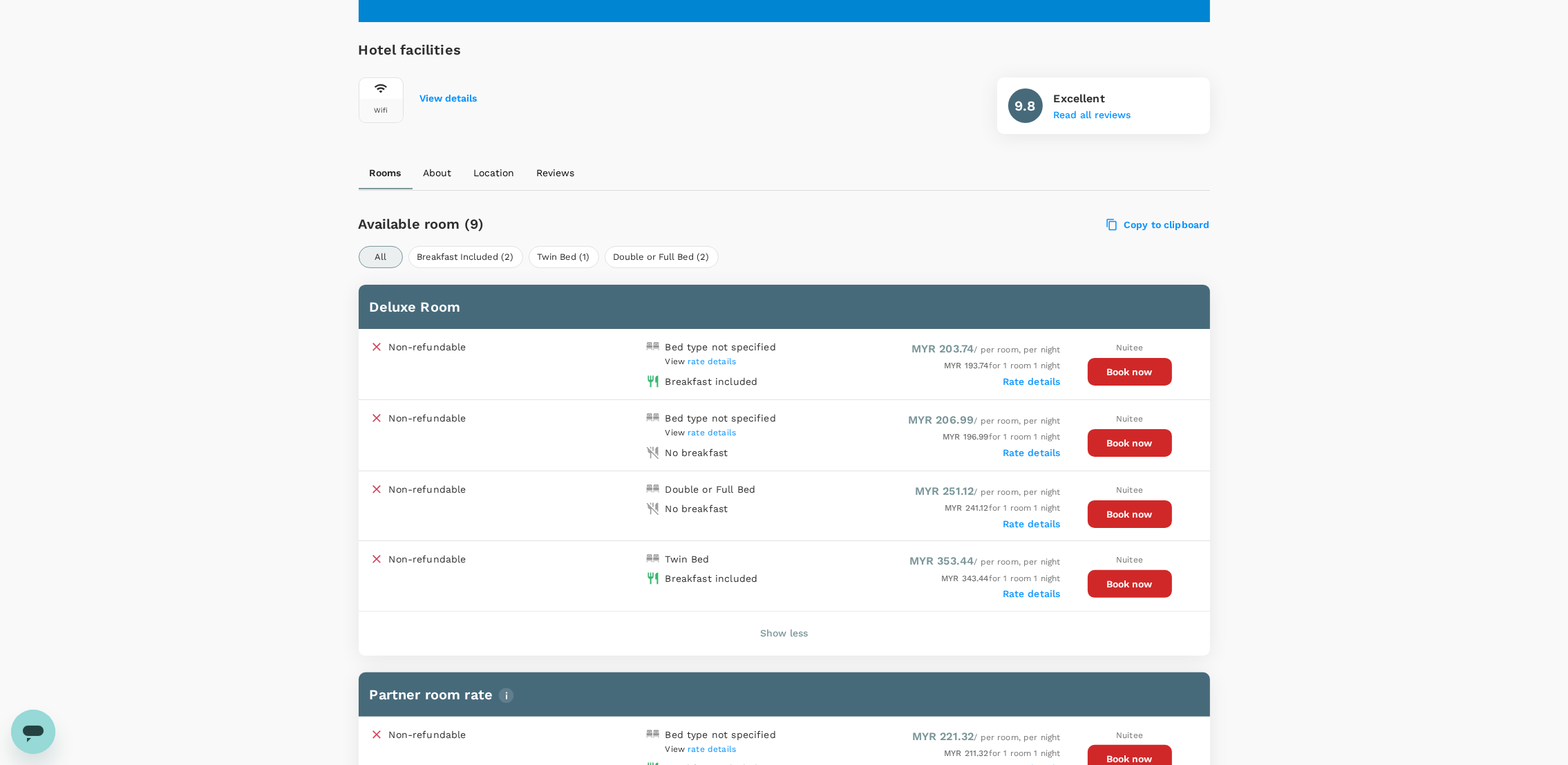
scroll to position [310, 0]
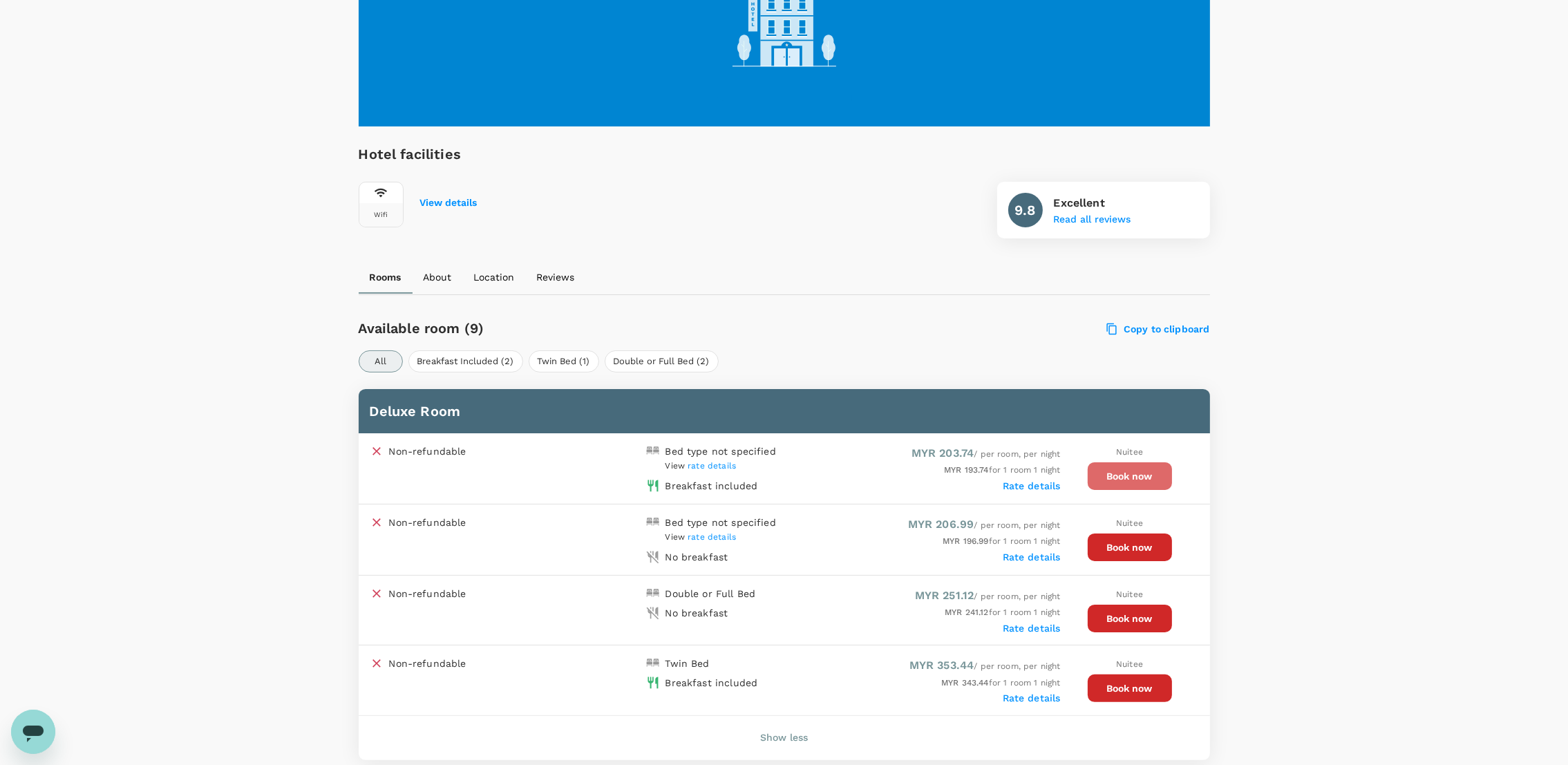
click at [1117, 473] on button "Book now" at bounding box center [1130, 476] width 85 height 28
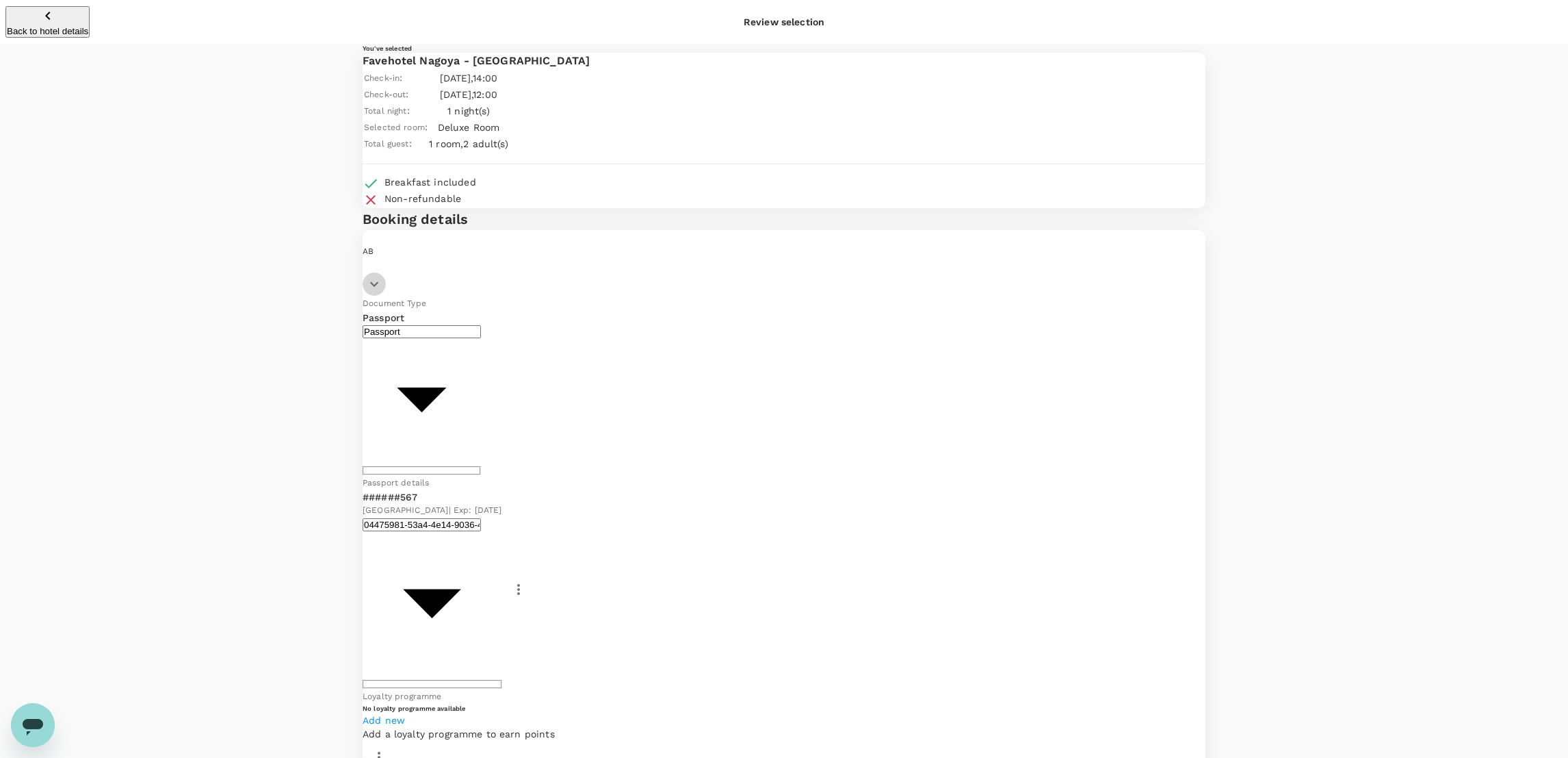
click at [386, 295] on button "button" at bounding box center [373, 283] width 23 height 23
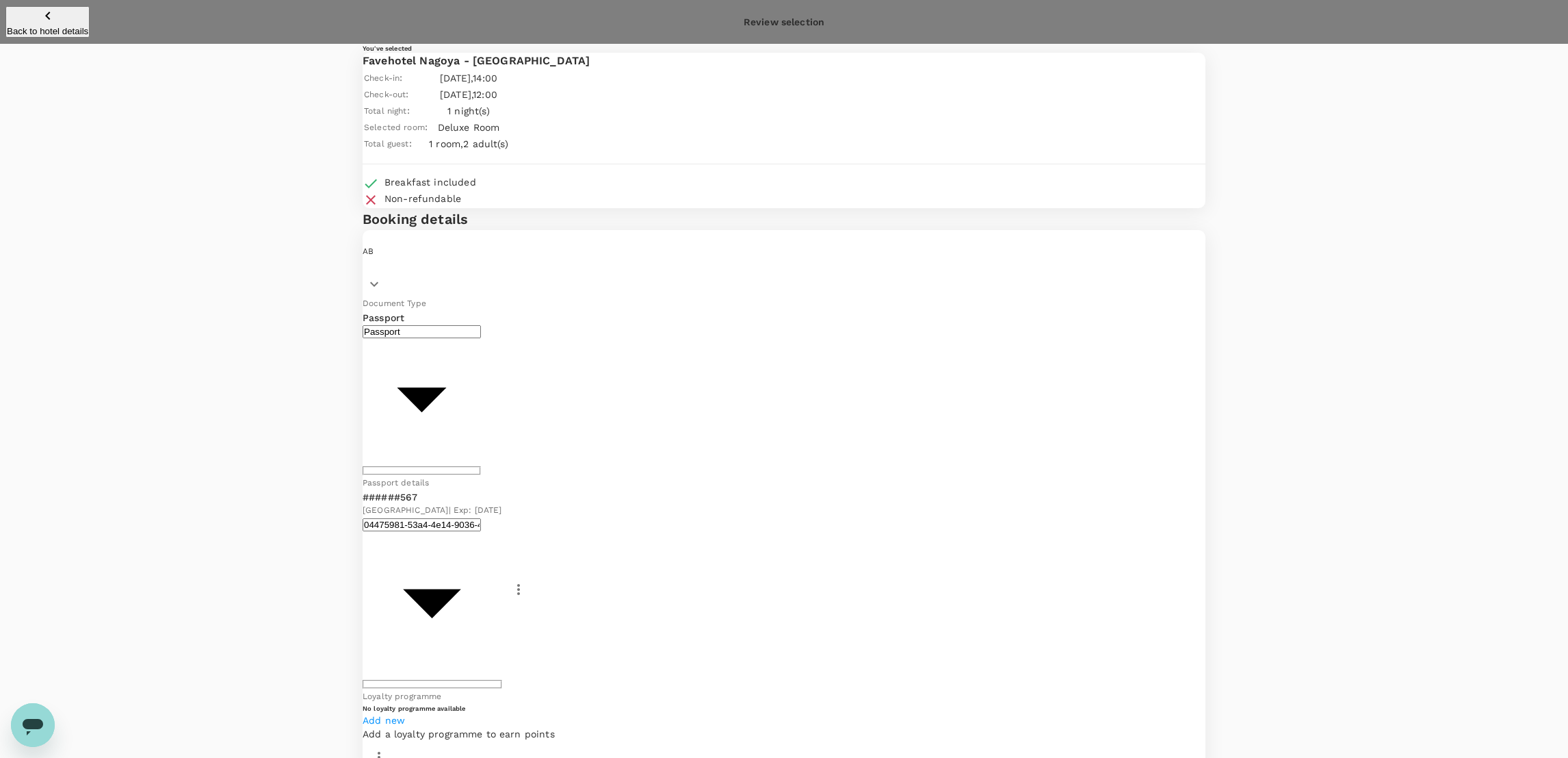
type input "9e254831-a140-43d4-90d9-f4bdc71b84d3"
paste textarea "Dear Chathuranga / Hariz, Appreciate if you could help to approve flight as bel…"
type textarea "Dear Chathuranga / Hariz, Appreciate if you could help to approve flight as bel…"
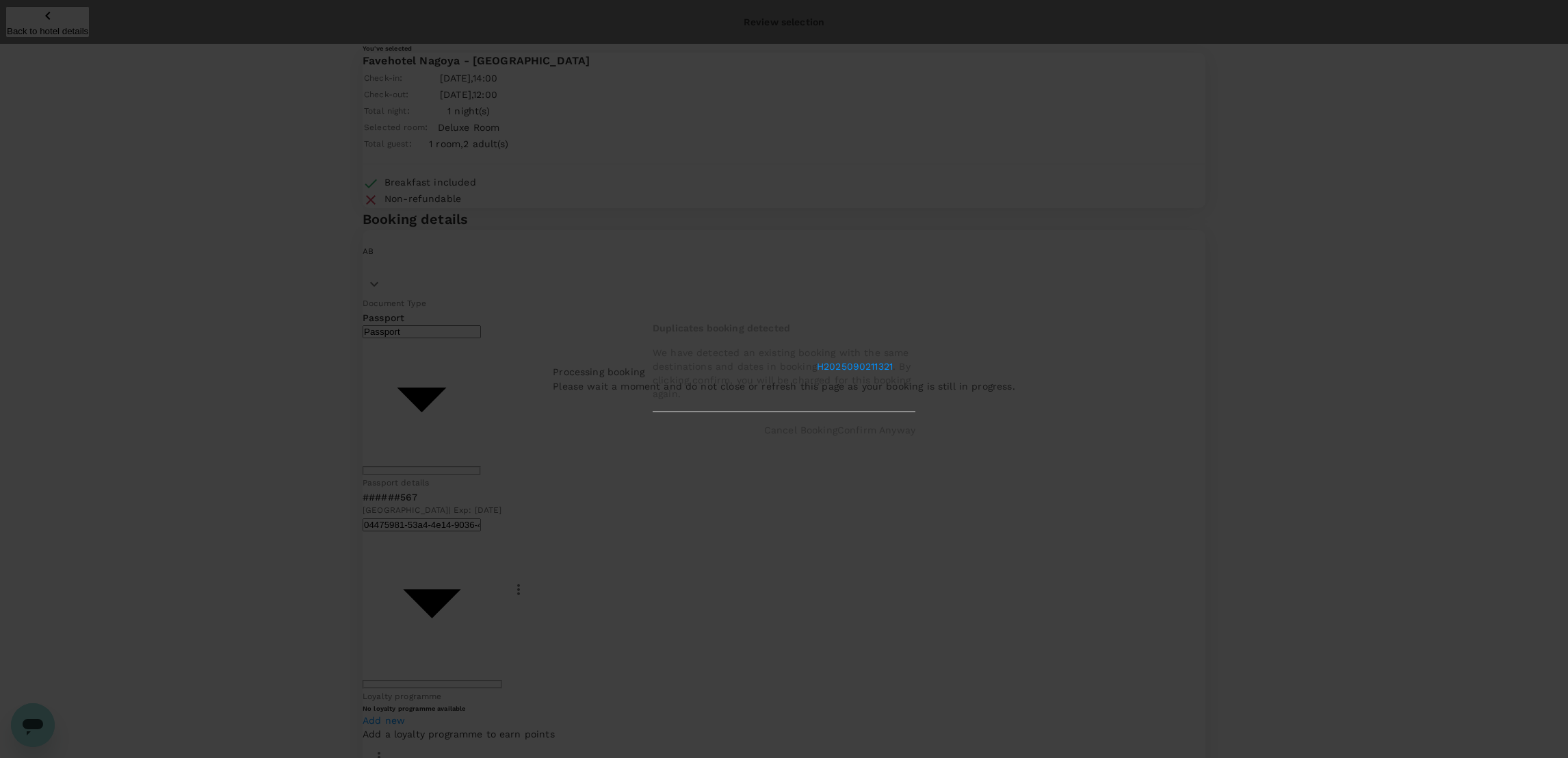
click at [787, 432] on p "Cancel Booking" at bounding box center [801, 430] width 74 height 14
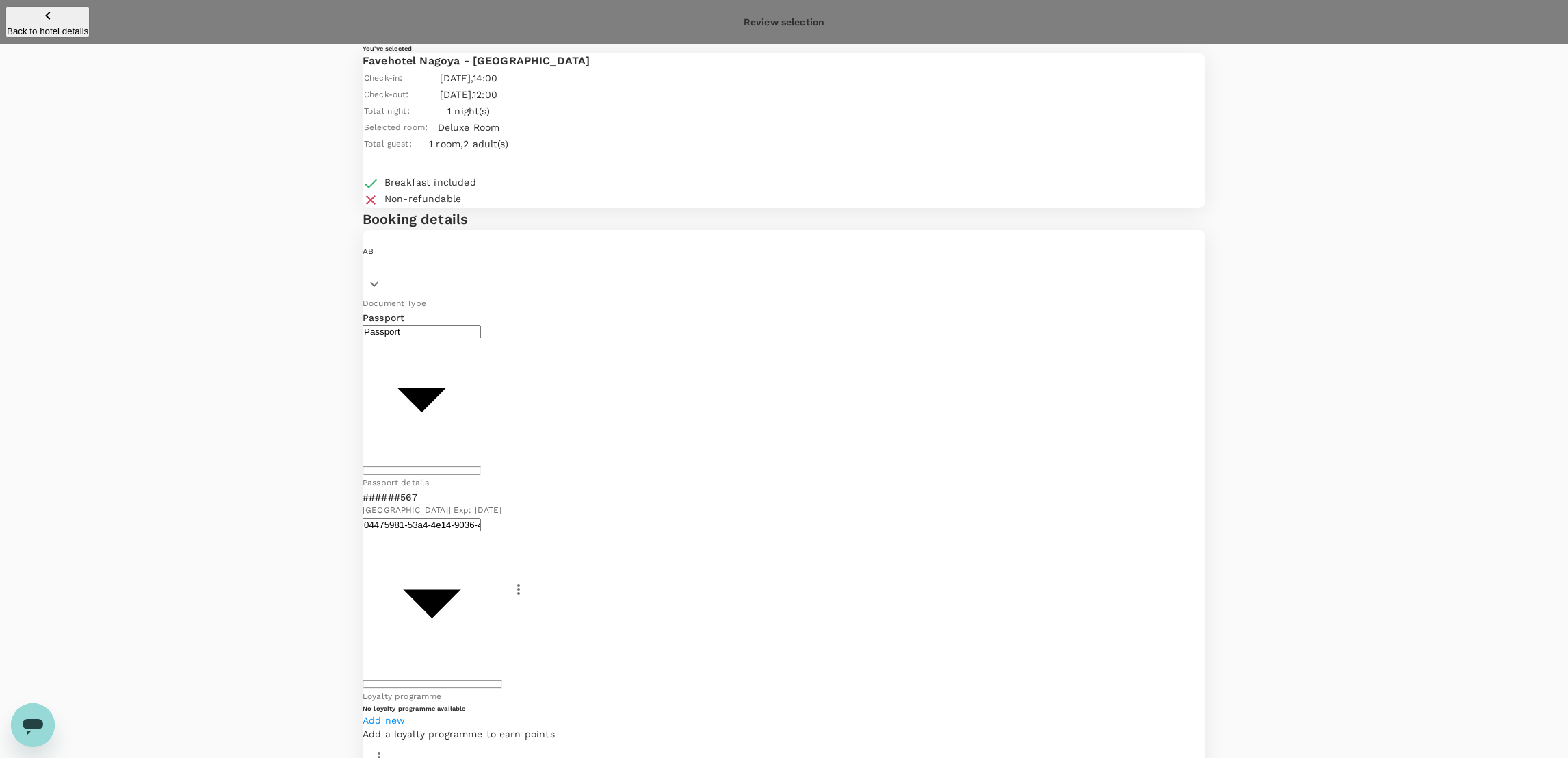
click at [417, 629] on input "radio" at bounding box center [784, 379] width 1568 height 758
radio input "true"
radio input "false"
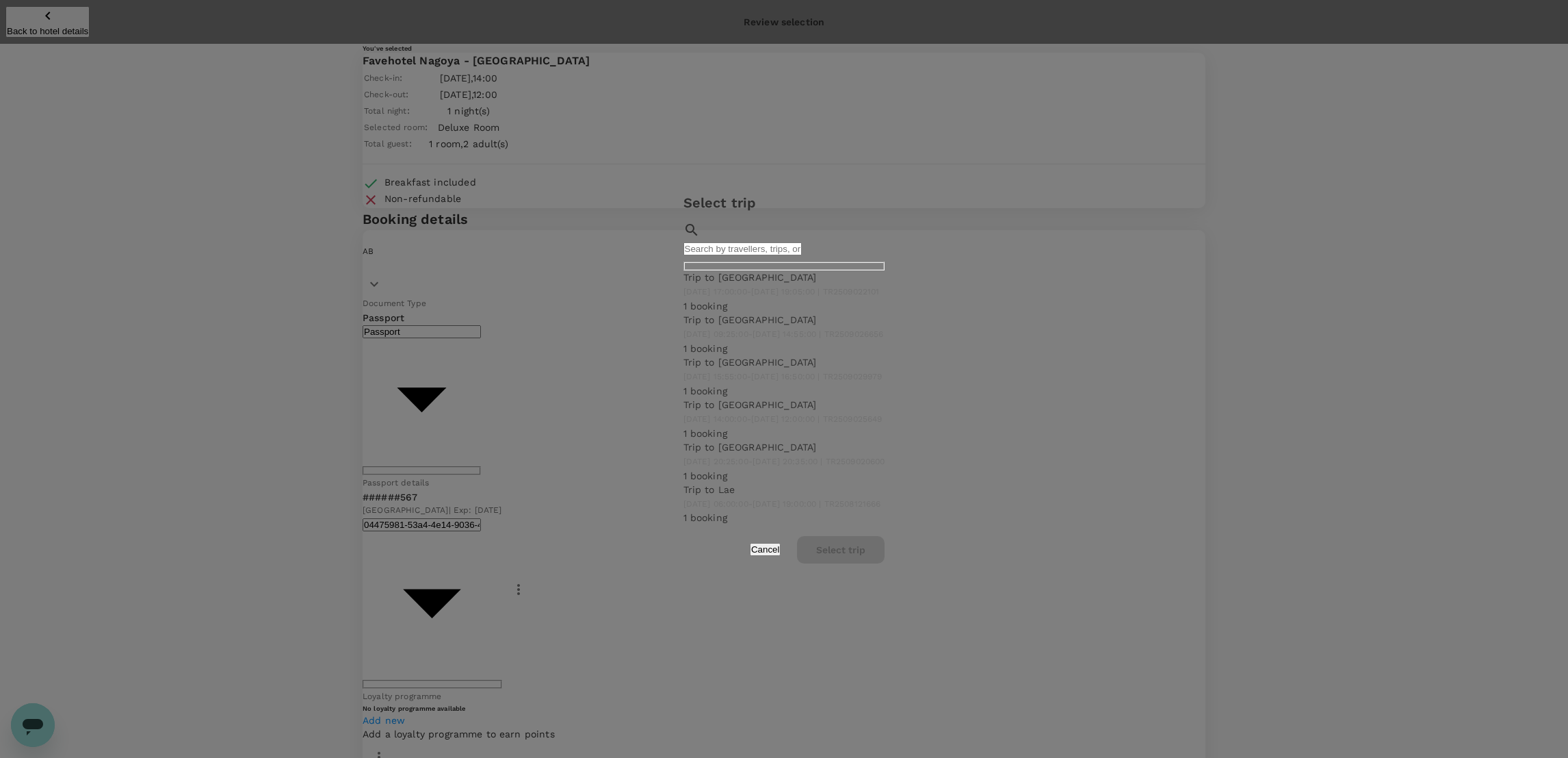
click at [725, 381] on span "2025-09-17 15:55:00 - 2025-09-17 16:50:00 | TR2509029979" at bounding box center [783, 376] width 200 height 9
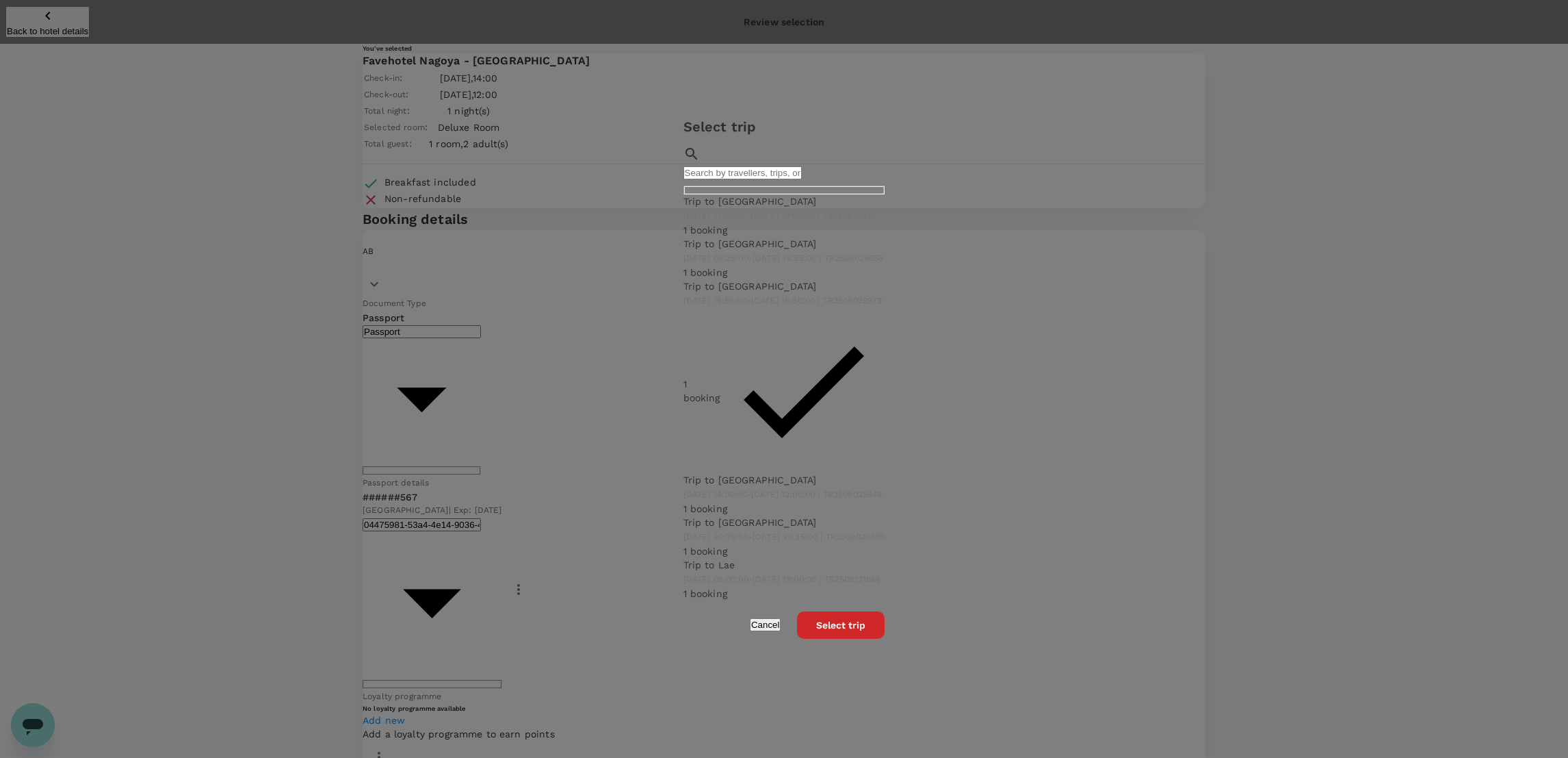
click at [885, 611] on button "Select trip" at bounding box center [841, 625] width 87 height 28
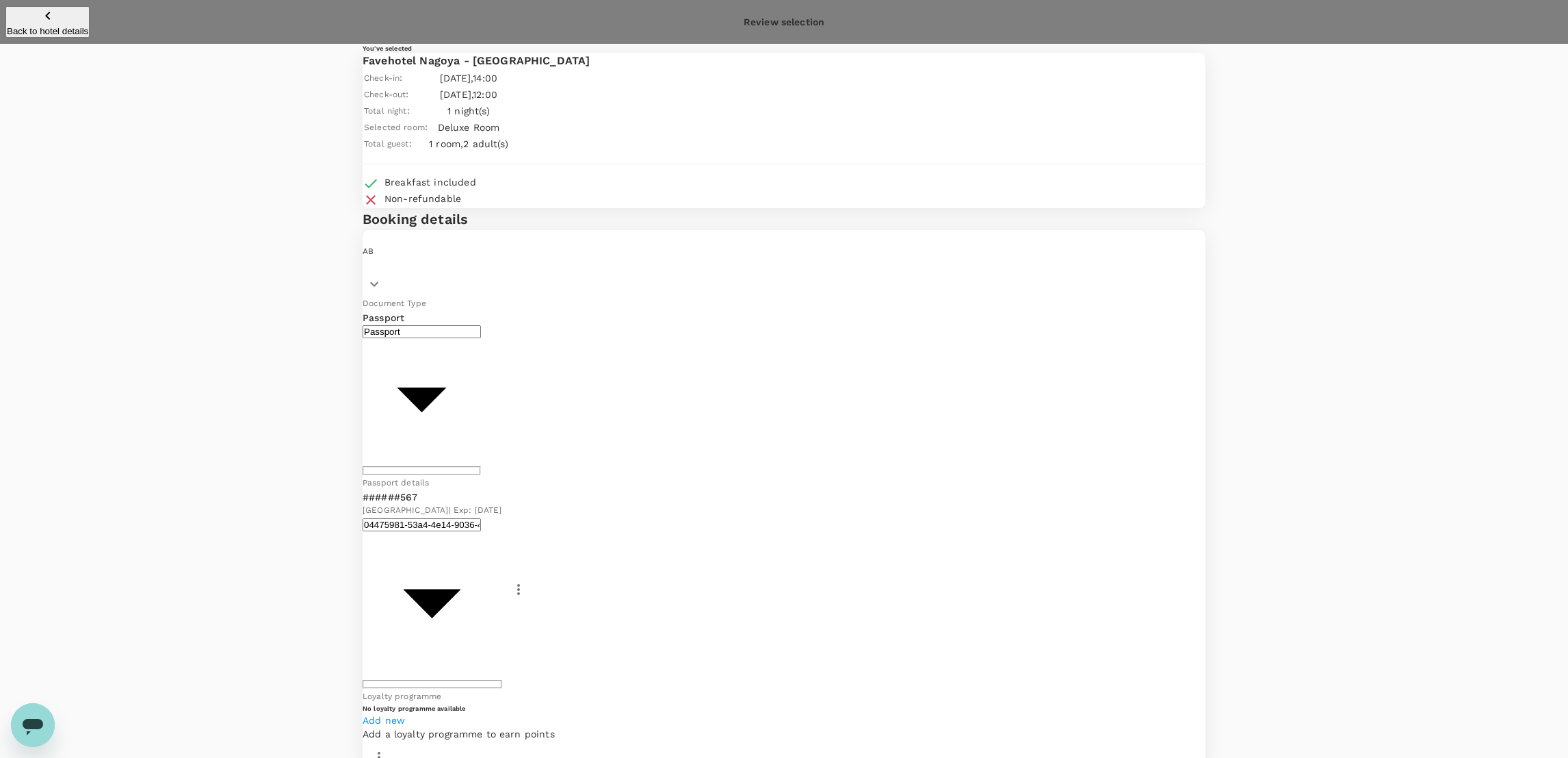
scroll to position [34, 0]
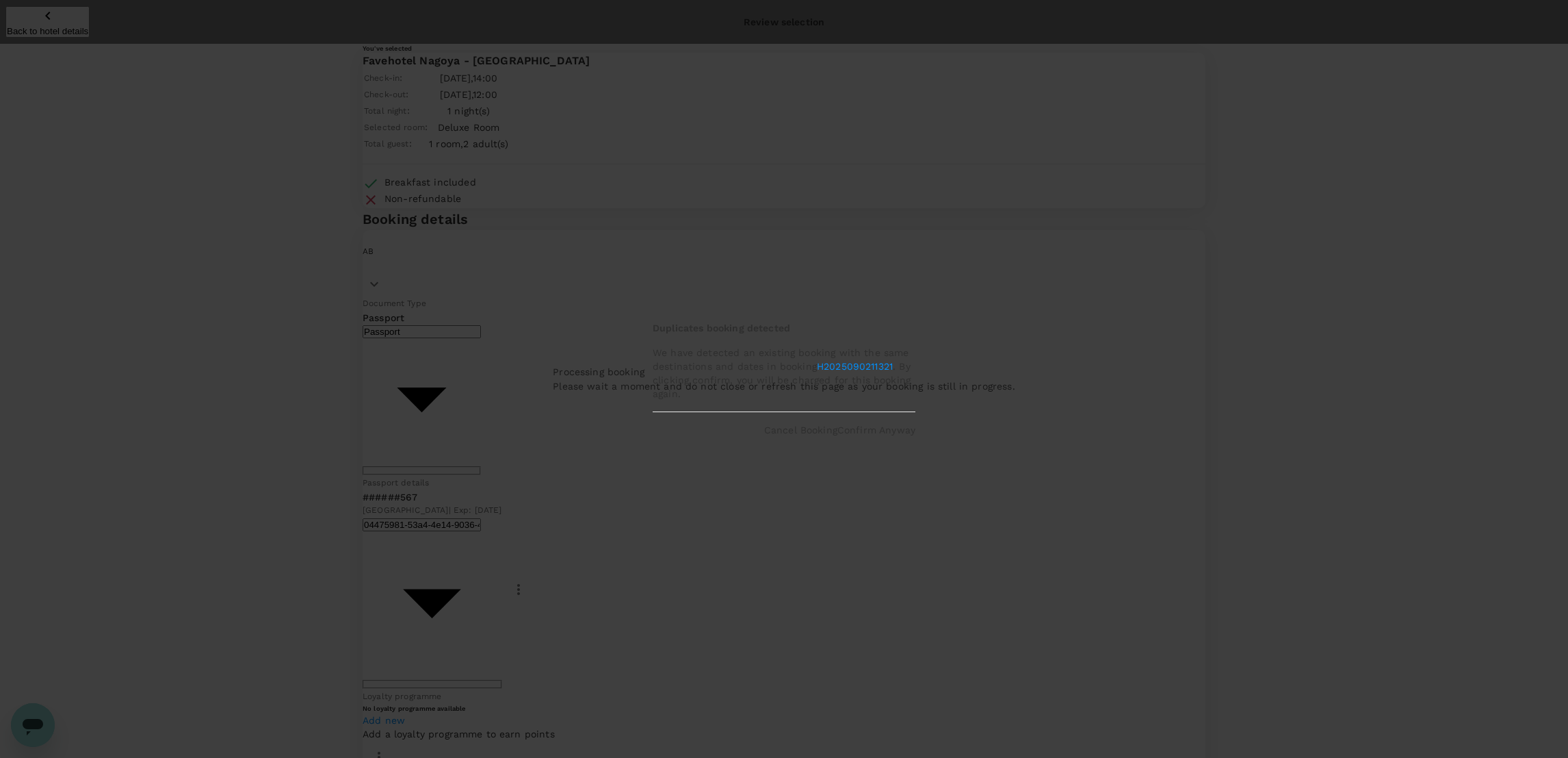
click at [882, 437] on p "Confirm Anyway" at bounding box center [876, 430] width 78 height 14
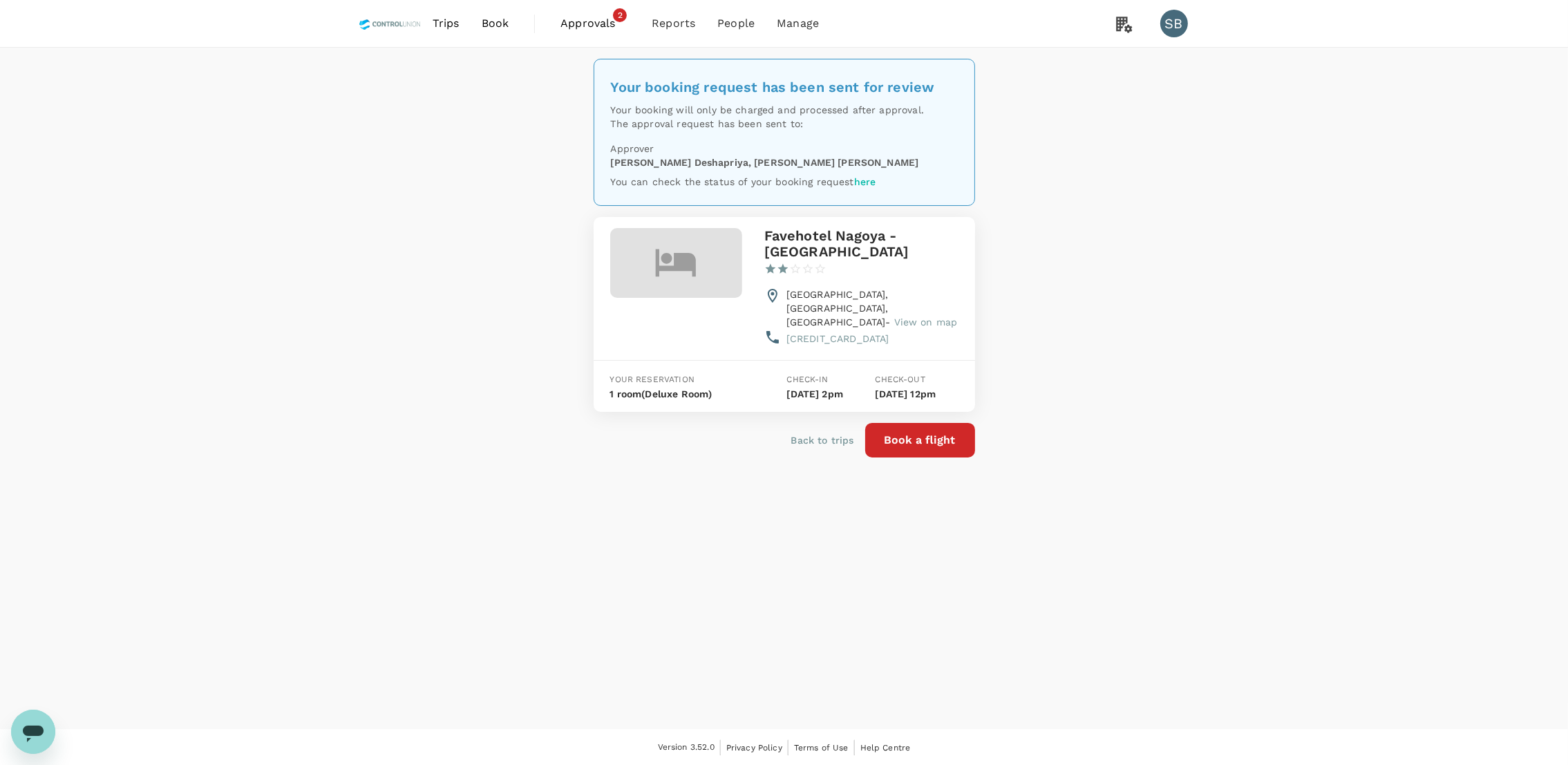
click at [579, 19] on span "Approvals" at bounding box center [595, 23] width 69 height 17
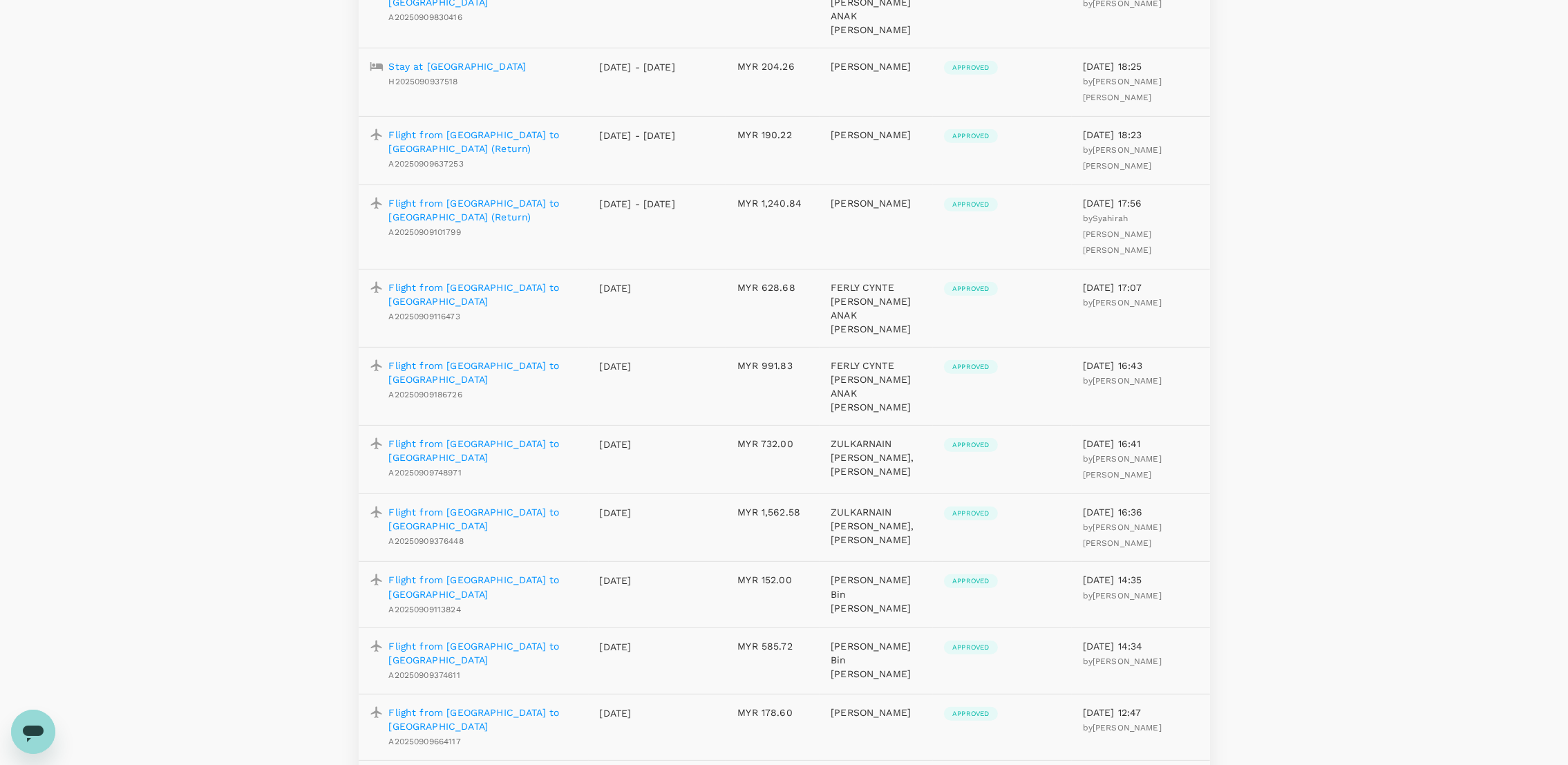
scroll to position [1284, 0]
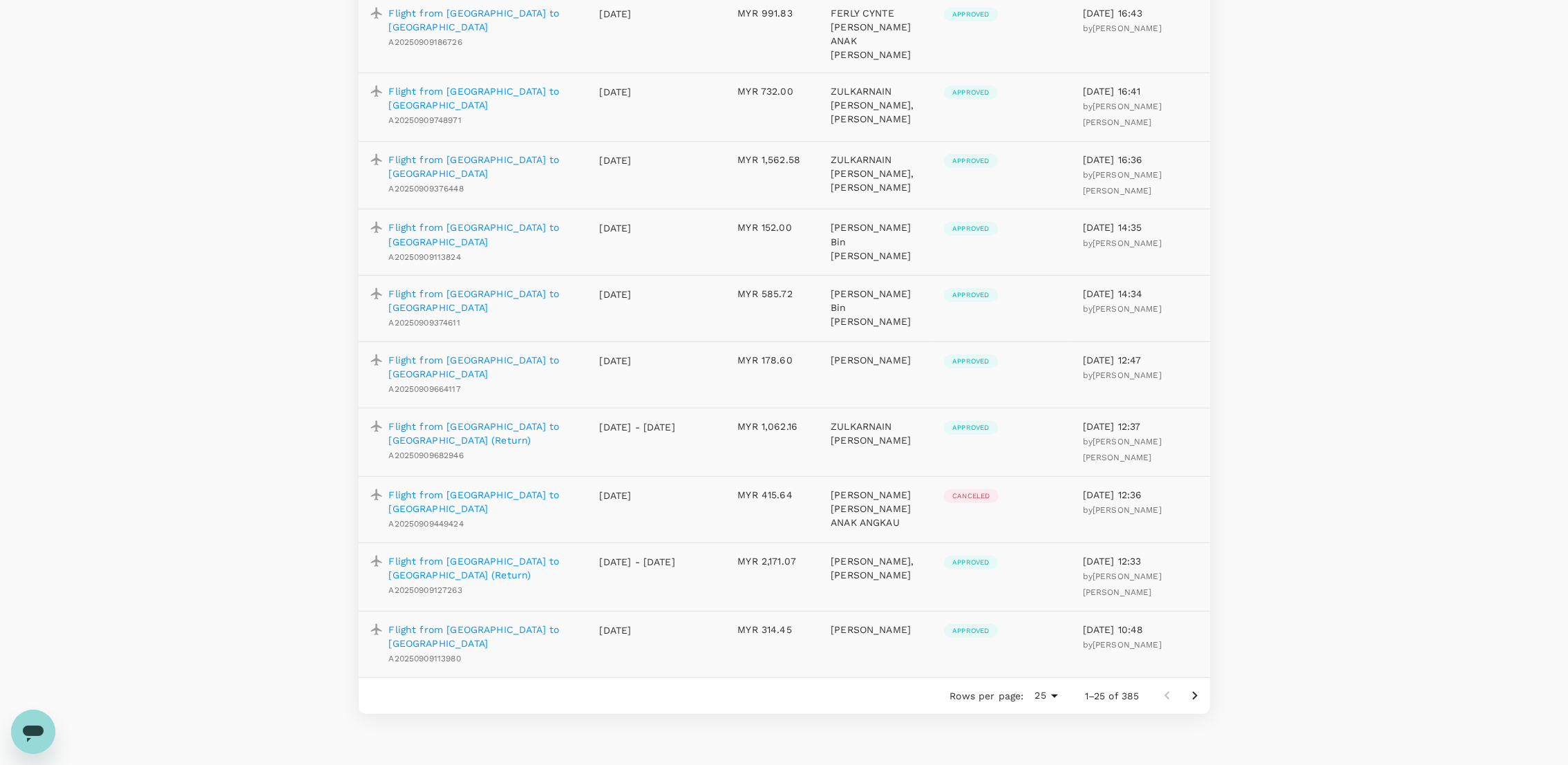
click at [488, 554] on p "Flight from [GEOGRAPHIC_DATA] to [GEOGRAPHIC_DATA] (Return)" at bounding box center [483, 568] width 189 height 28
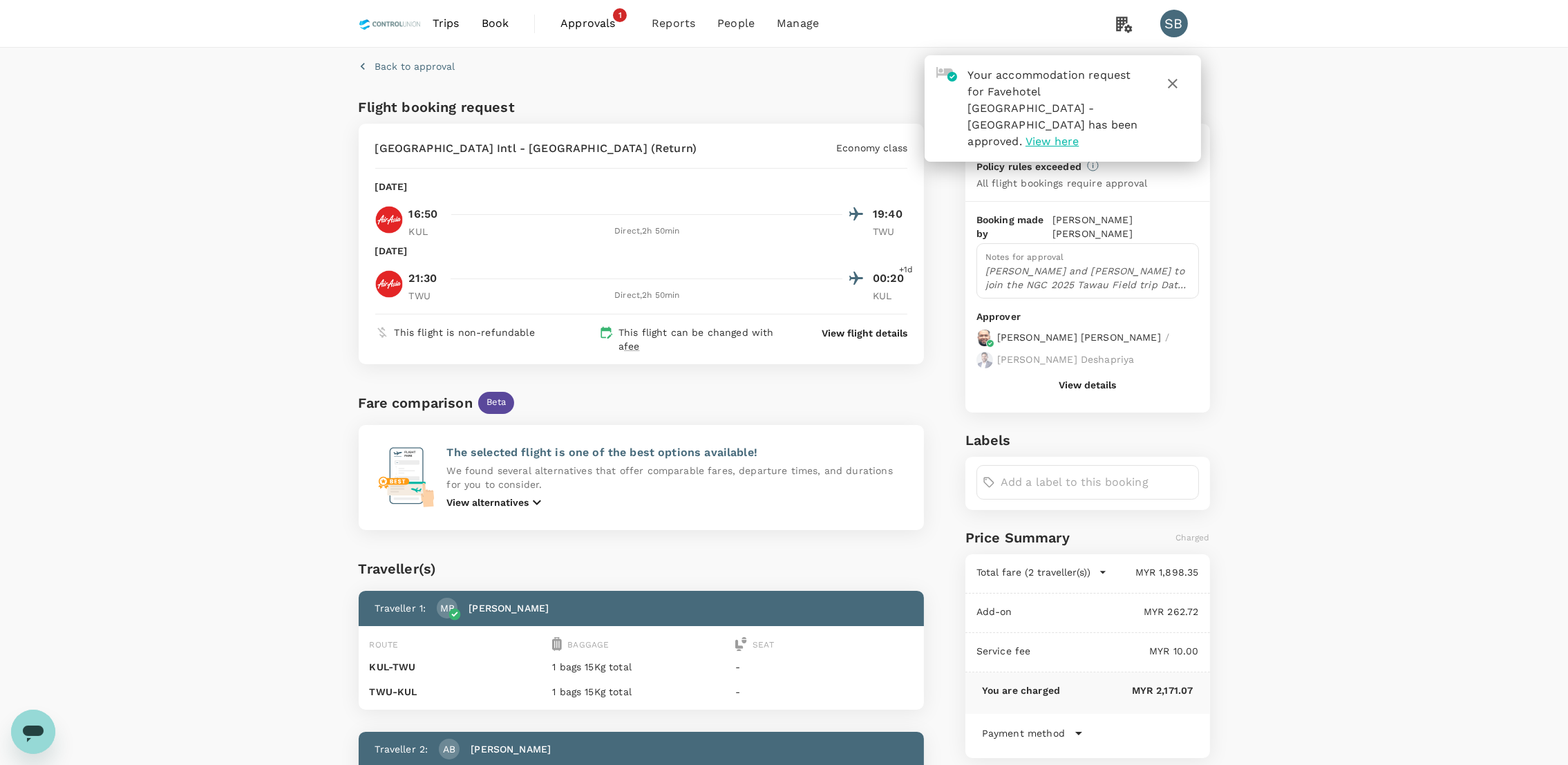
click at [1070, 379] on button "View details" at bounding box center [1088, 384] width 58 height 11
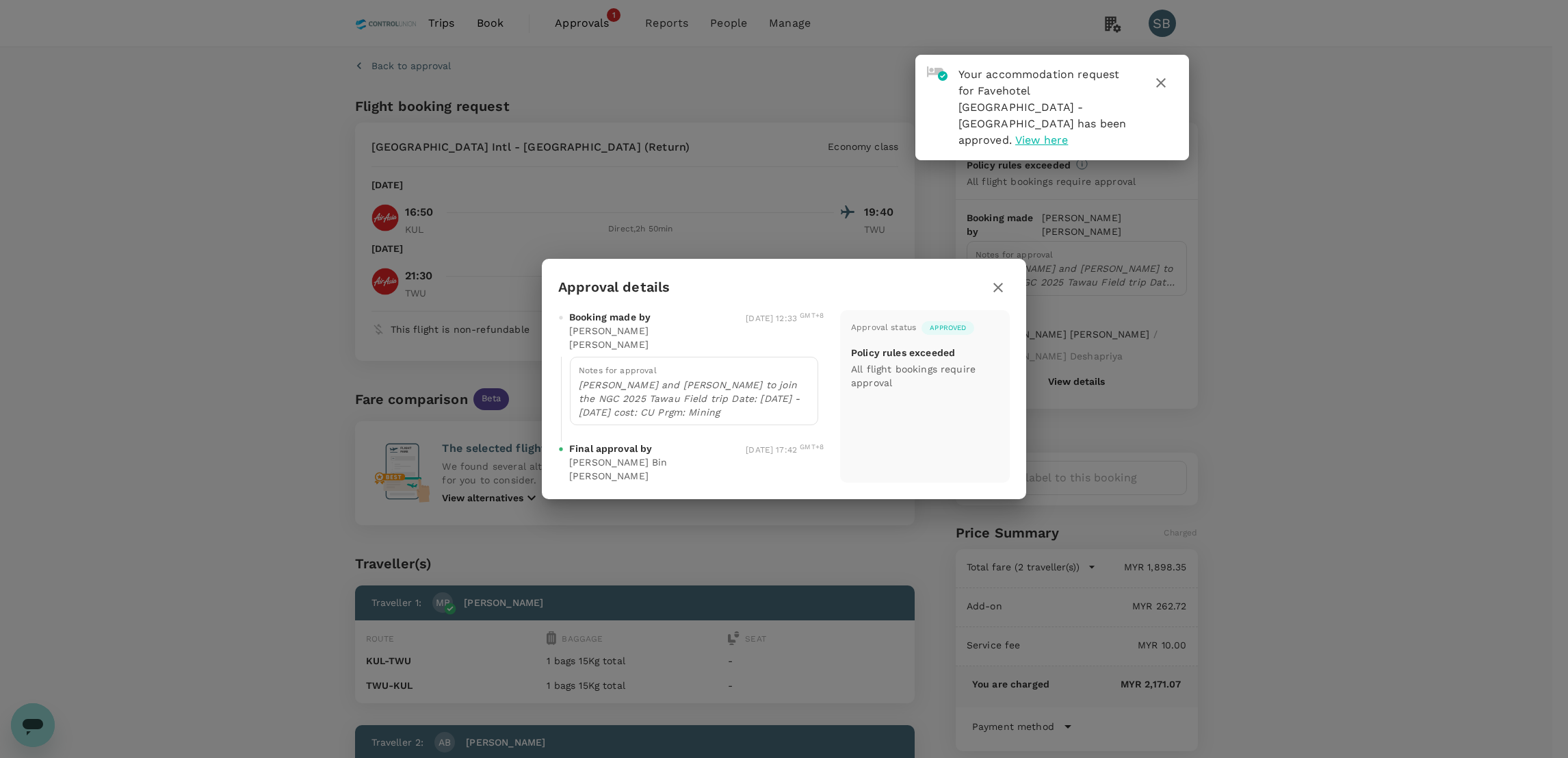
click at [999, 291] on icon "button" at bounding box center [999, 288] width 17 height 17
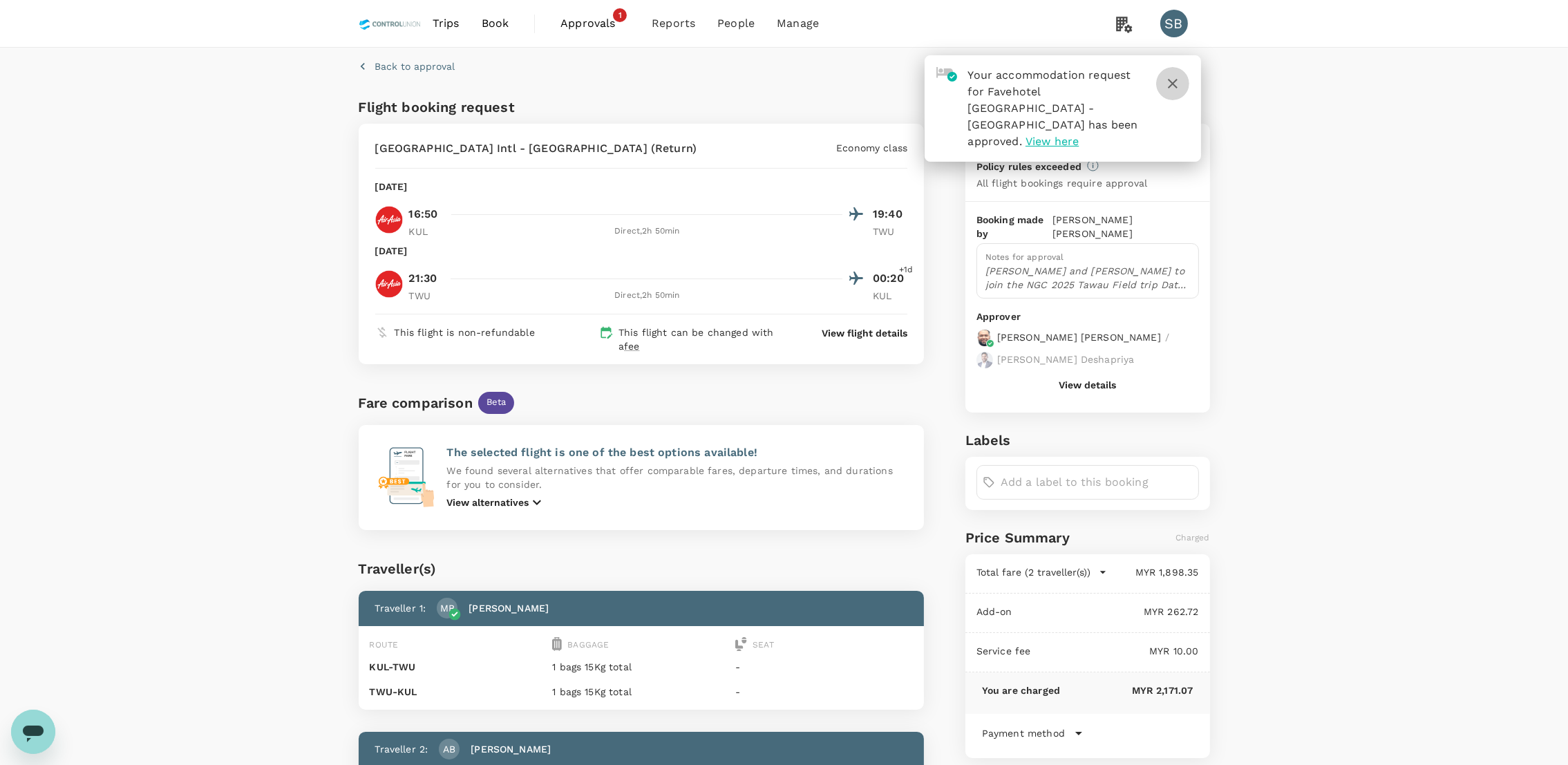
click at [1165, 83] on icon "button" at bounding box center [1173, 84] width 17 height 17
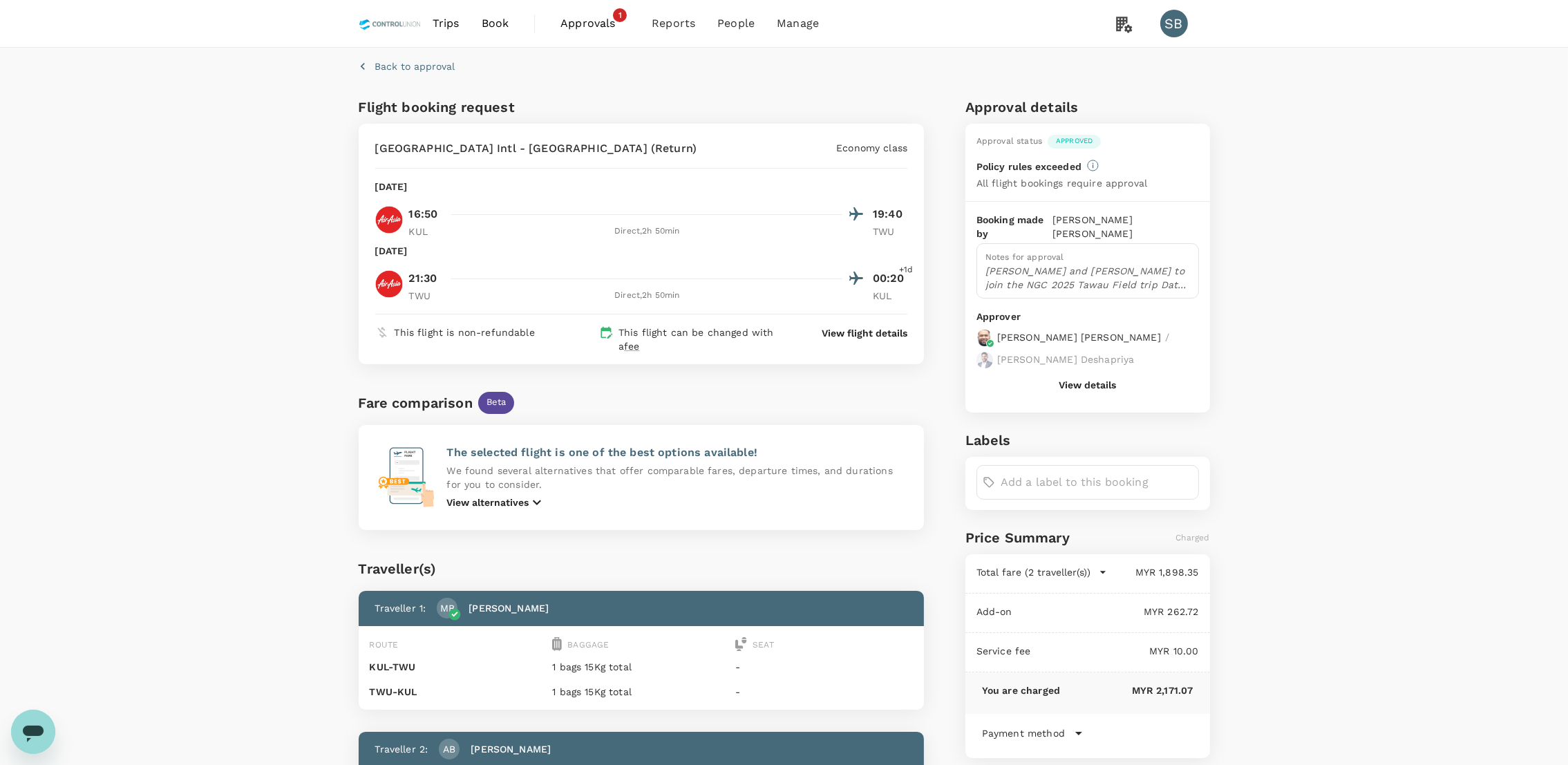
click at [895, 333] on p "View flight details" at bounding box center [865, 332] width 85 height 14
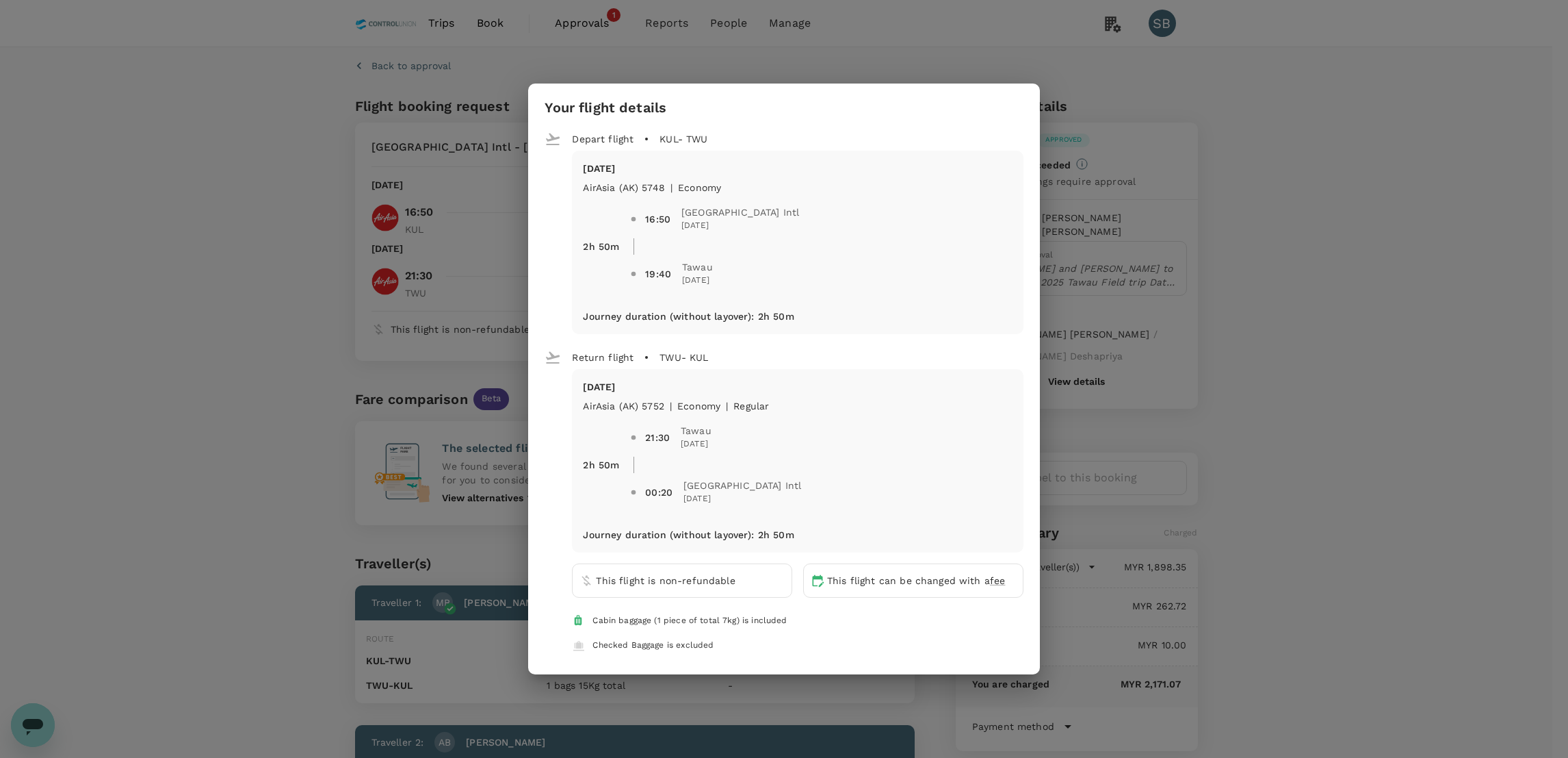
click at [1217, 350] on div "Your flight details Depart flight KUL - TWU Wed, 17 Sep AirAsia (AK) 5748 | eco…" at bounding box center [784, 379] width 1568 height 758
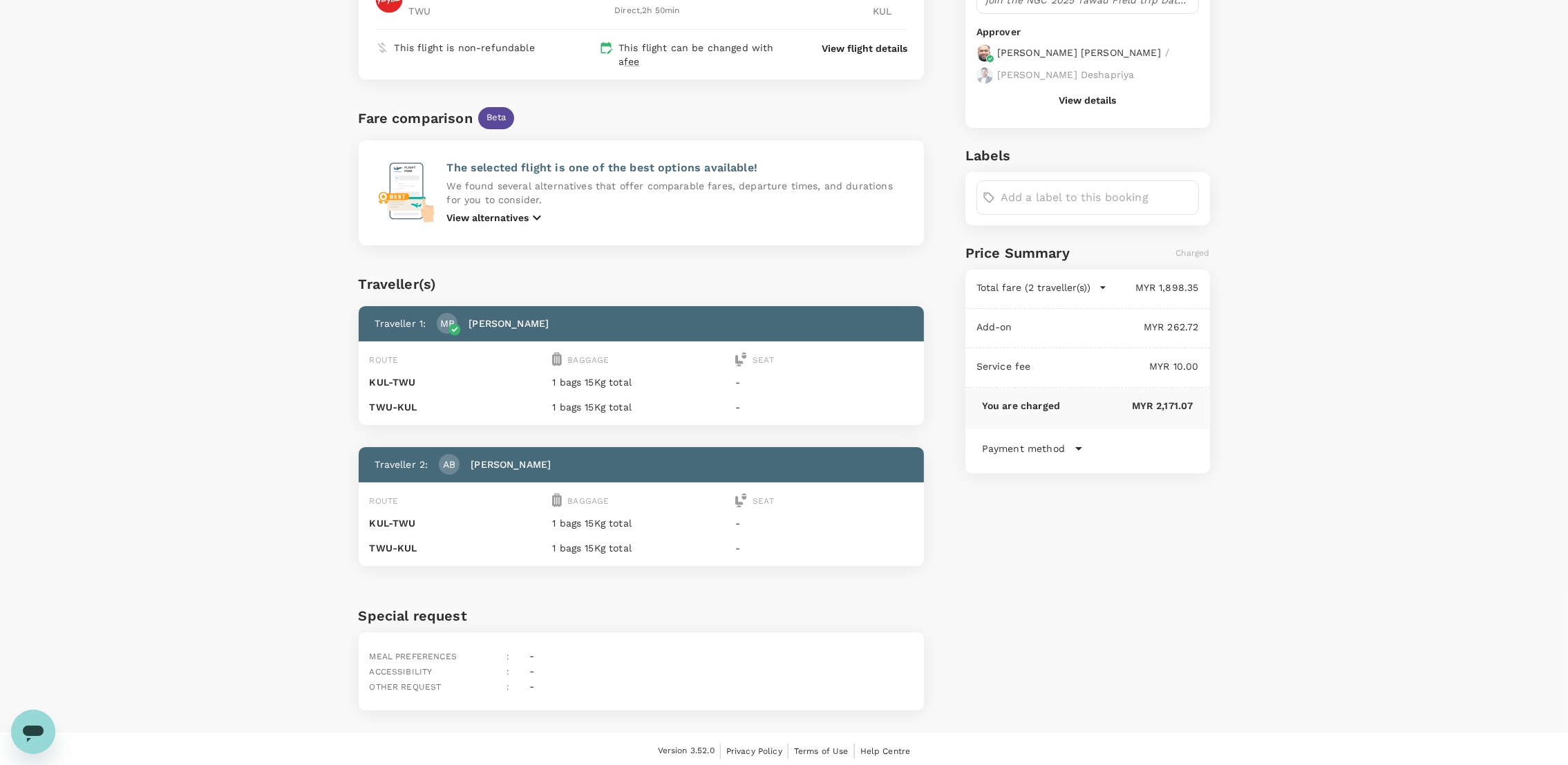
scroll to position [288, 0]
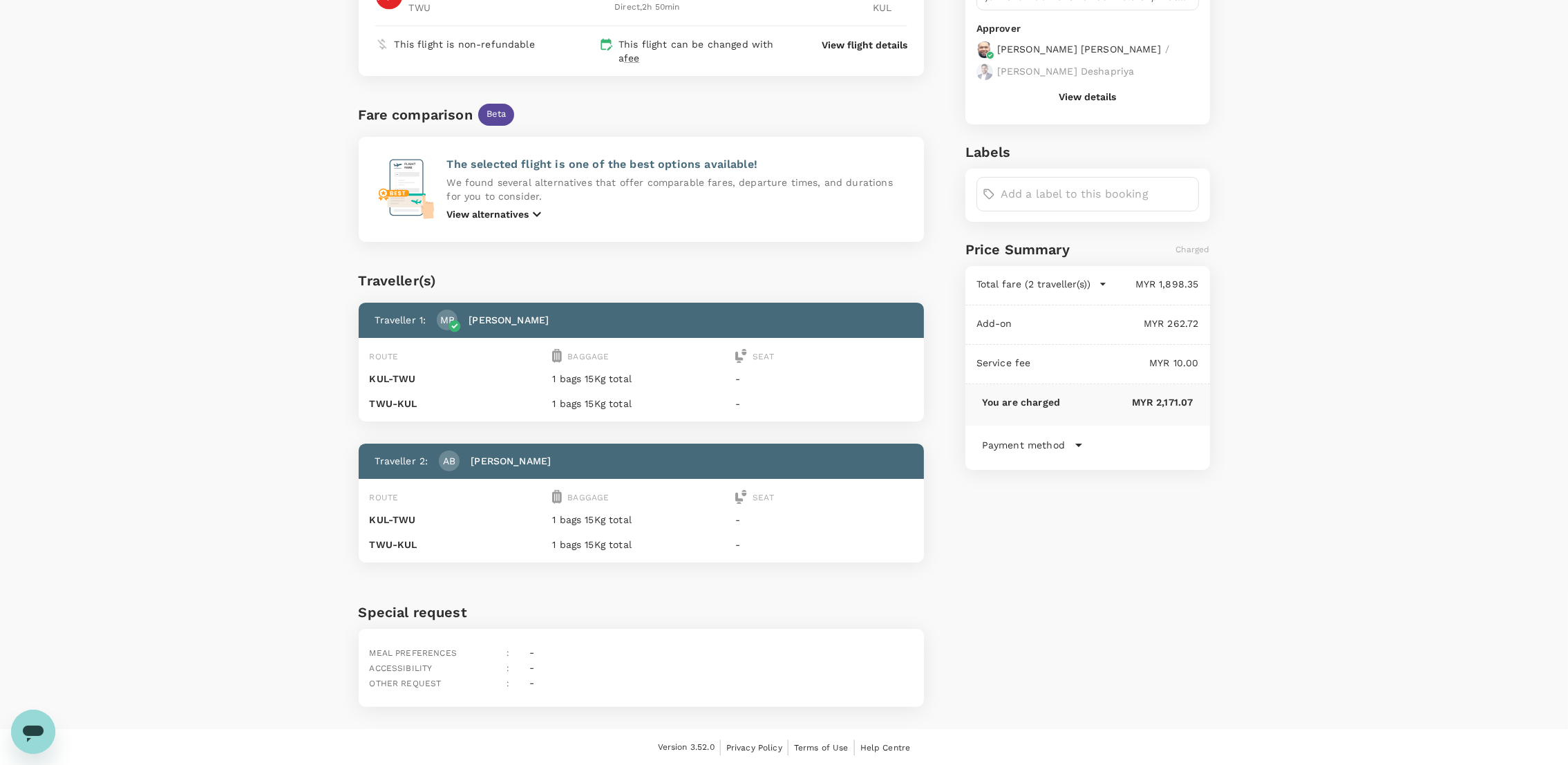
click at [1077, 436] on icon at bounding box center [1078, 445] width 17 height 17
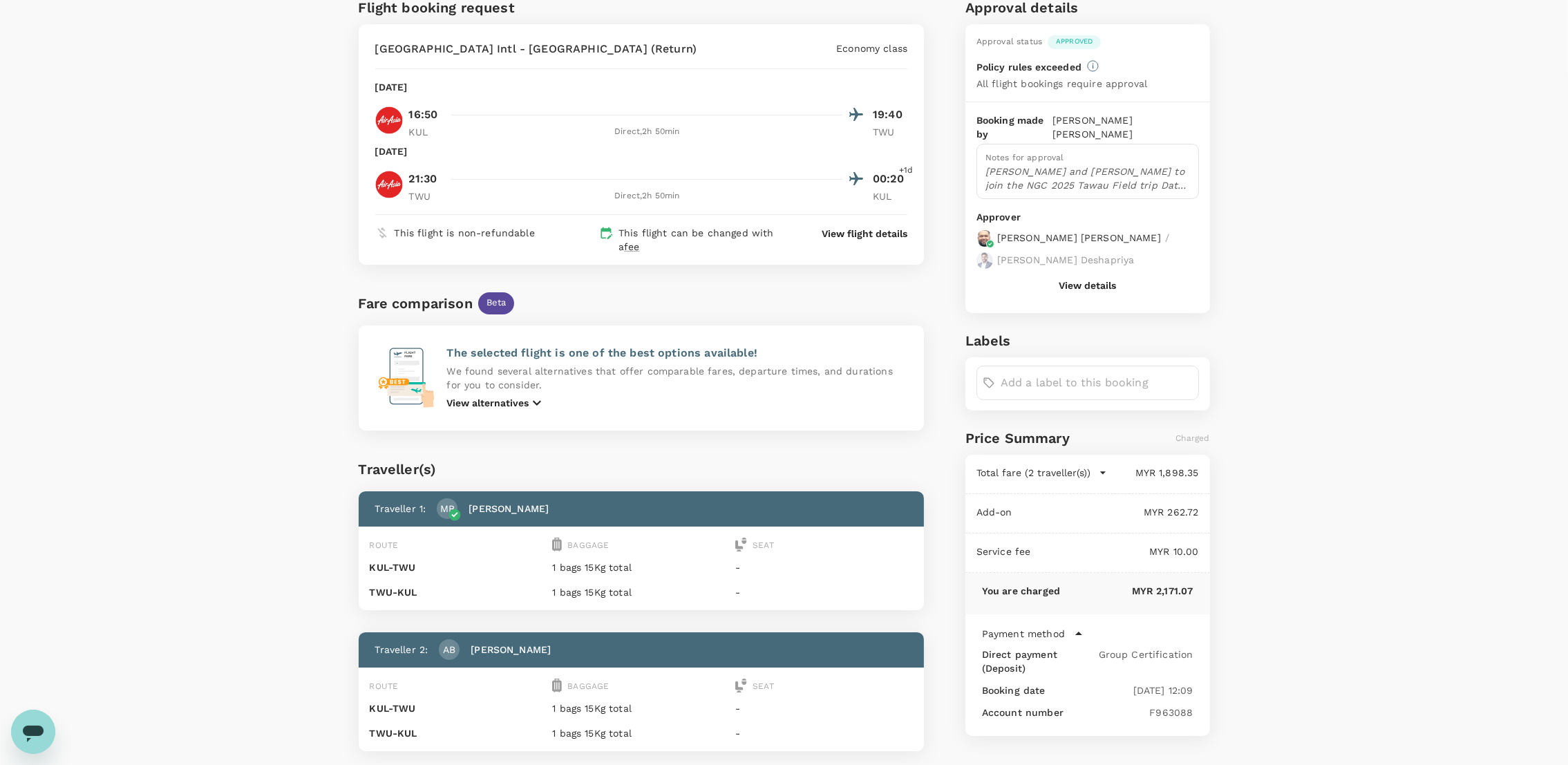
scroll to position [81, 0]
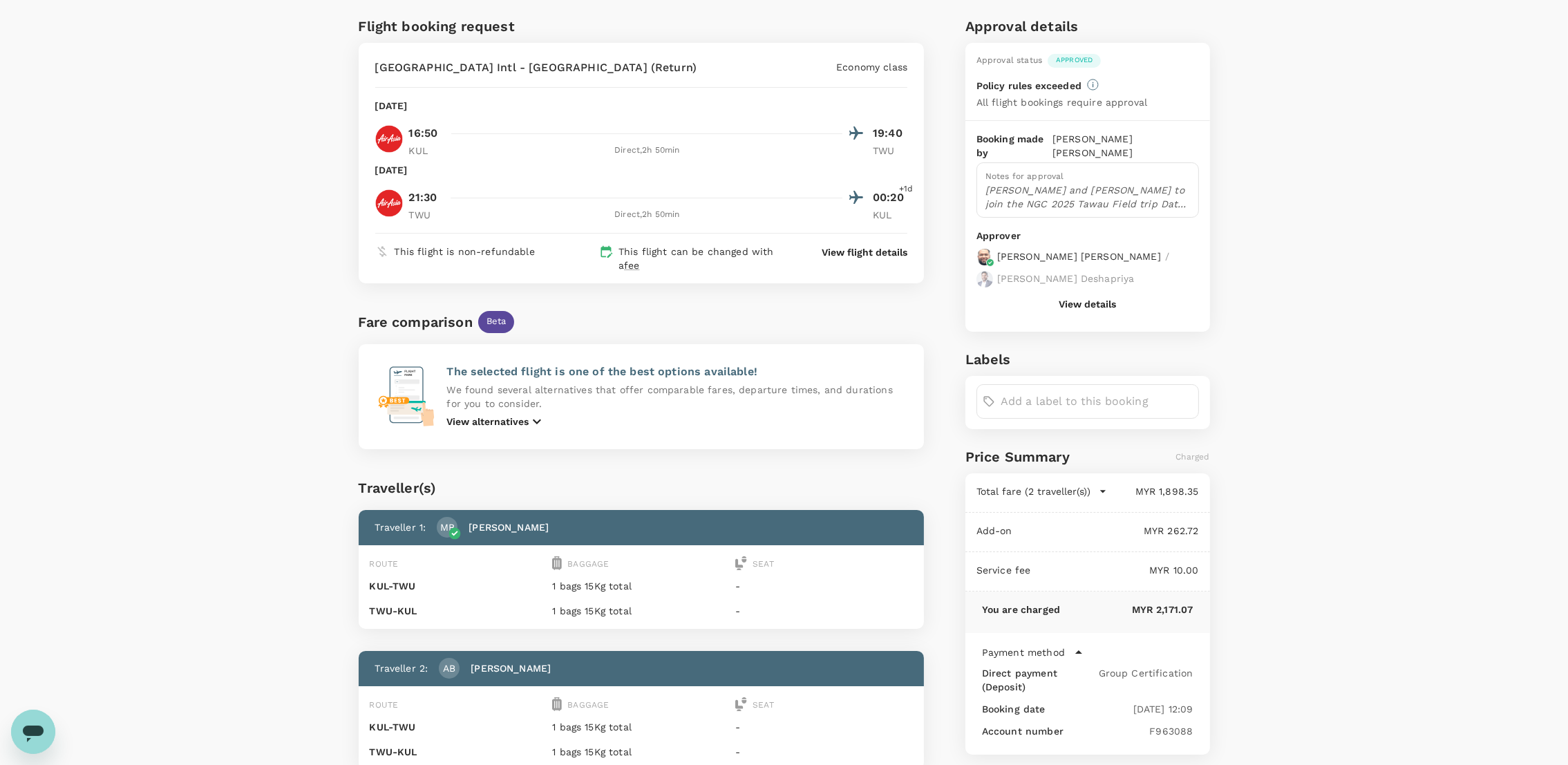
click at [884, 253] on p "View flight details" at bounding box center [865, 252] width 85 height 14
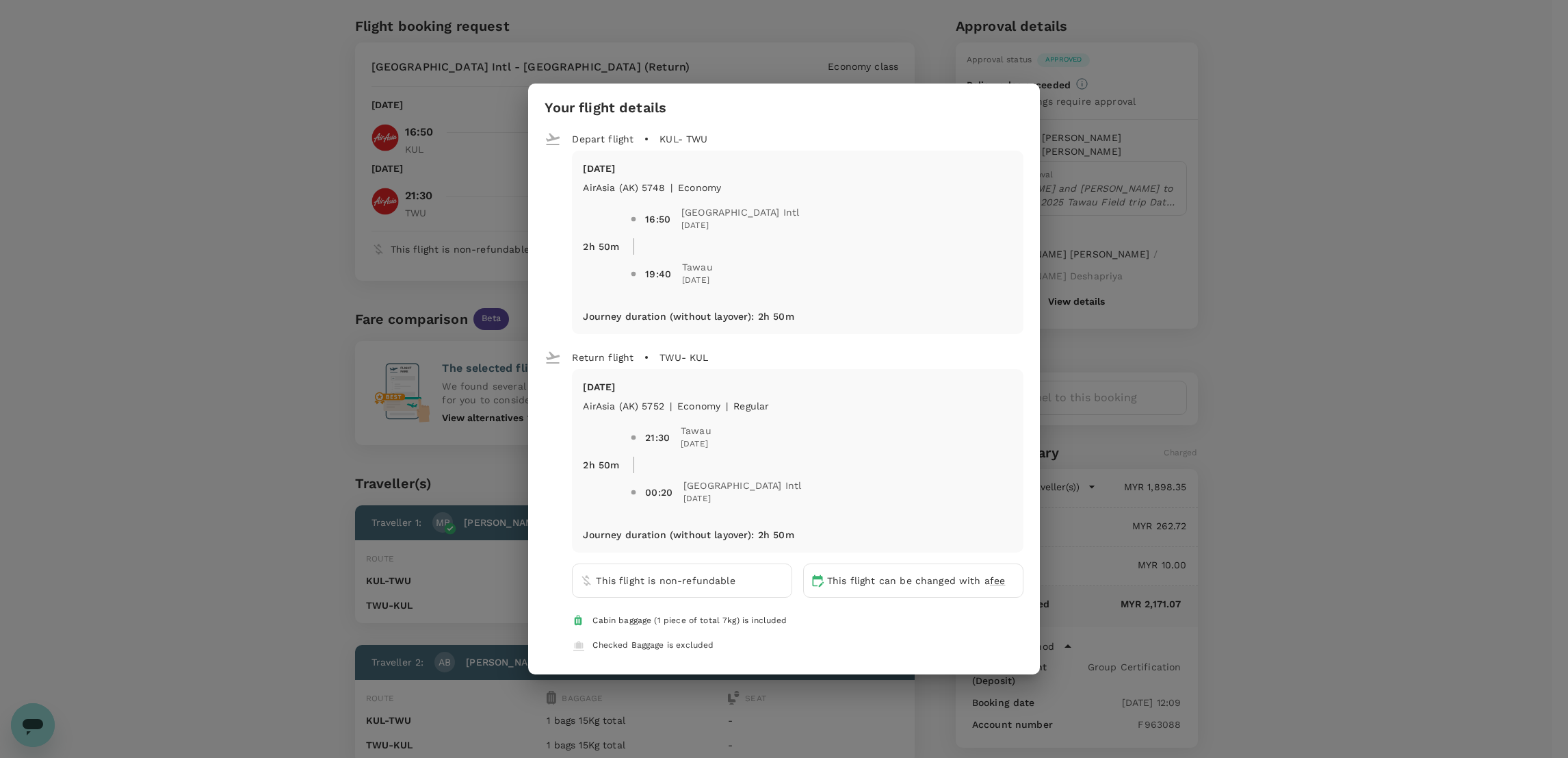
click at [248, 327] on div "Your flight details Depart flight KUL - TWU Wed, 17 Sep AirAsia (AK) 5748 | eco…" at bounding box center [784, 379] width 1568 height 758
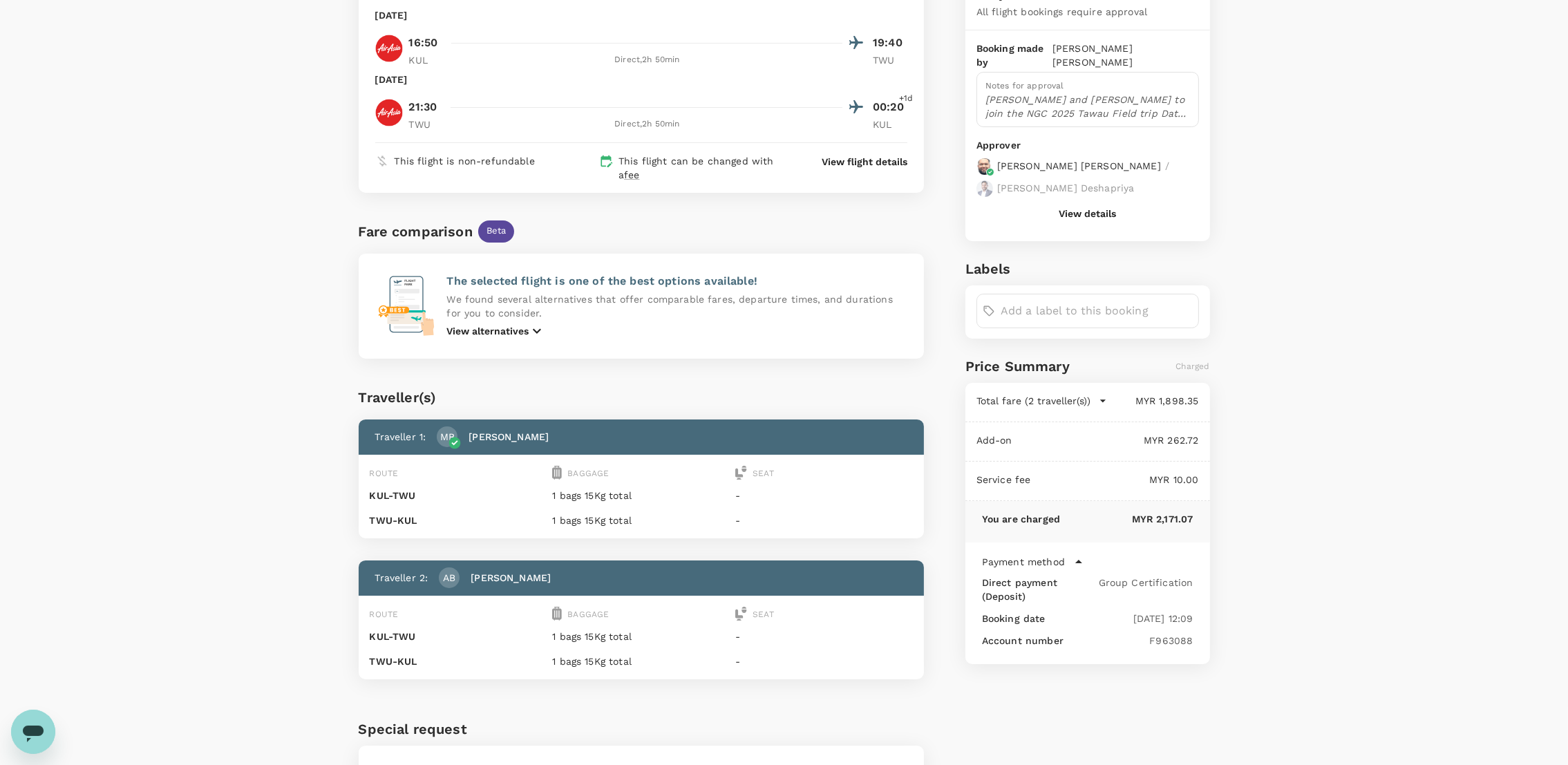
scroll to position [0, 0]
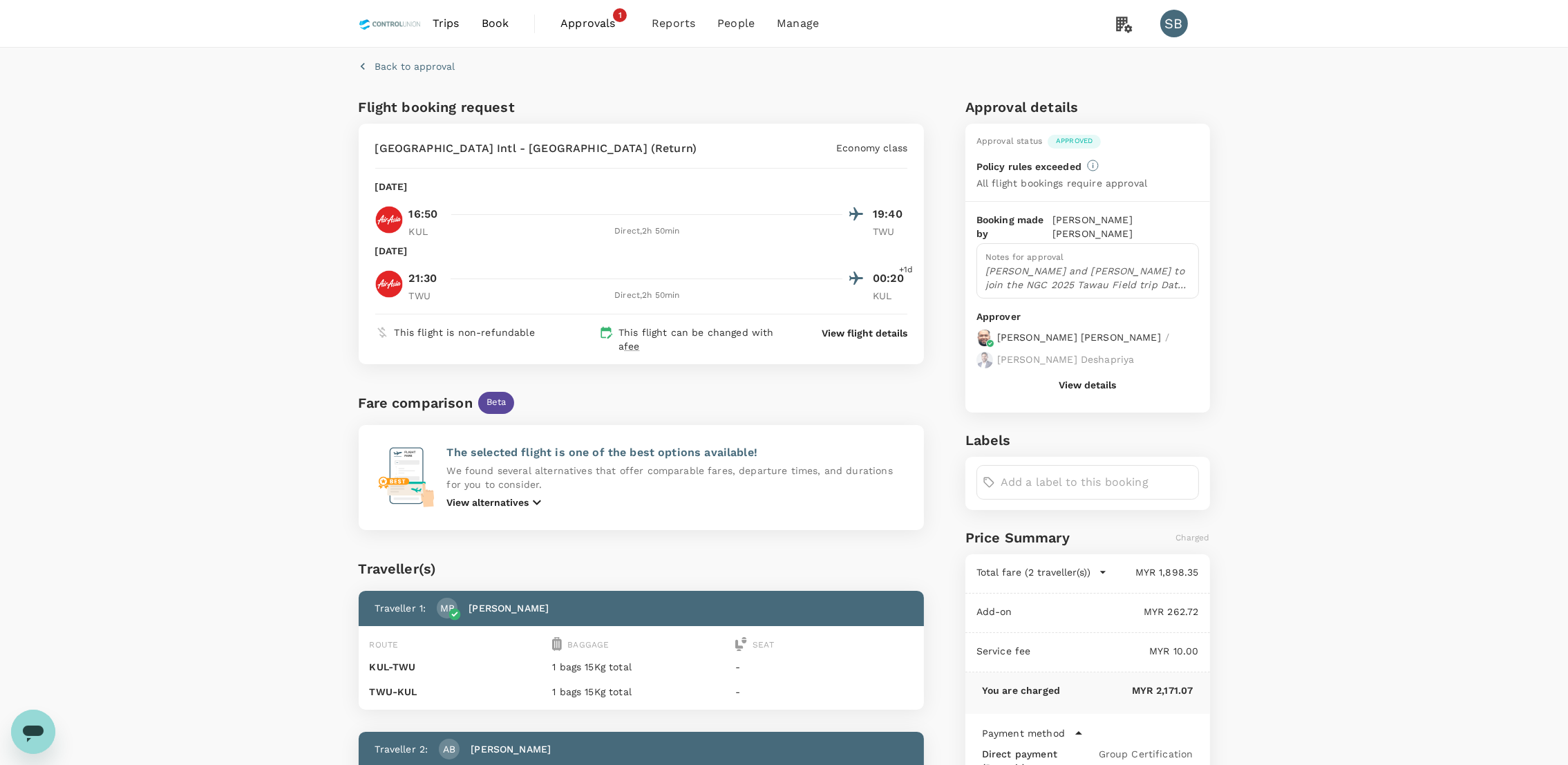
click at [1078, 379] on button "View details" at bounding box center [1088, 384] width 58 height 11
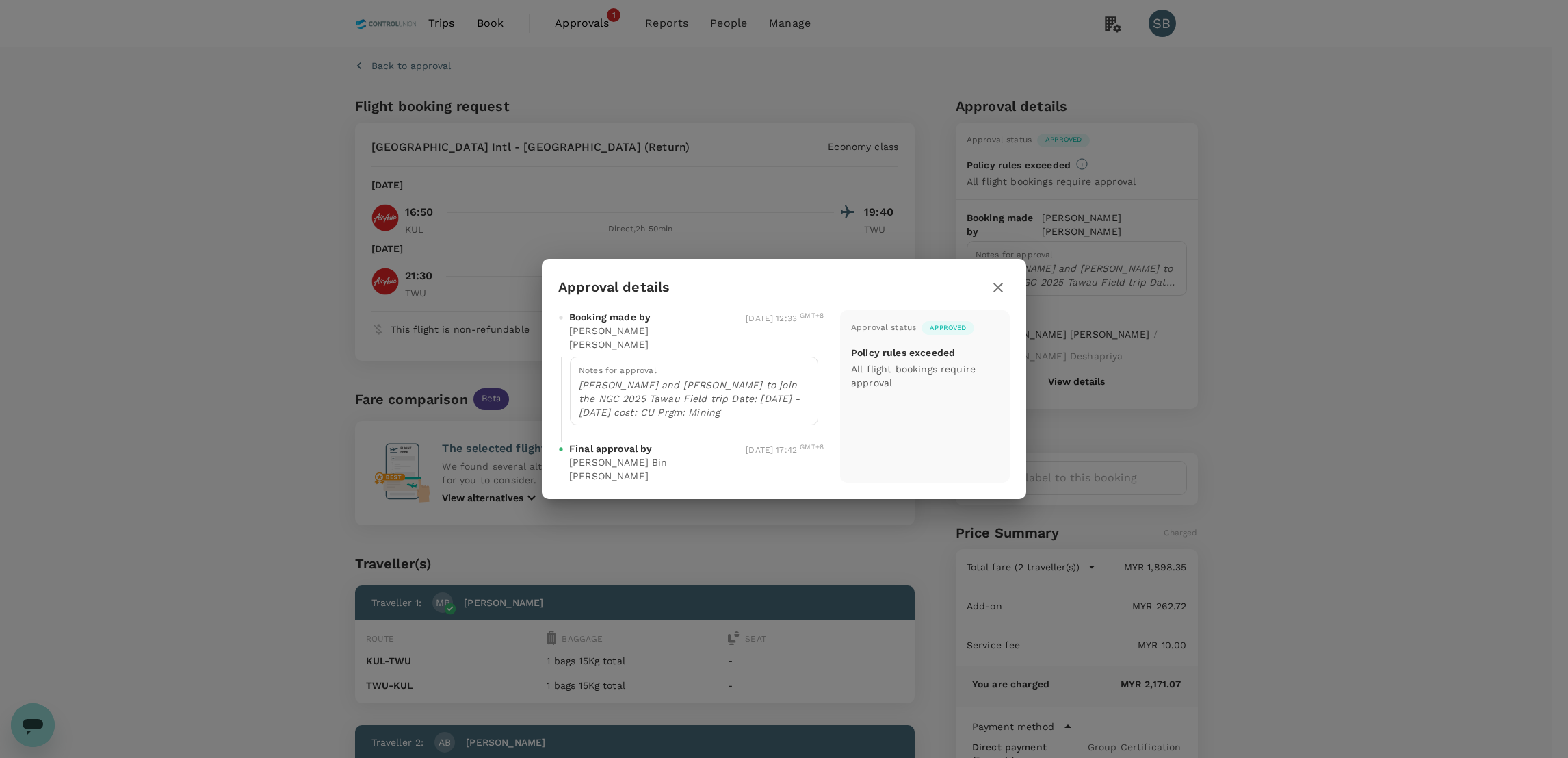
click at [995, 292] on icon "button" at bounding box center [998, 287] width 9 height 9
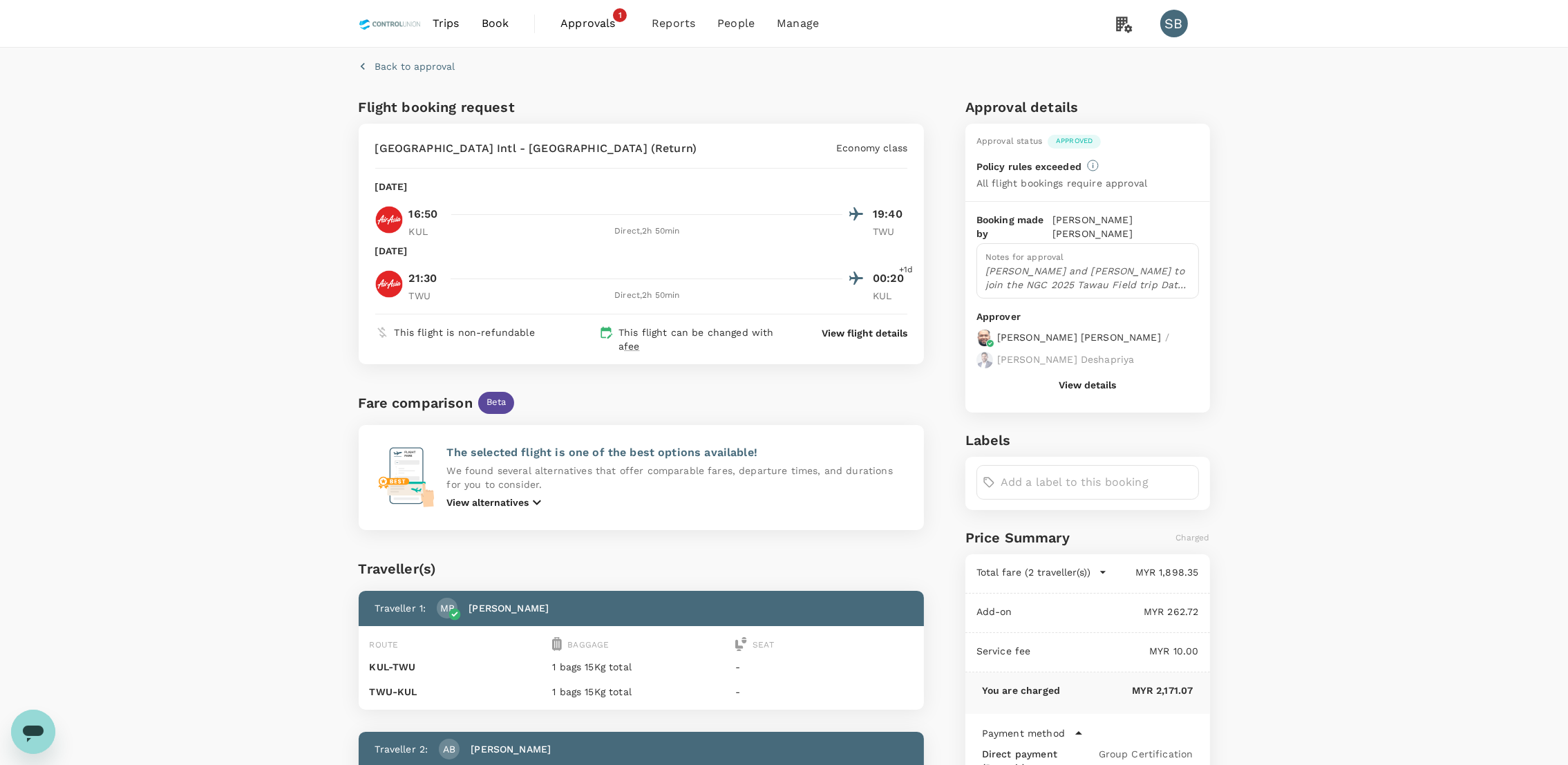
click at [1090, 379] on button "View details" at bounding box center [1088, 384] width 58 height 11
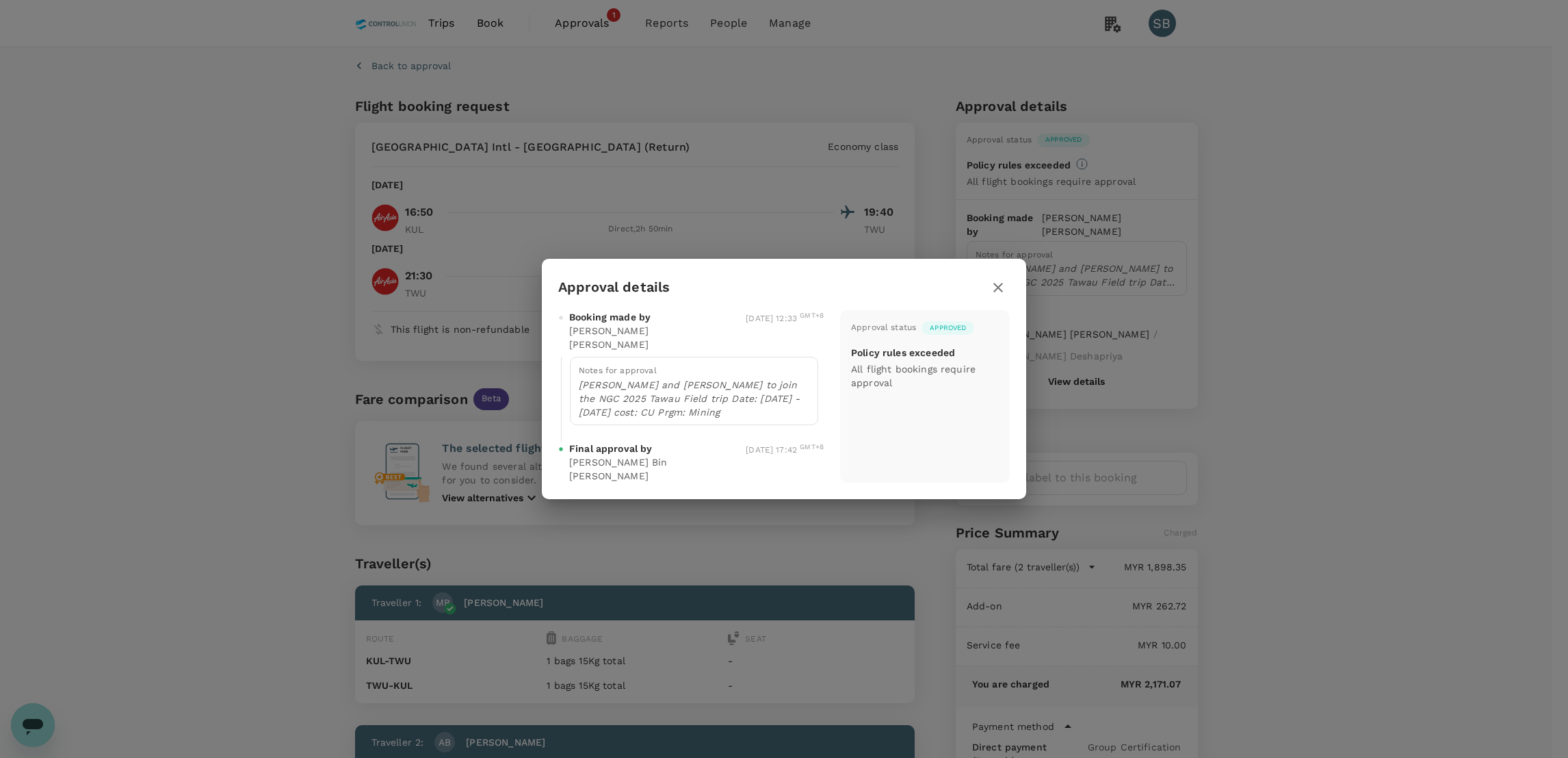
click at [1001, 293] on icon "button" at bounding box center [998, 287] width 9 height 9
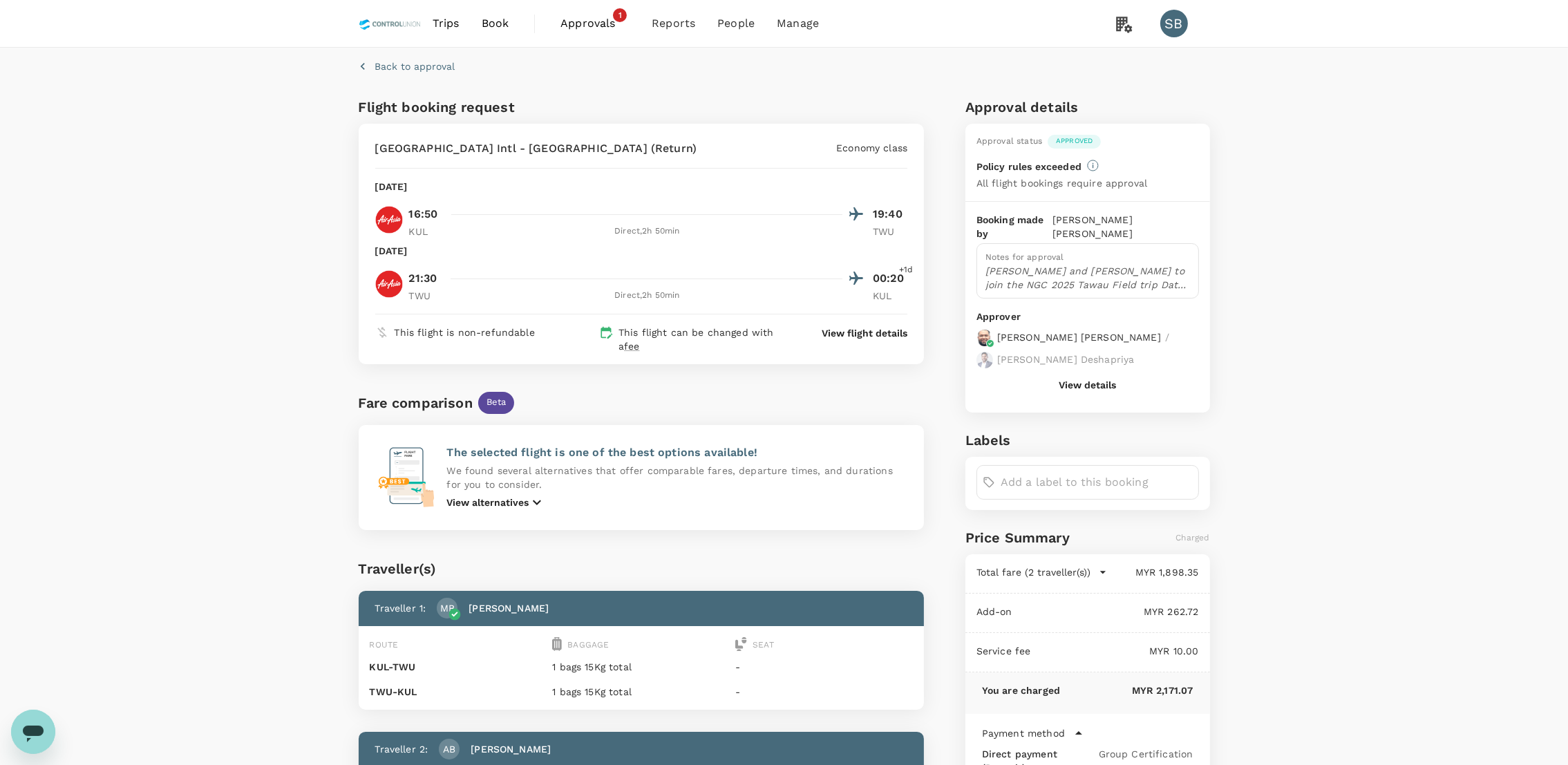
click at [866, 331] on p "View flight details" at bounding box center [865, 332] width 85 height 14
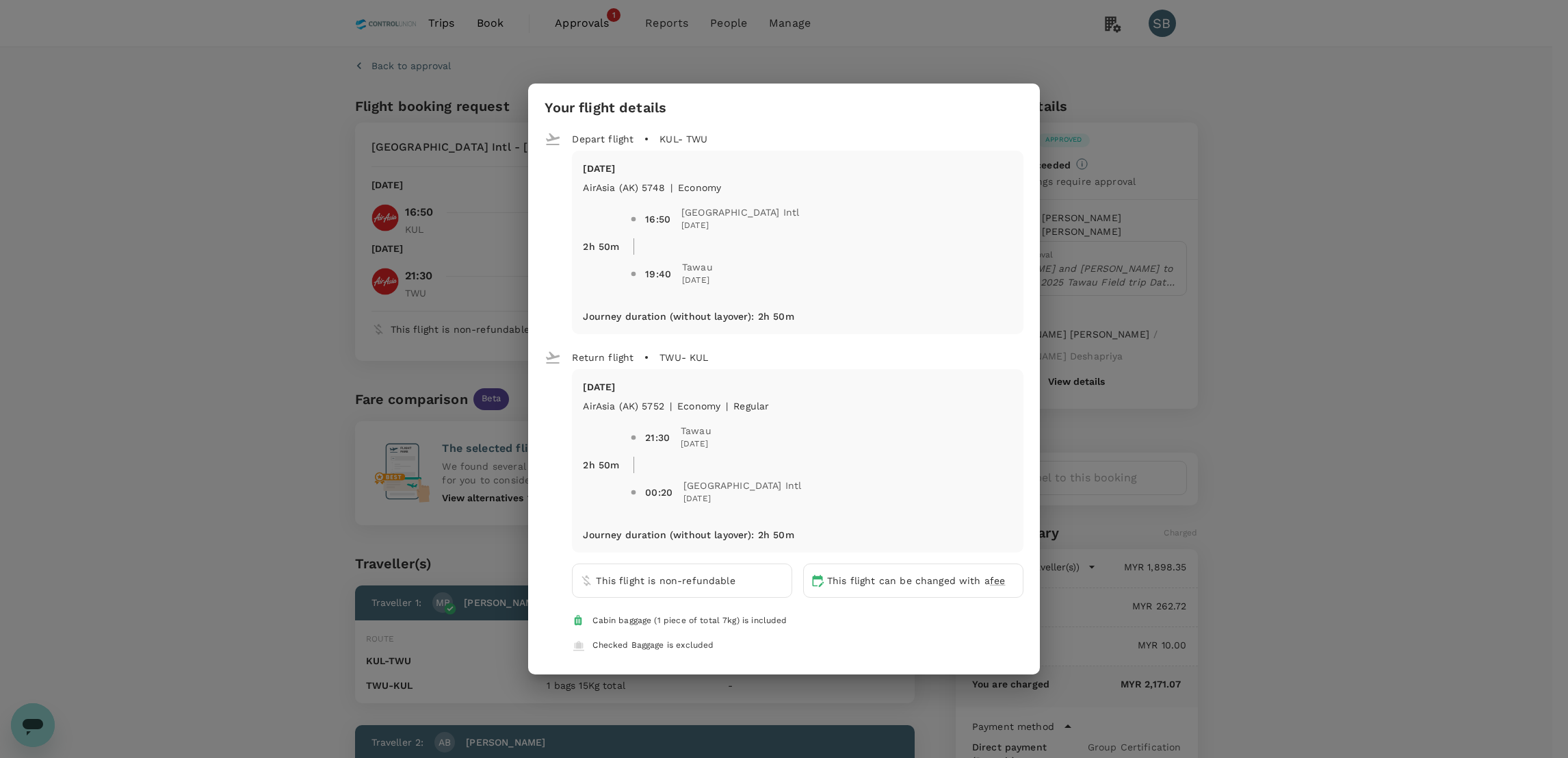
click at [1274, 283] on div "Your flight details Depart flight KUL - TWU Wed, 17 Sep AirAsia (AK) 5748 | eco…" at bounding box center [784, 379] width 1568 height 758
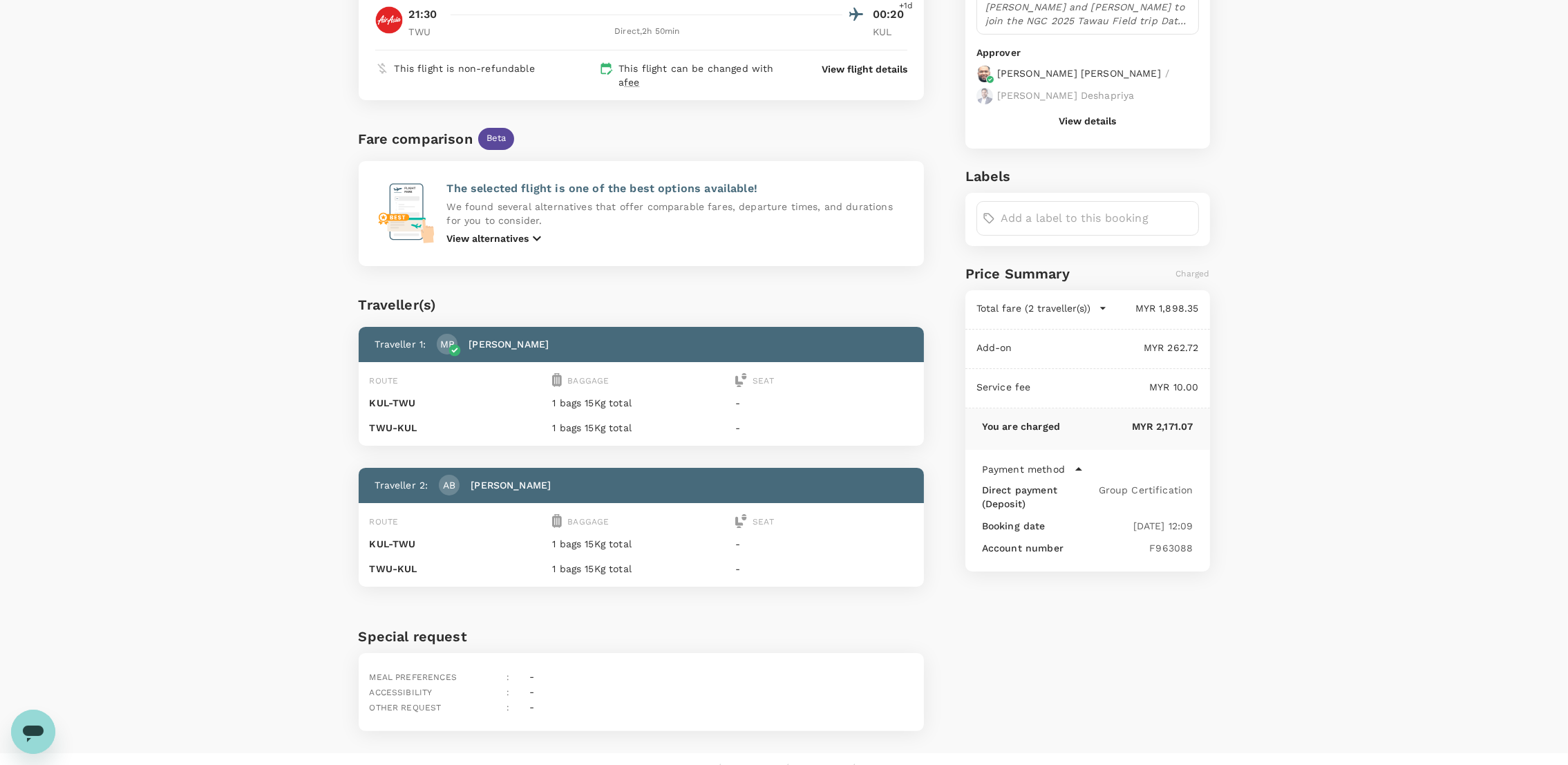
scroll to position [288, 0]
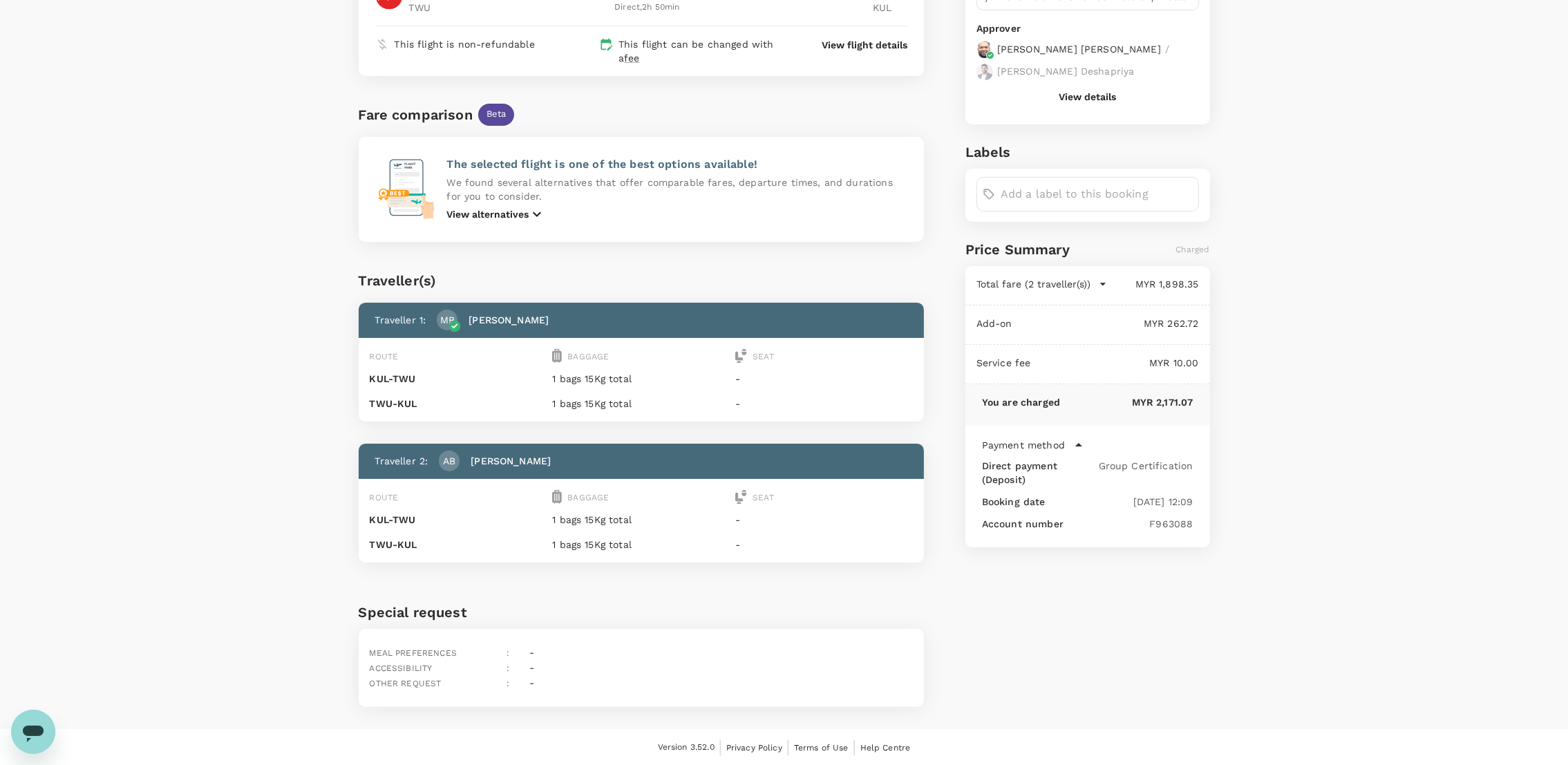
click at [1174, 395] on p "MYR 2,171.07" at bounding box center [1126, 402] width 133 height 14
